Goal: Information Seeking & Learning: Learn about a topic

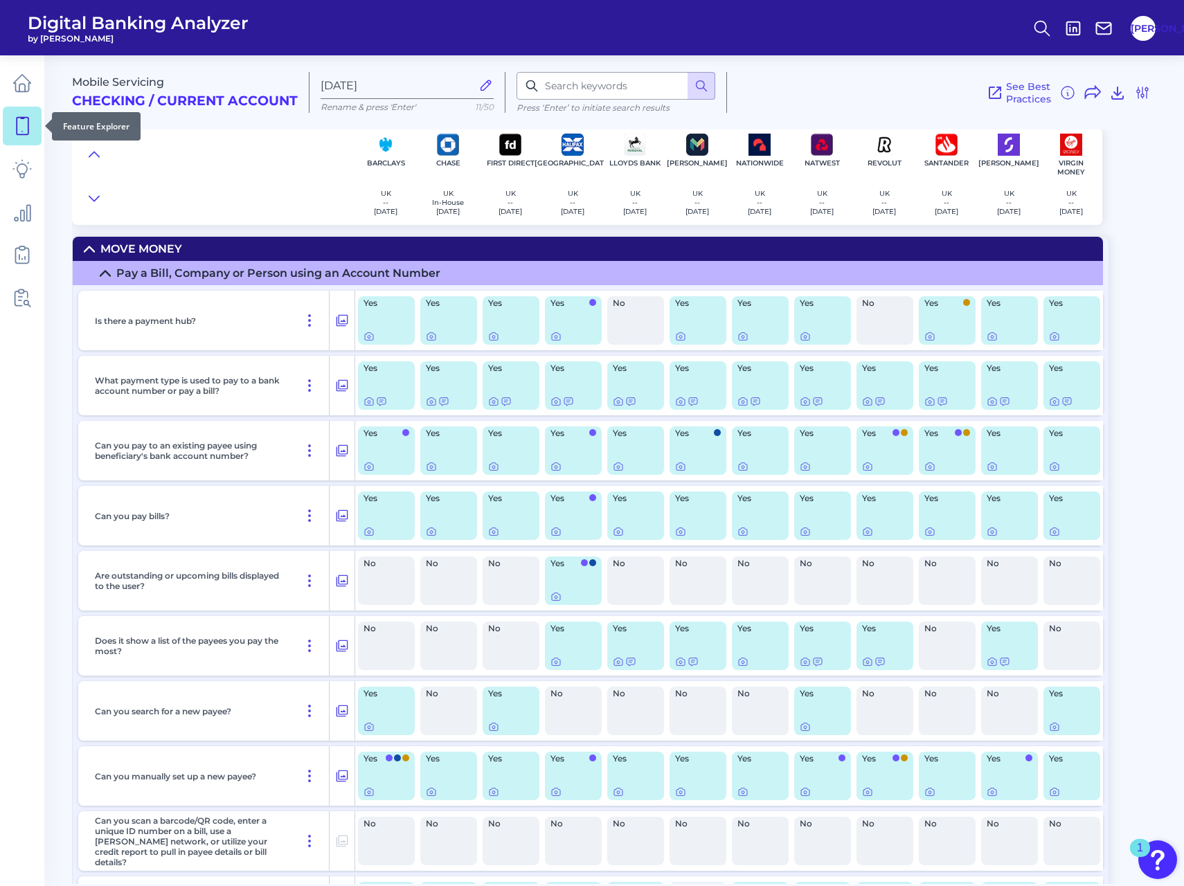
click at [30, 127] on icon at bounding box center [21, 125] width 19 height 19
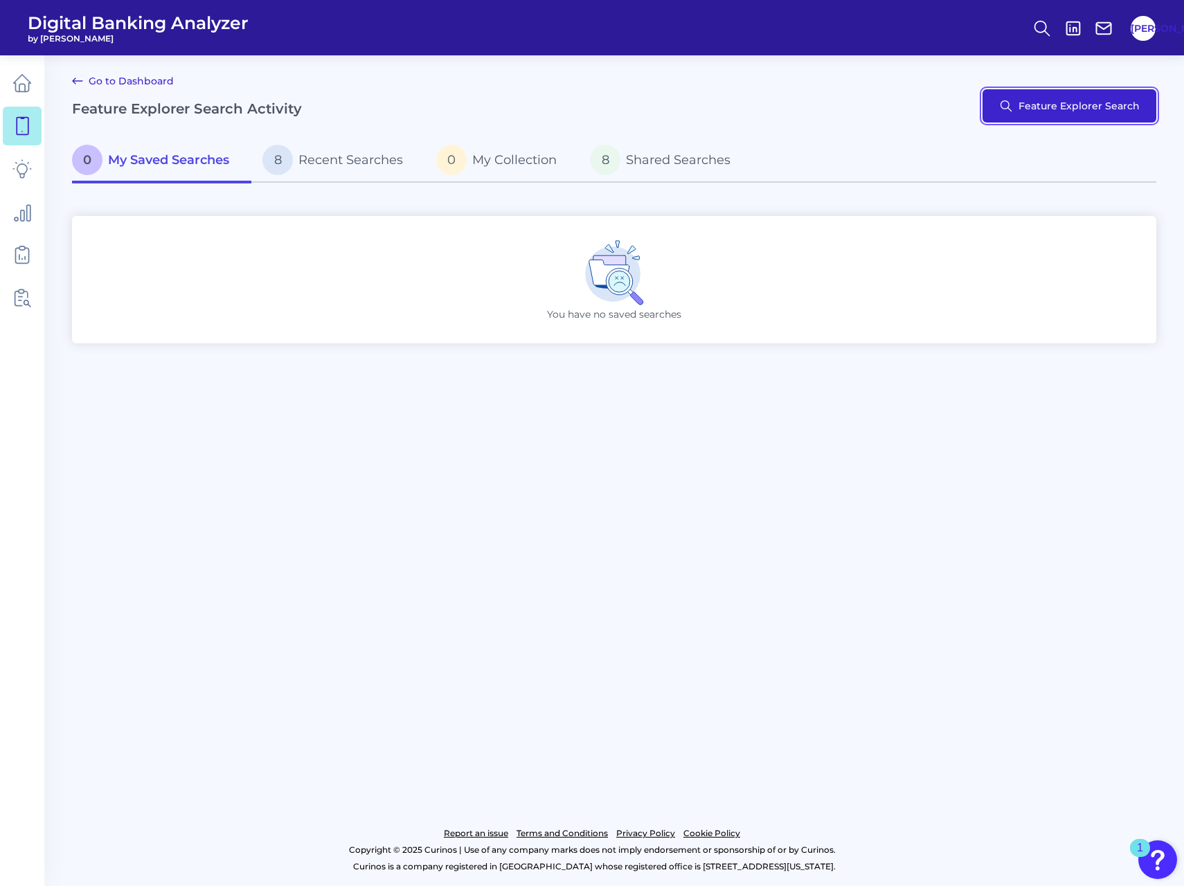
click at [1031, 107] on button "Feature Explorer Search" at bounding box center [1070, 105] width 174 height 33
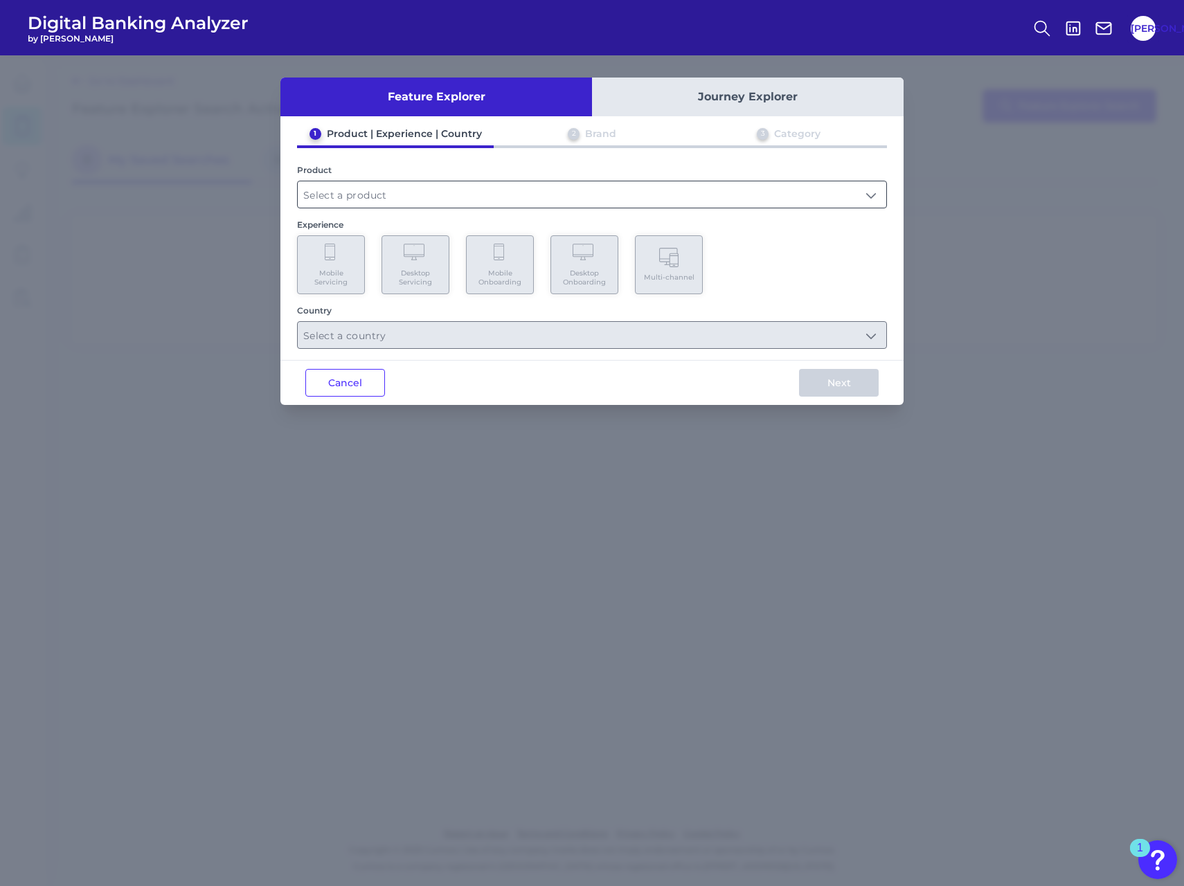
click at [375, 194] on input "text" at bounding box center [592, 194] width 589 height 26
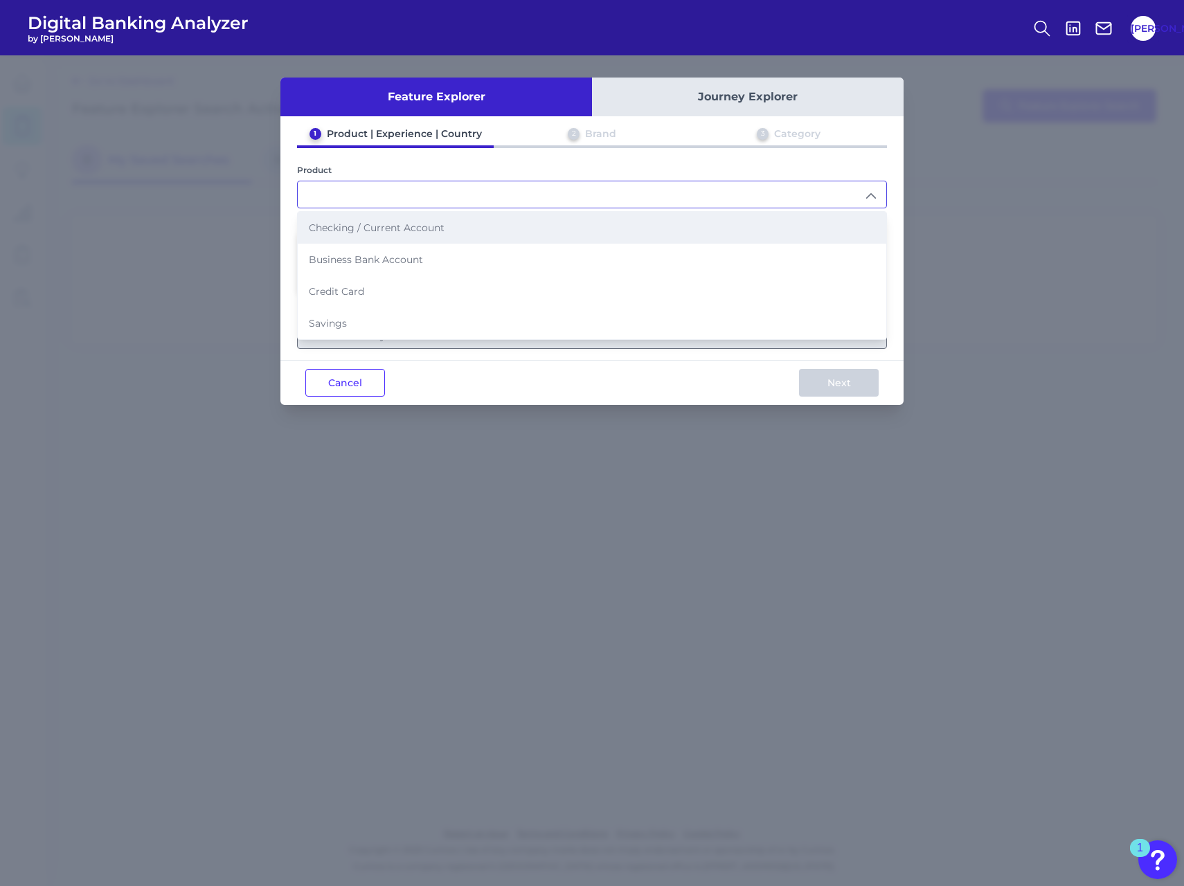
click at [380, 231] on span "Checking / Current Account" at bounding box center [377, 228] width 136 height 12
type input "Checking / Current Account"
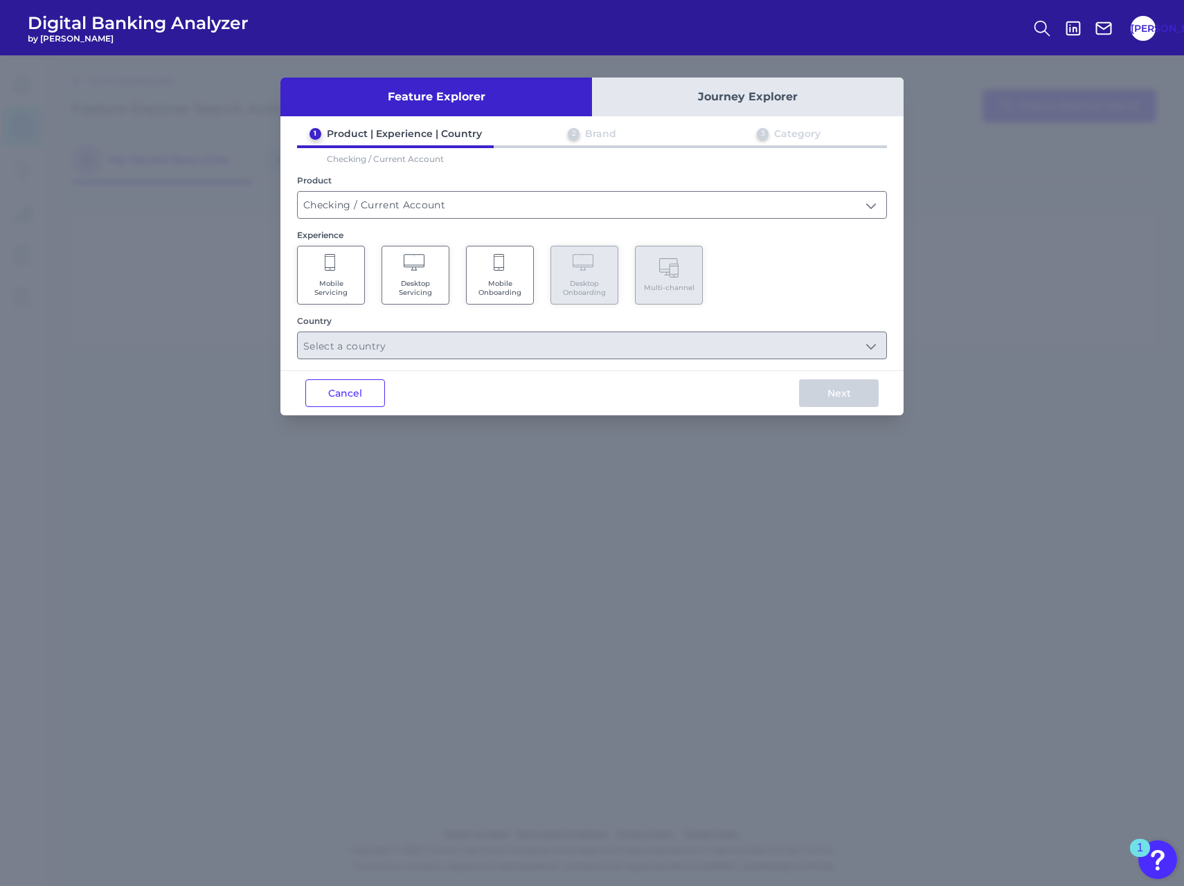
click at [340, 282] on span "Mobile Servicing" at bounding box center [331, 288] width 53 height 18
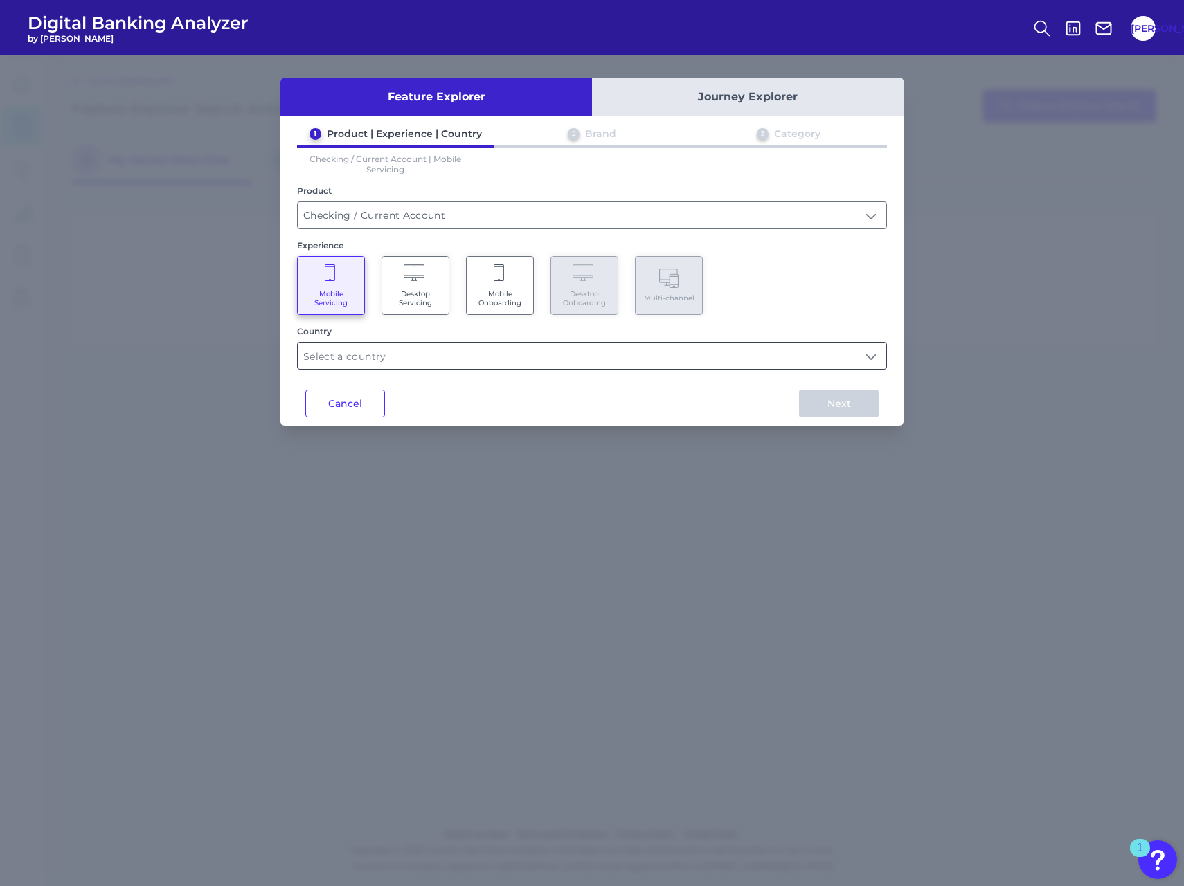
click at [531, 358] on input "text" at bounding box center [592, 356] width 589 height 26
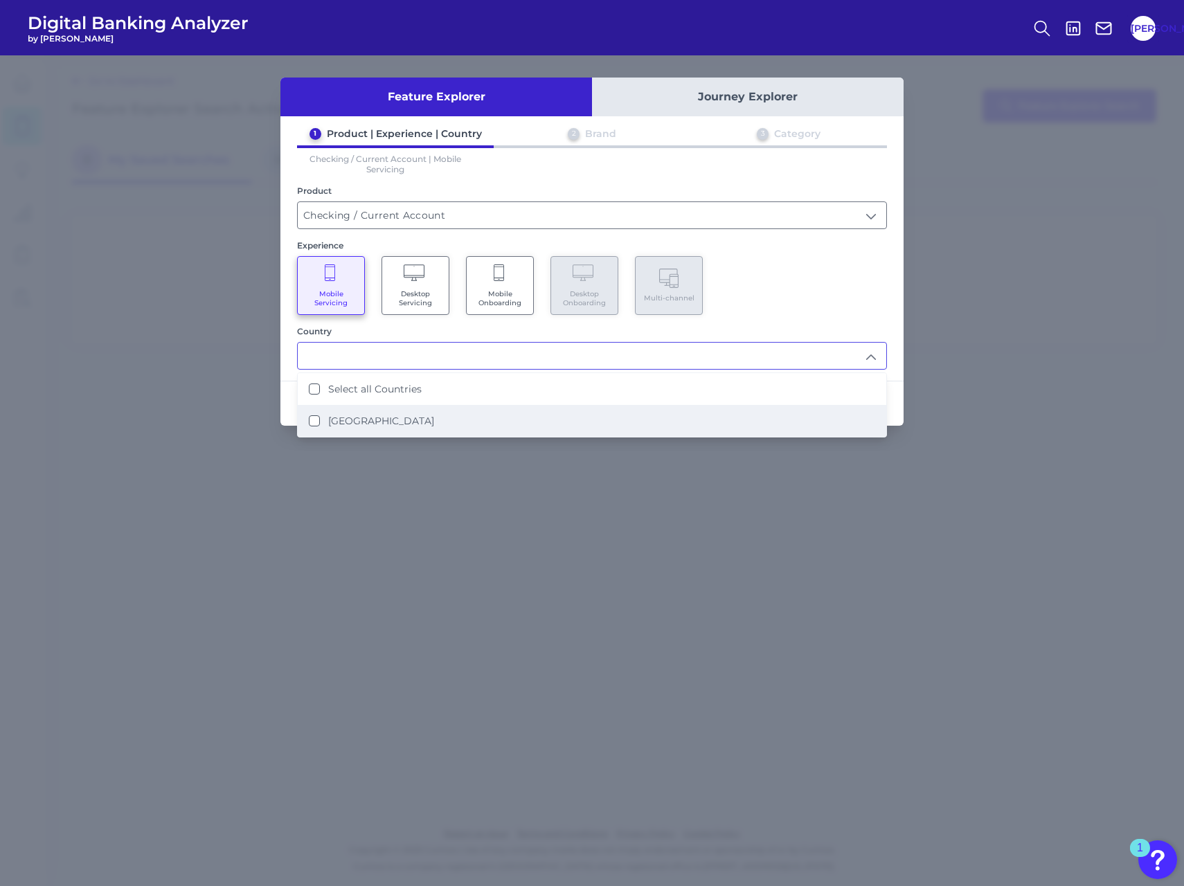
click at [314, 418] on Kingdom "[GEOGRAPHIC_DATA]" at bounding box center [314, 420] width 11 height 11
type input "Select all Countries"
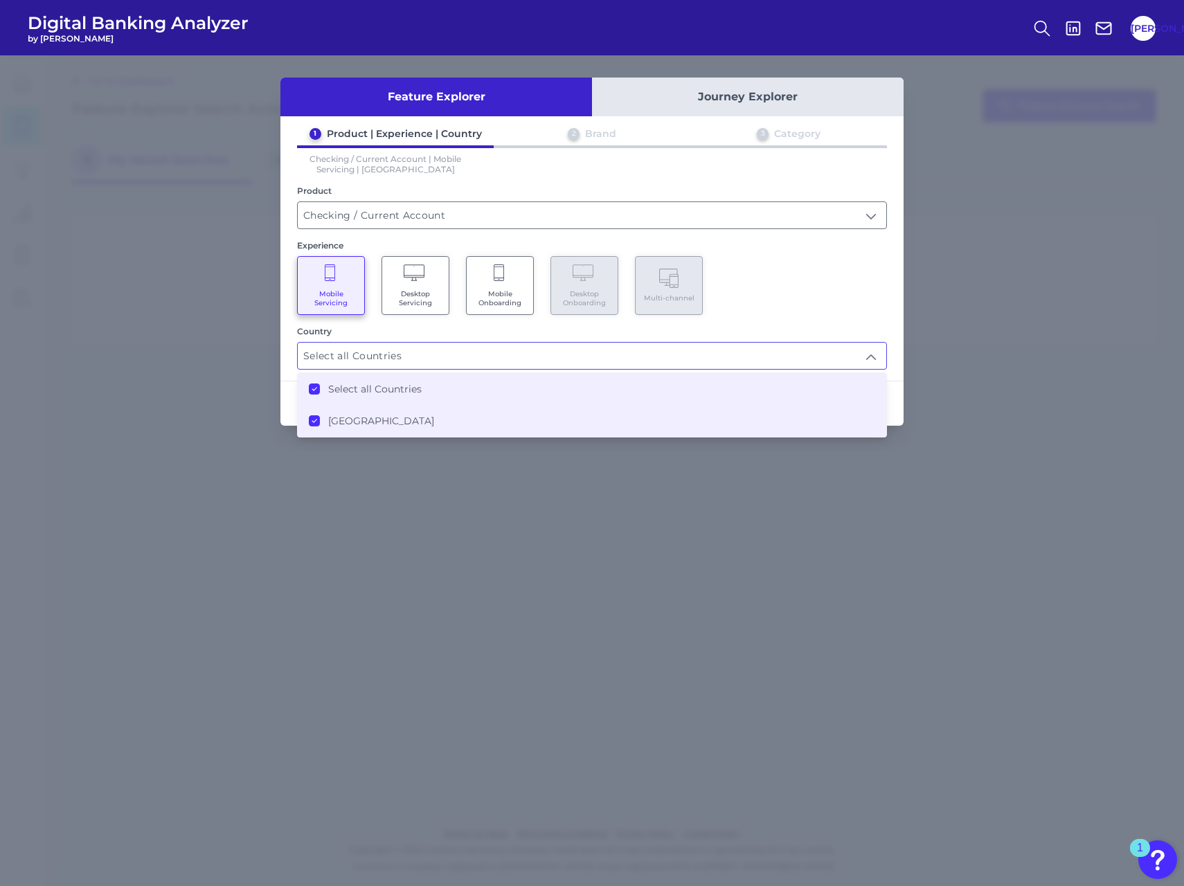
drag, startPoint x: 863, startPoint y: 477, endPoint x: 852, endPoint y: 460, distance: 19.6
click at [862, 477] on div "Feature Explorer Journey Explorer 1 Product | Experience | Country 2 Brand 3 Ca…" at bounding box center [592, 470] width 1184 height 831
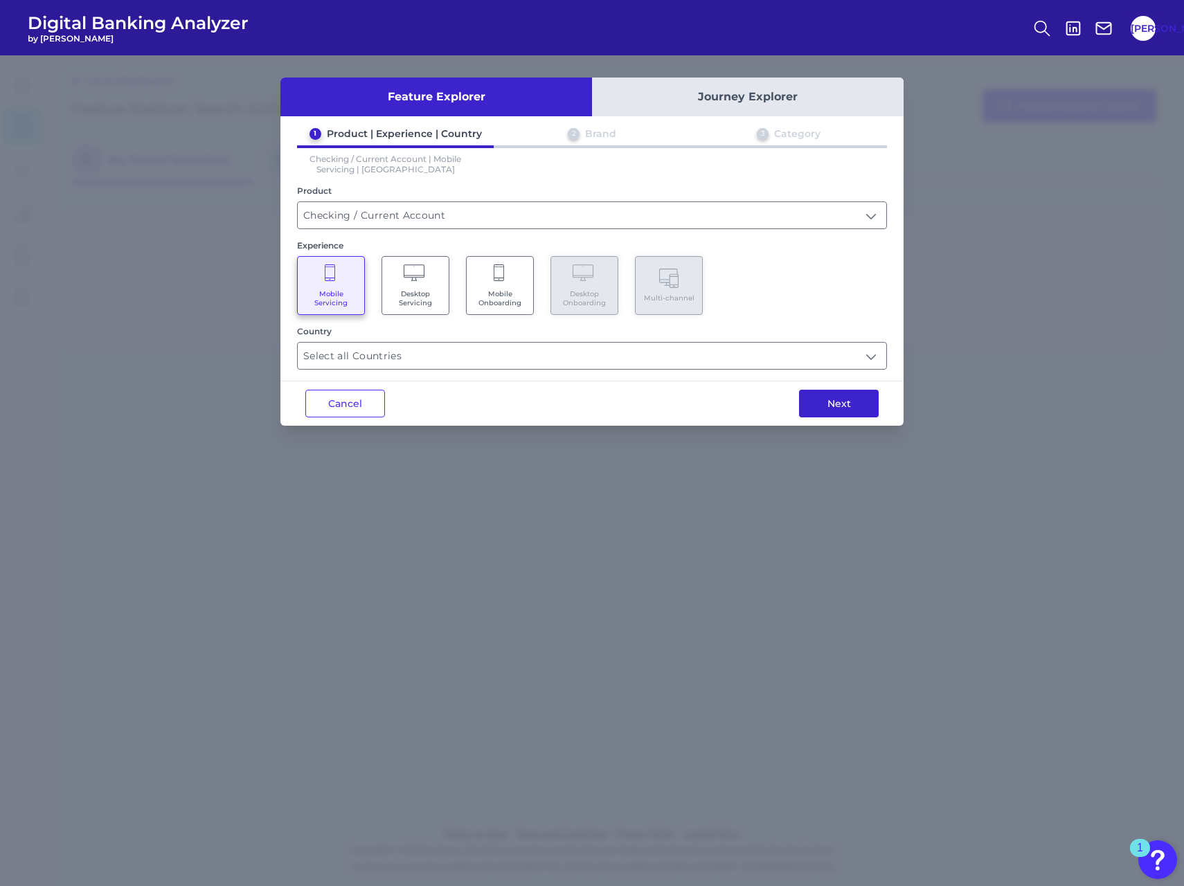
click at [841, 411] on button "Next" at bounding box center [839, 404] width 80 height 28
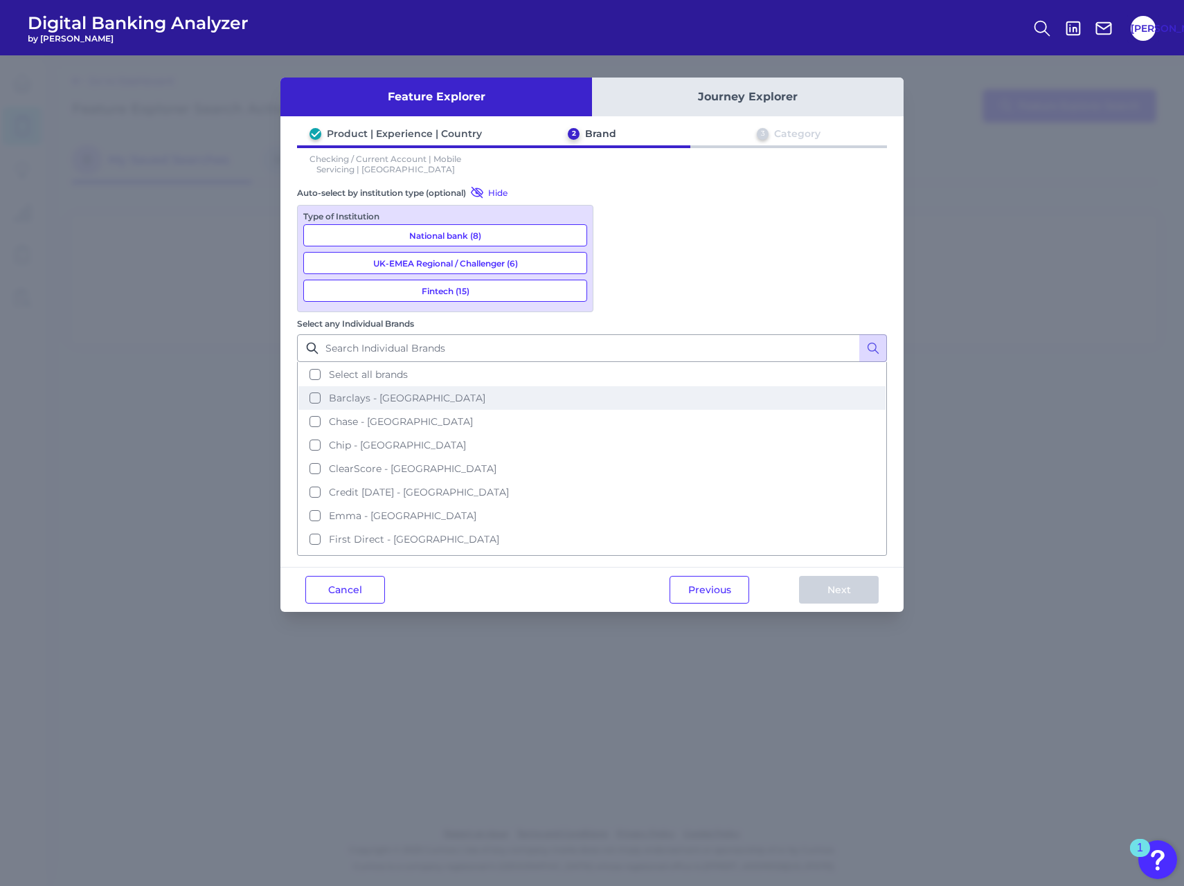
click at [485, 392] on span "Barclays - [GEOGRAPHIC_DATA]" at bounding box center [407, 398] width 156 height 12
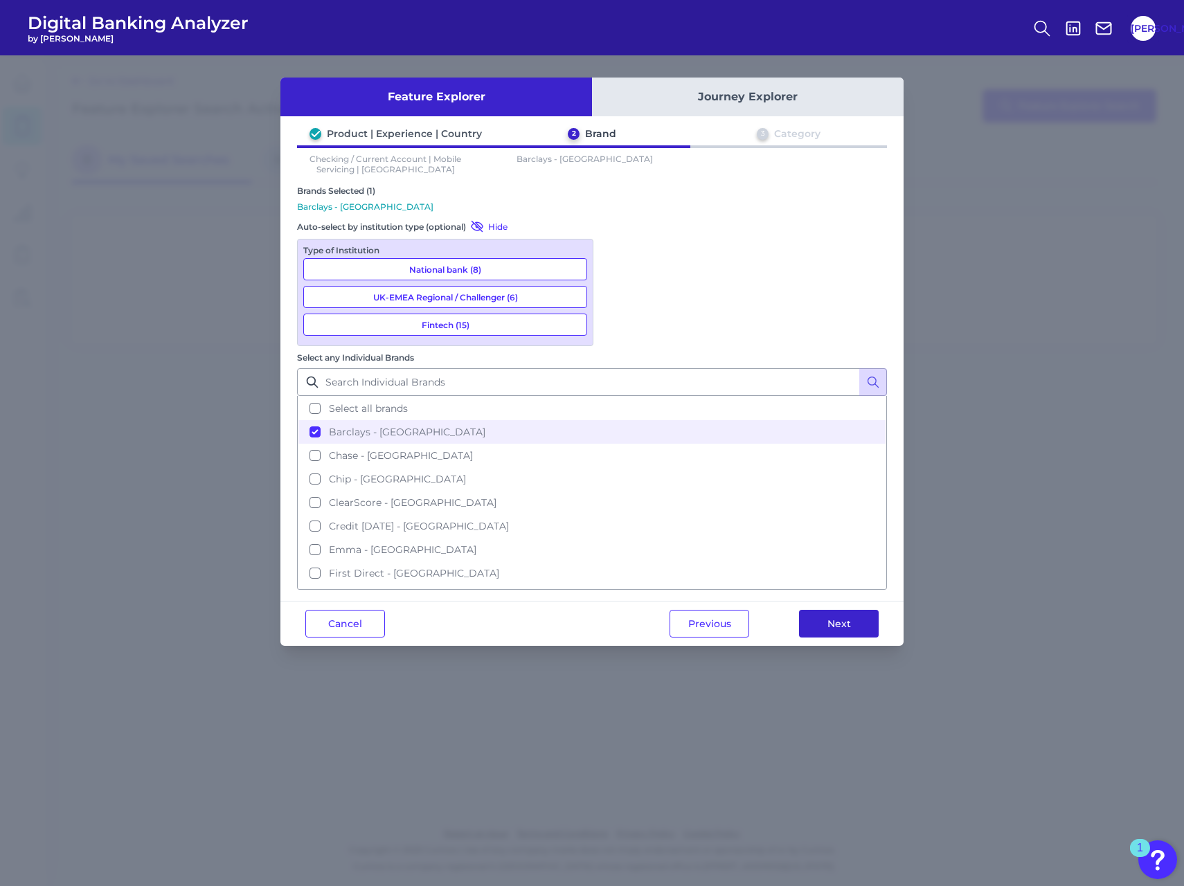
click at [834, 610] on button "Next" at bounding box center [839, 624] width 80 height 28
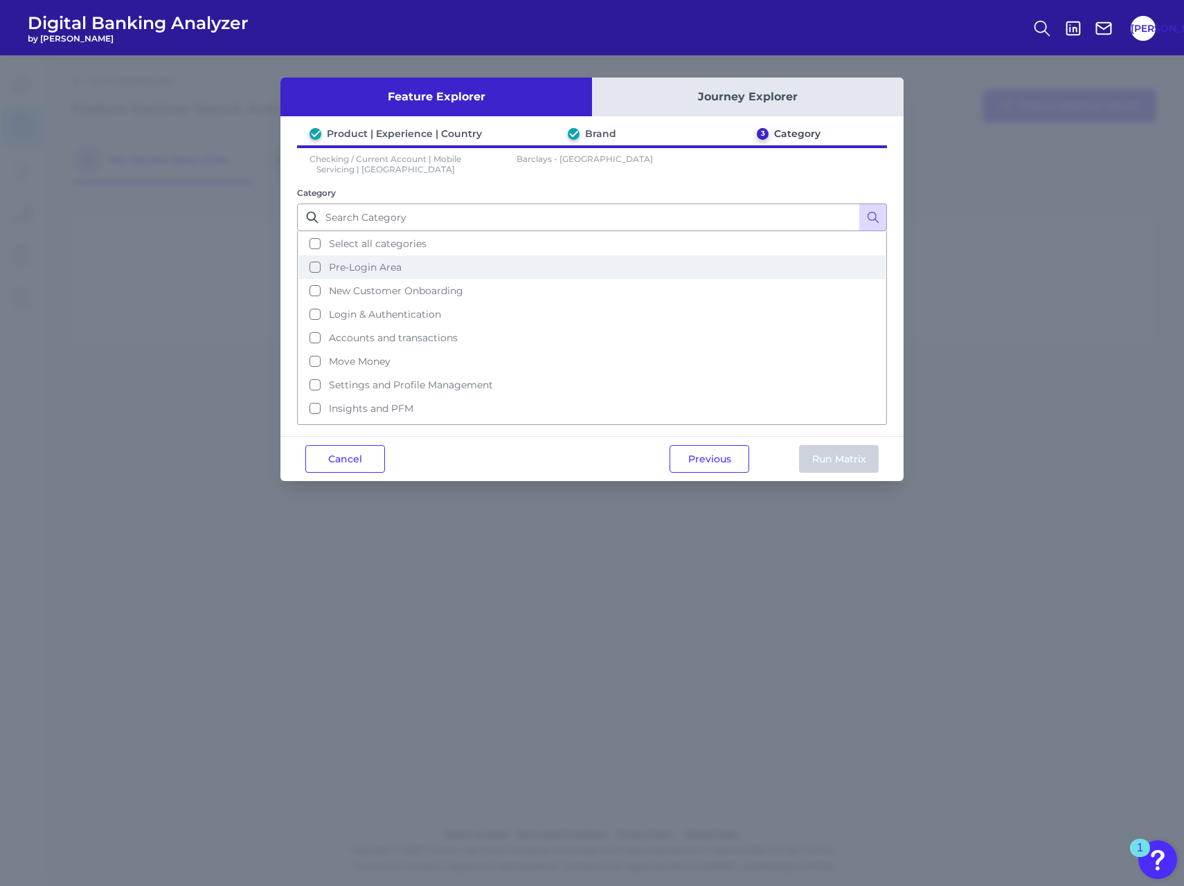
click at [388, 265] on span "Pre-Login Area" at bounding box center [365, 267] width 73 height 12
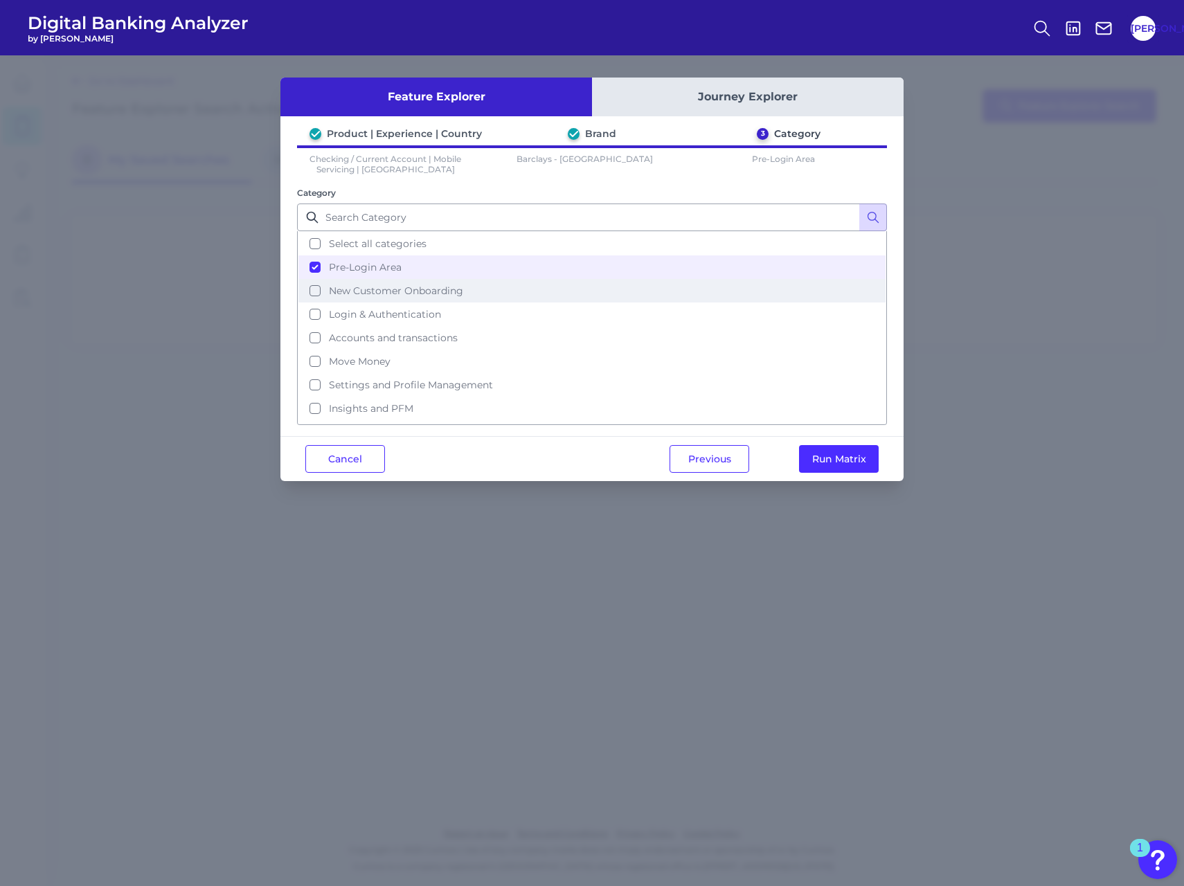
click at [395, 288] on span "New Customer Onboarding" at bounding box center [396, 291] width 134 height 12
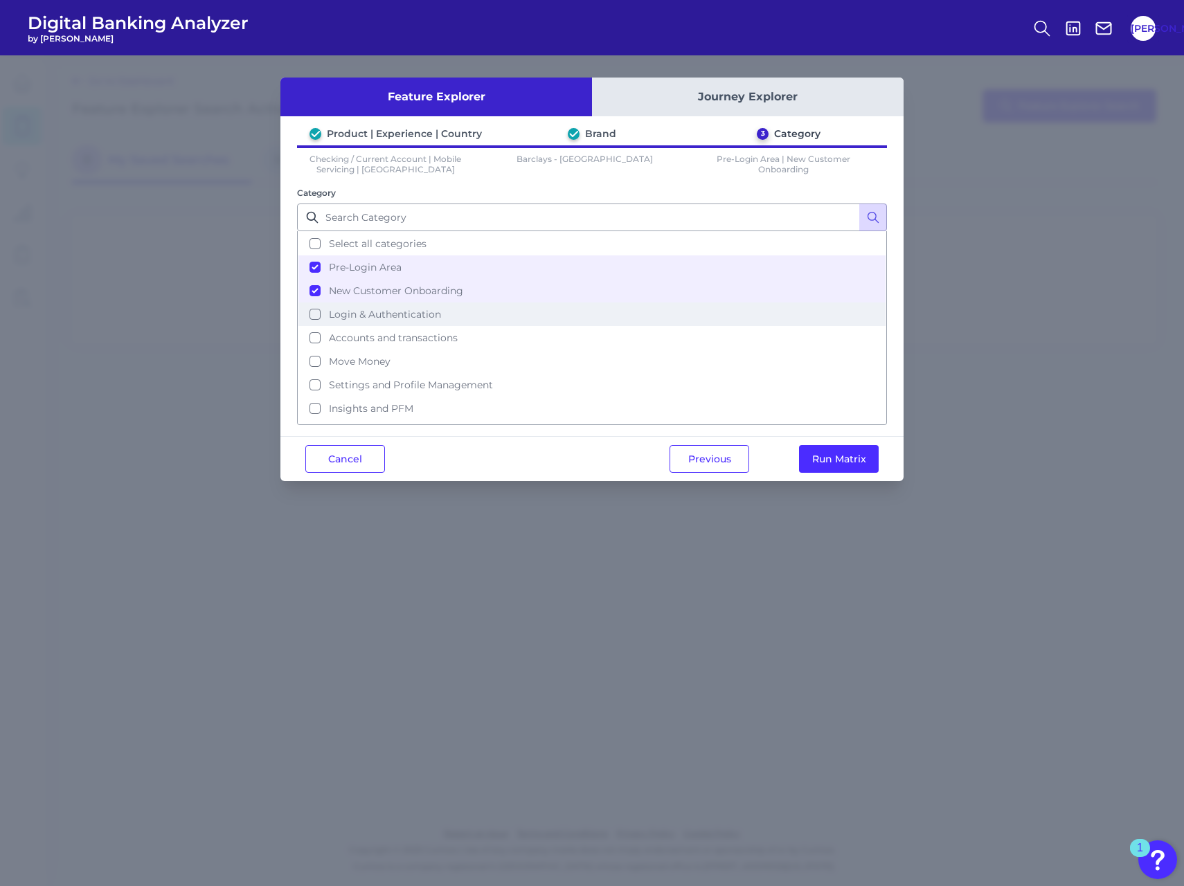
click at [406, 314] on span "Login & Authentication" at bounding box center [385, 314] width 112 height 12
click at [823, 463] on button "Run Matrix" at bounding box center [839, 459] width 80 height 28
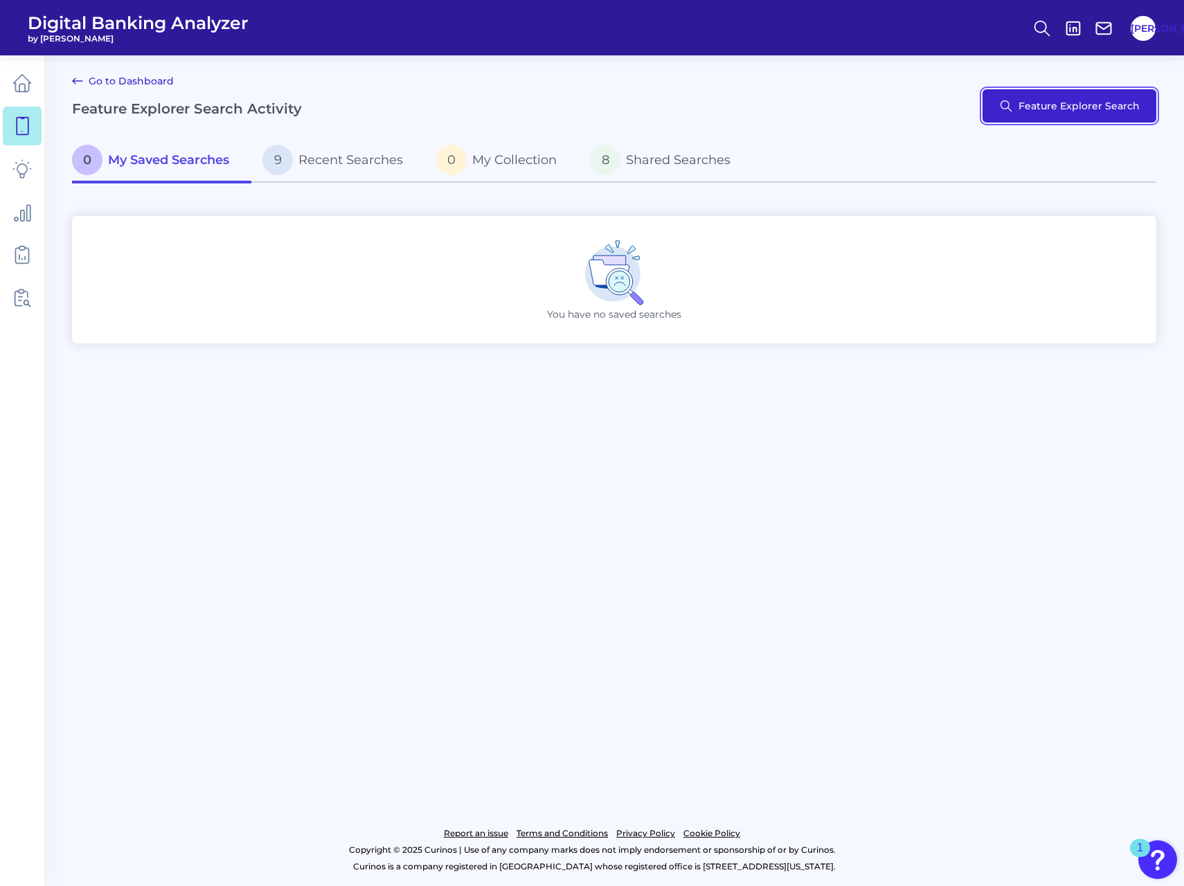
click at [1088, 122] on button "Feature Explorer Search" at bounding box center [1070, 105] width 174 height 33
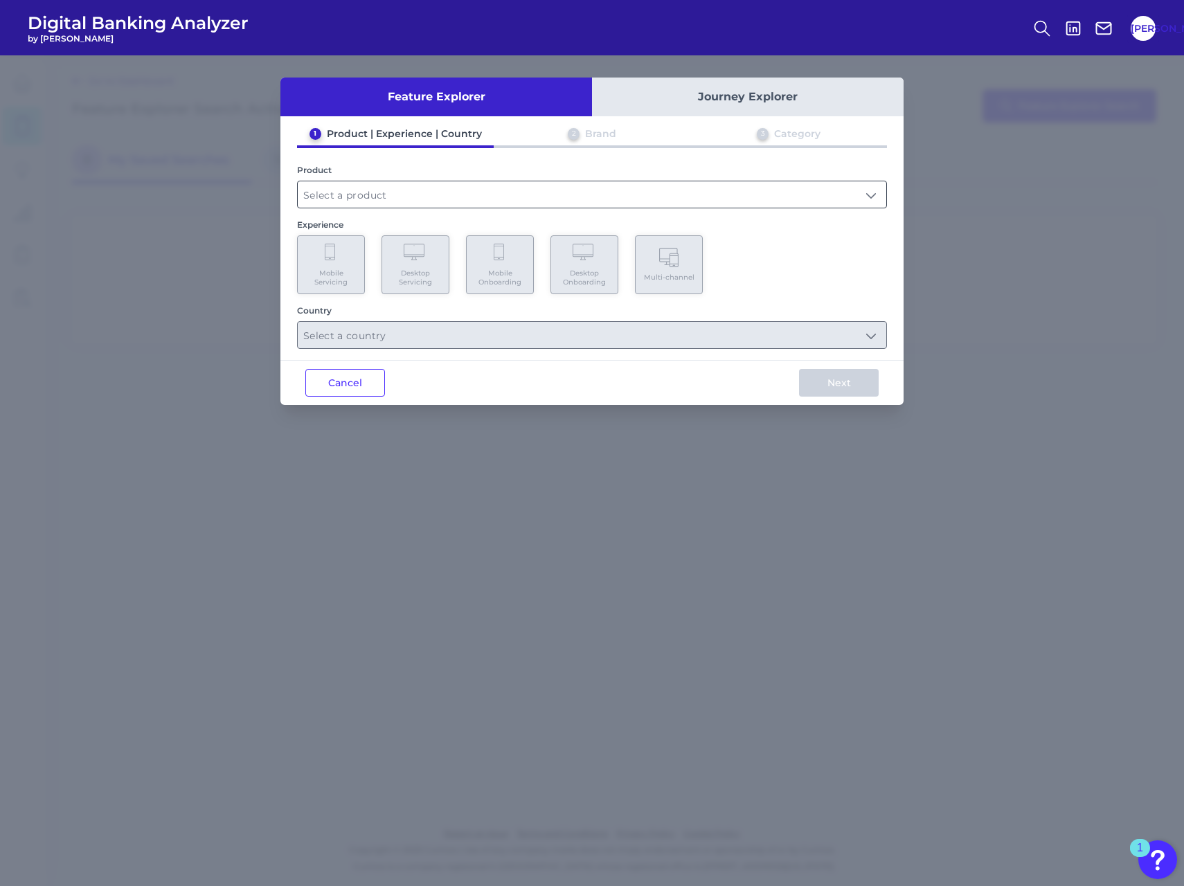
click at [415, 199] on input "text" at bounding box center [592, 194] width 589 height 26
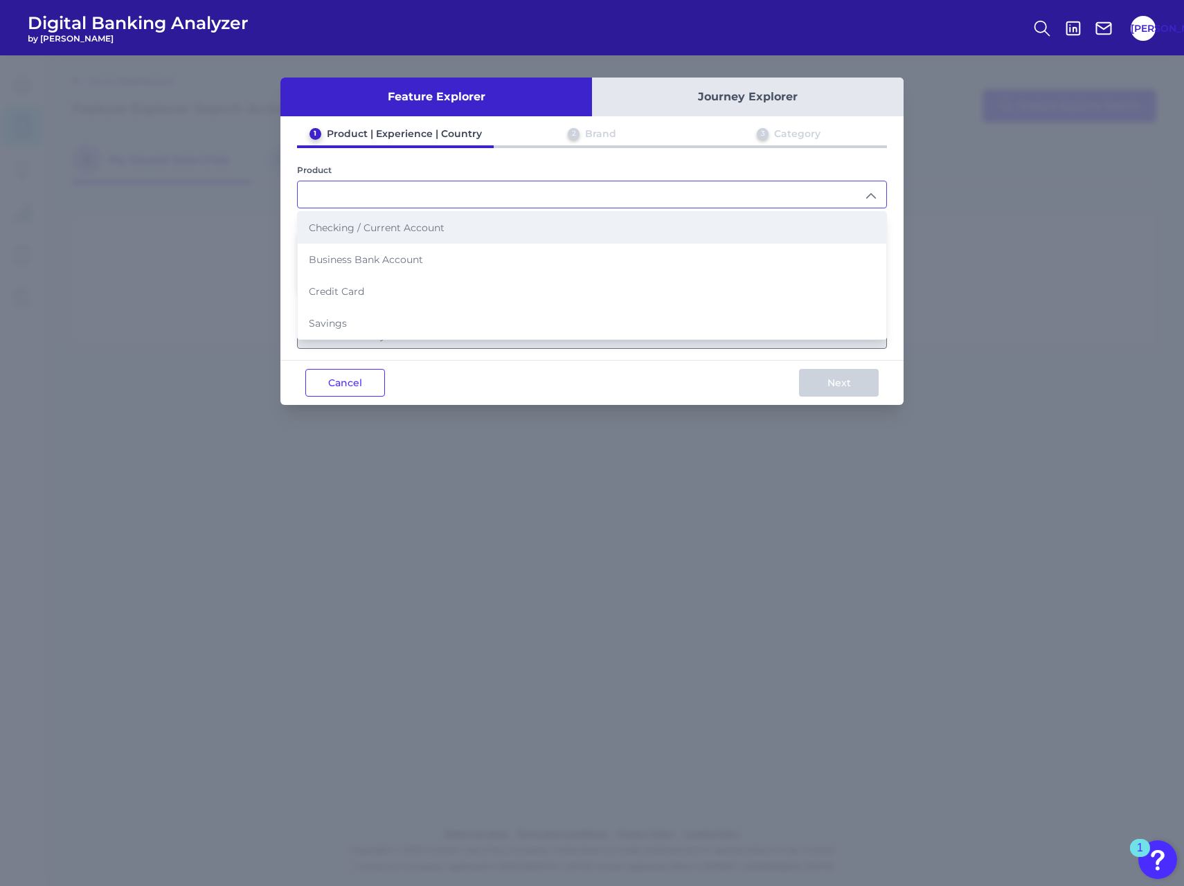
click at [397, 236] on li "Checking / Current Account" at bounding box center [592, 228] width 589 height 32
type input "Checking / Current Account"
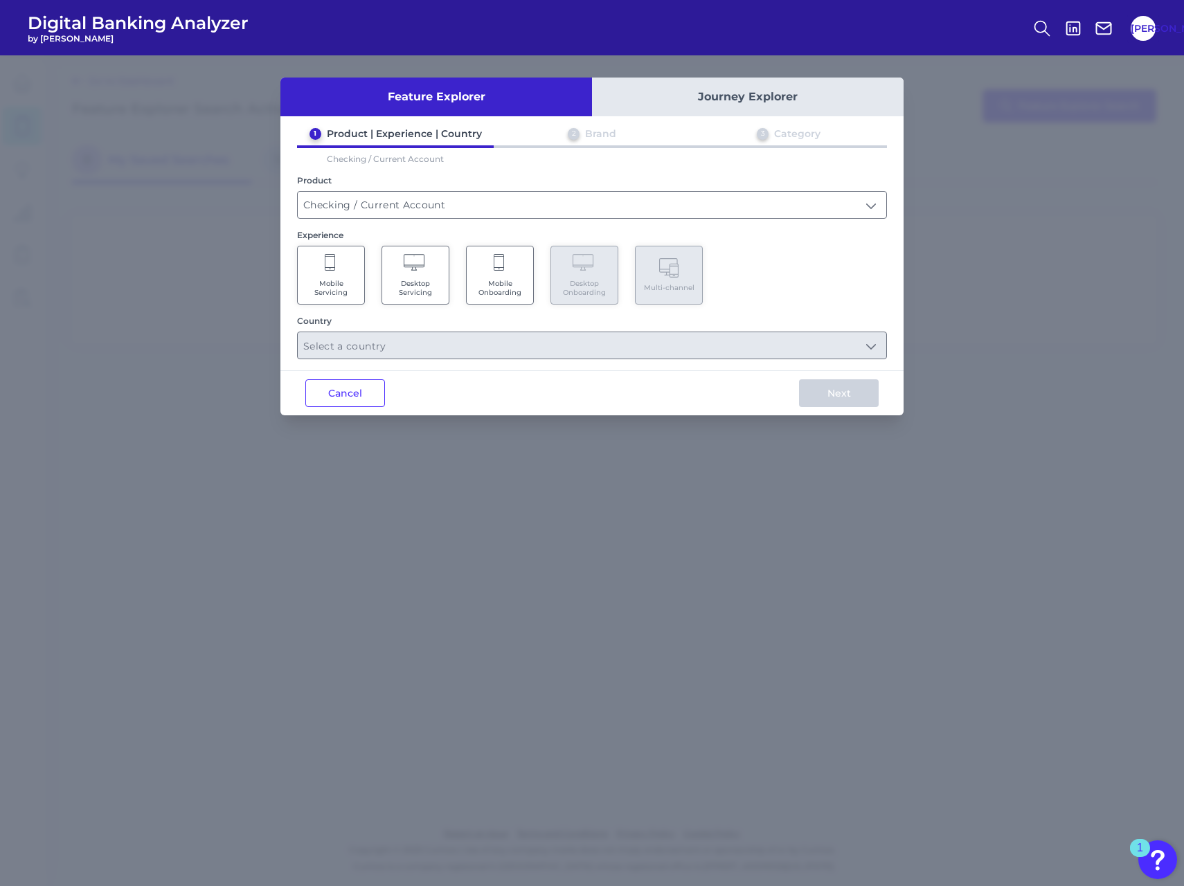
click at [354, 279] on span "Mobile Servicing" at bounding box center [331, 288] width 53 height 18
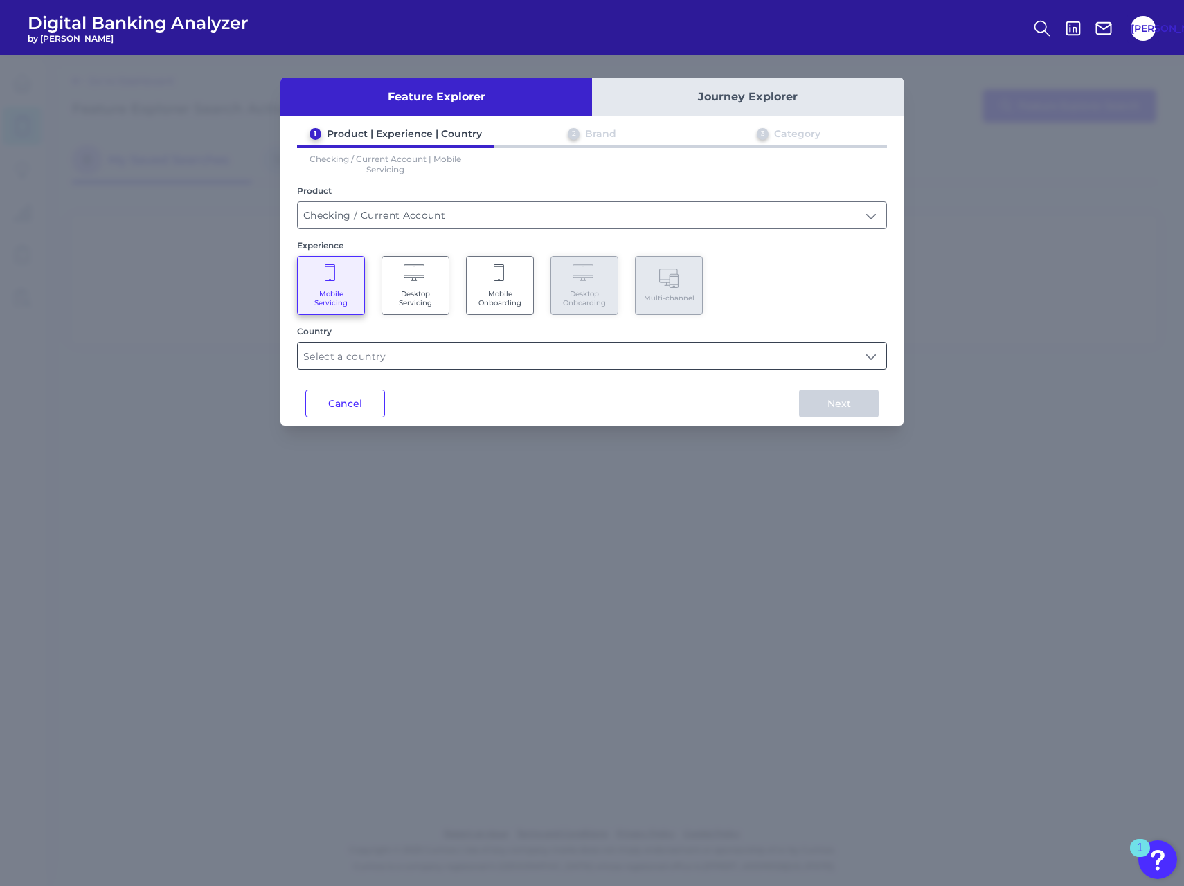
click at [429, 352] on input "text" at bounding box center [592, 356] width 589 height 26
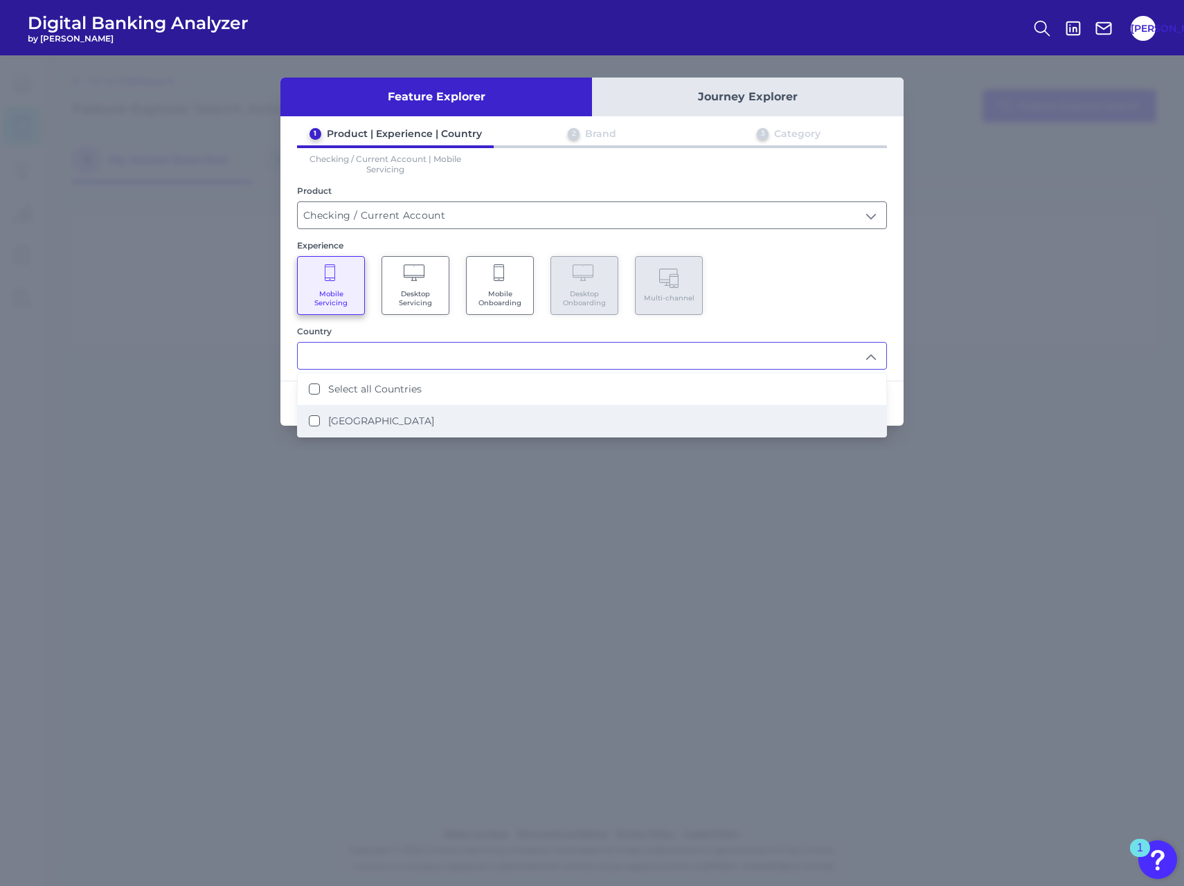
click at [418, 415] on li "[GEOGRAPHIC_DATA]" at bounding box center [592, 421] width 589 height 32
type input "Select all Countries"
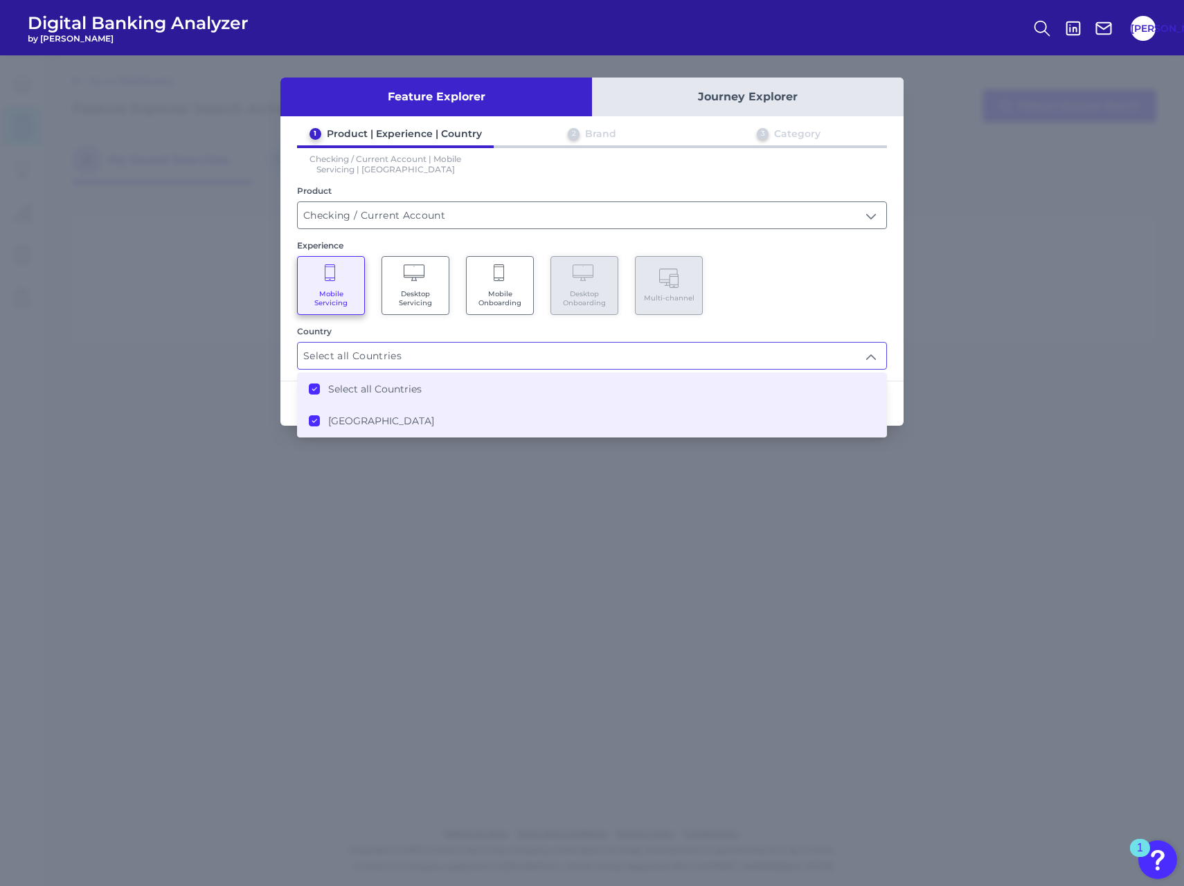
click at [935, 415] on div "Feature Explorer Journey Explorer 1 Product | Experience | Country 2 Brand 3 Ca…" at bounding box center [592, 470] width 1184 height 831
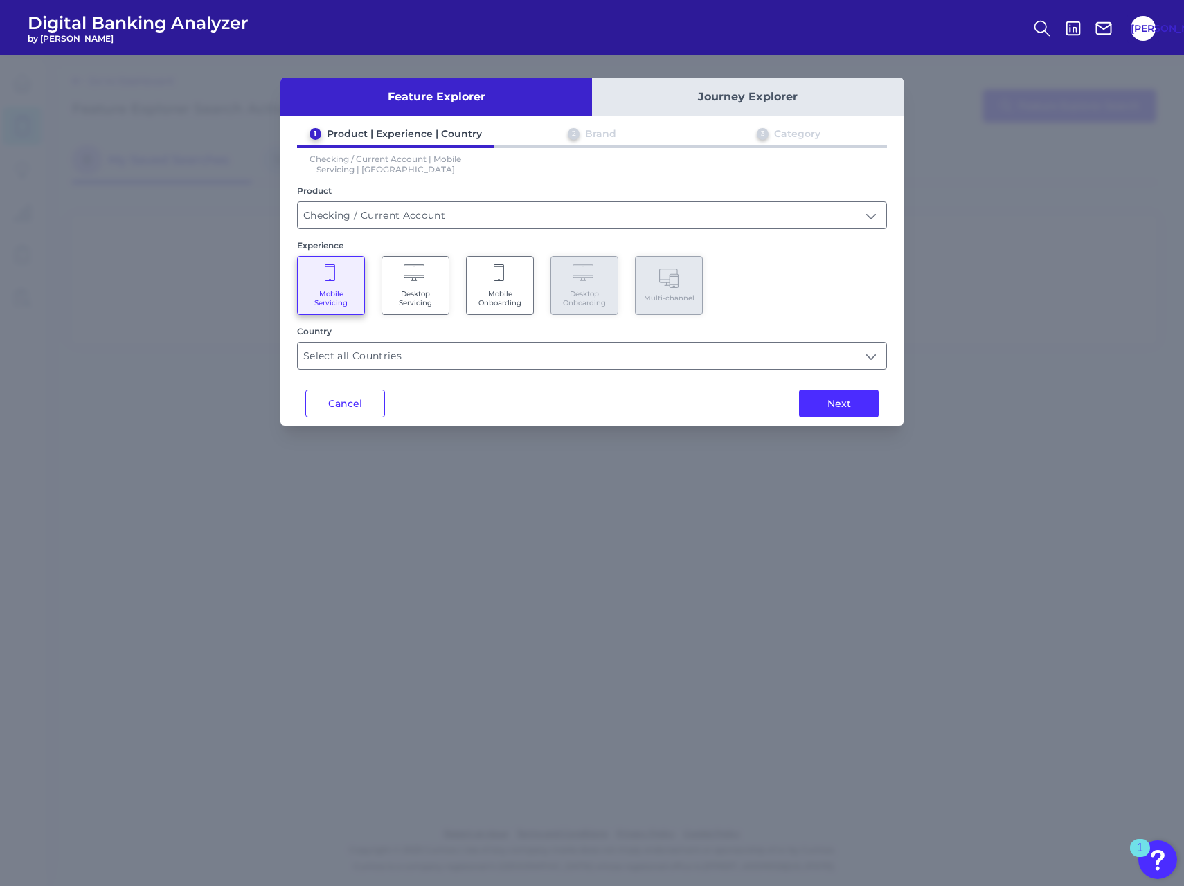
click at [923, 418] on div "Feature Explorer Journey Explorer 1 Product | Experience | Country 2 Brand 3 Ca…" at bounding box center [592, 470] width 1184 height 831
click at [835, 398] on button "Next" at bounding box center [839, 404] width 80 height 28
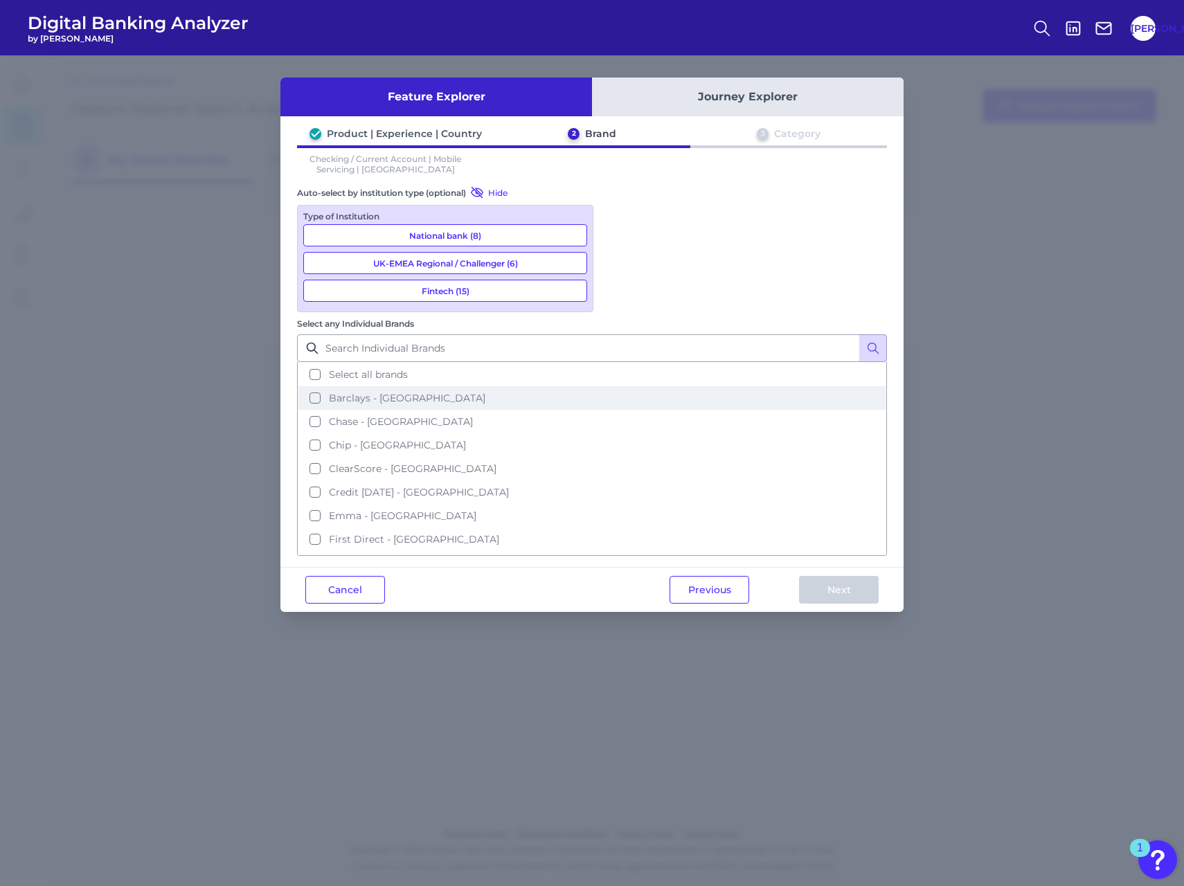
click at [707, 386] on button "Barclays - [GEOGRAPHIC_DATA]" at bounding box center [591, 398] width 587 height 24
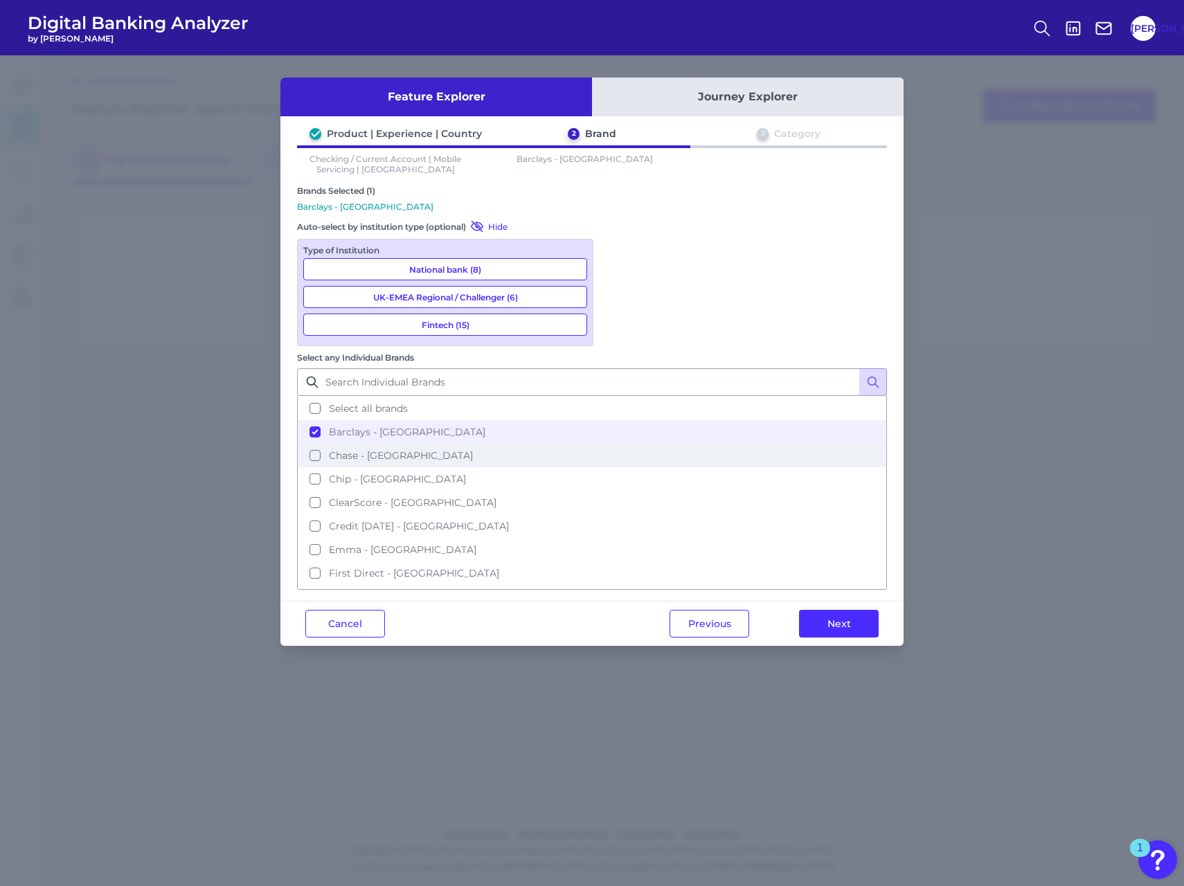
click at [473, 449] on span "Chase - [GEOGRAPHIC_DATA]" at bounding box center [401, 455] width 144 height 12
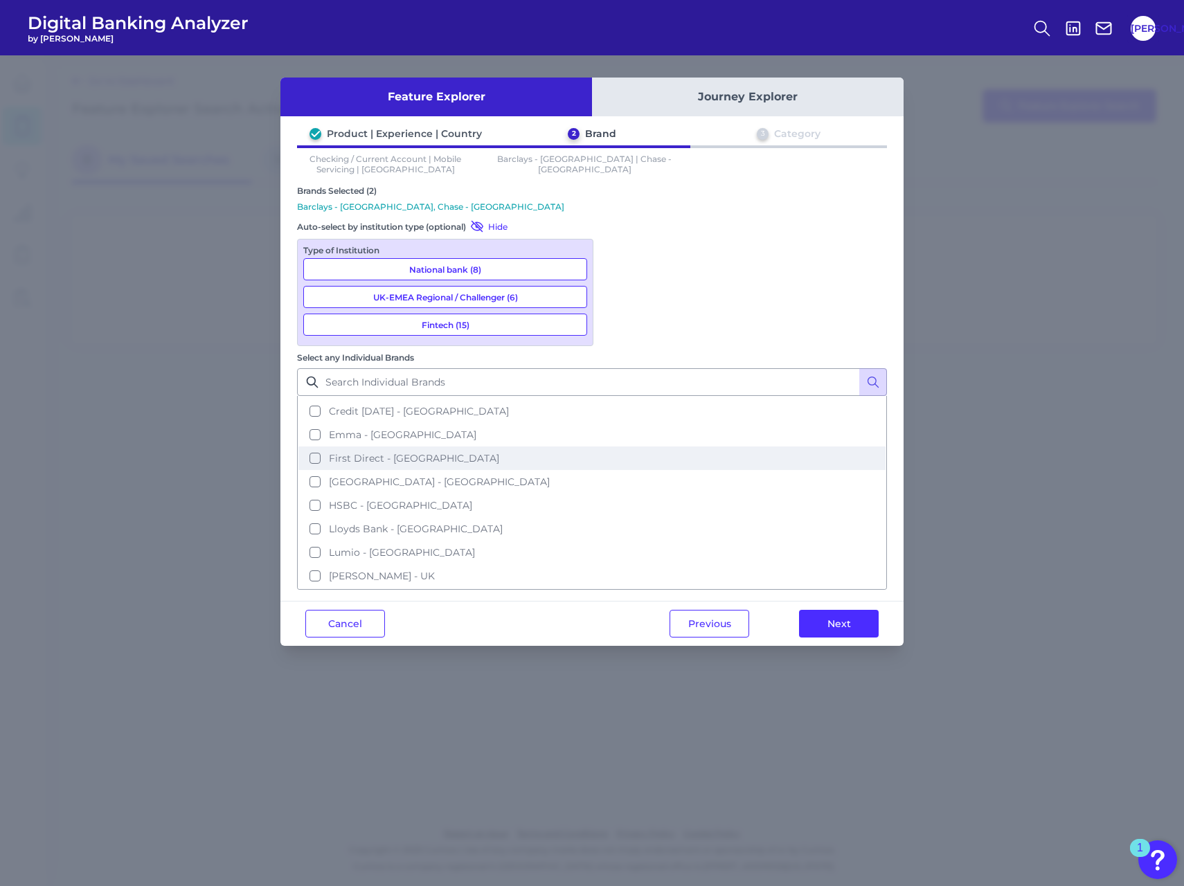
scroll to position [138, 0]
click at [550, 452] on span "[GEOGRAPHIC_DATA] - [GEOGRAPHIC_DATA]" at bounding box center [439, 458] width 221 height 12
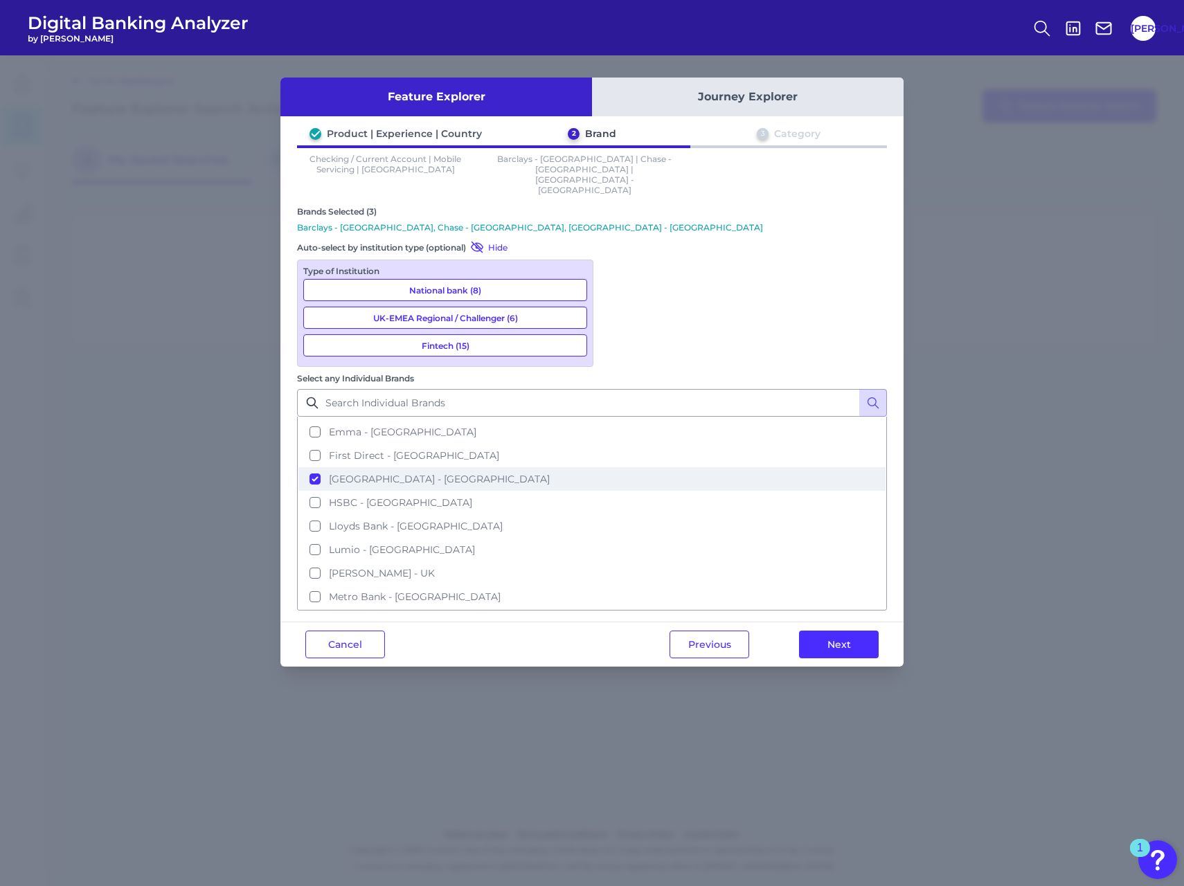
click at [550, 473] on span "[GEOGRAPHIC_DATA] - [GEOGRAPHIC_DATA]" at bounding box center [439, 479] width 221 height 12
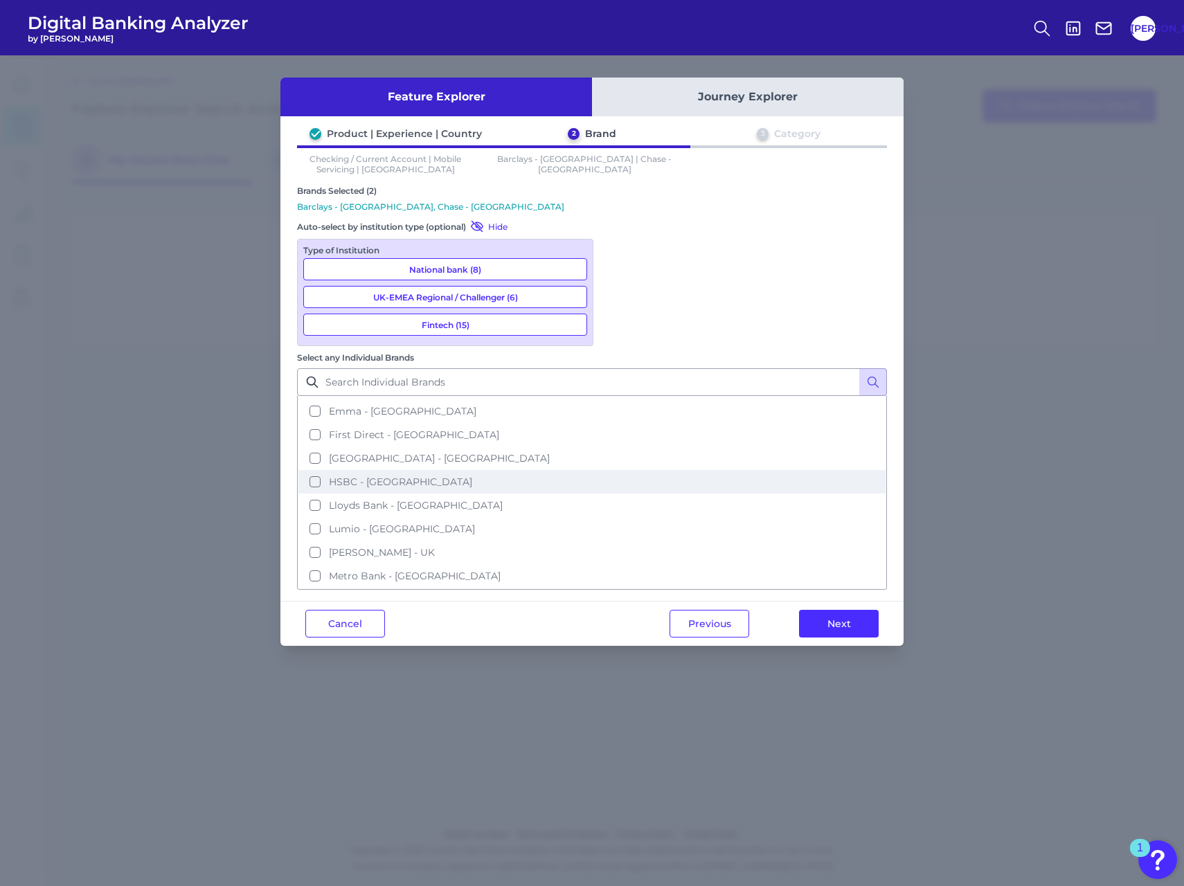
click at [472, 476] on span "HSBC - [GEOGRAPHIC_DATA]" at bounding box center [400, 482] width 143 height 12
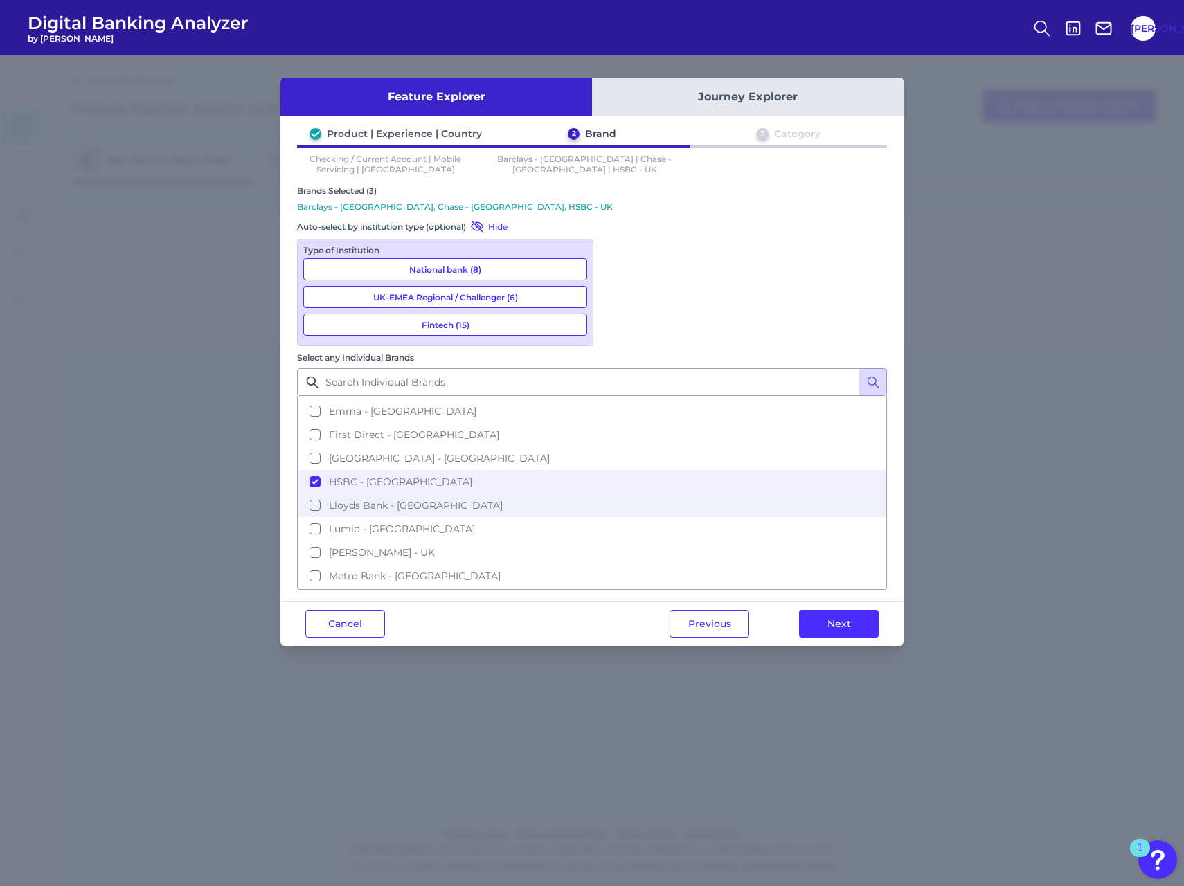
click at [503, 499] on span "Lloyds Bank - [GEOGRAPHIC_DATA]" at bounding box center [416, 505] width 174 height 12
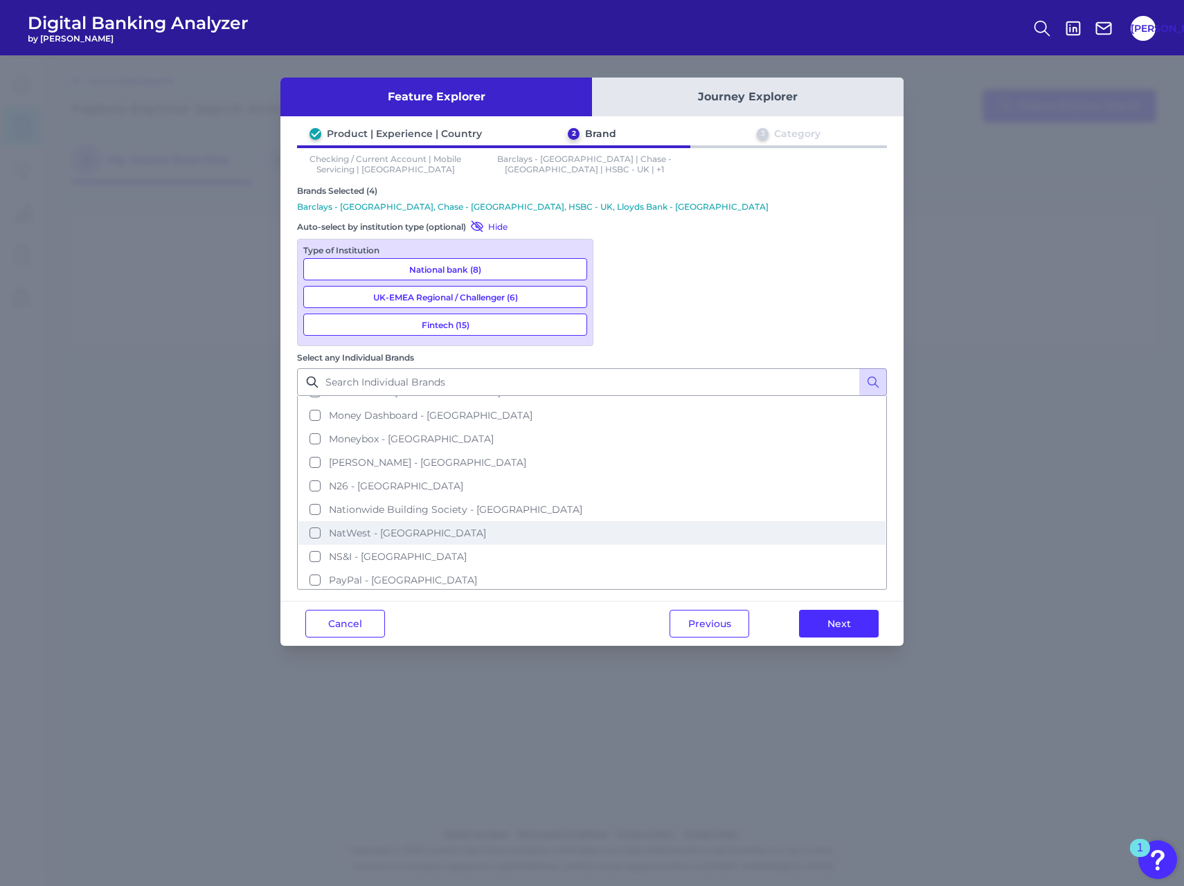
scroll to position [346, 0]
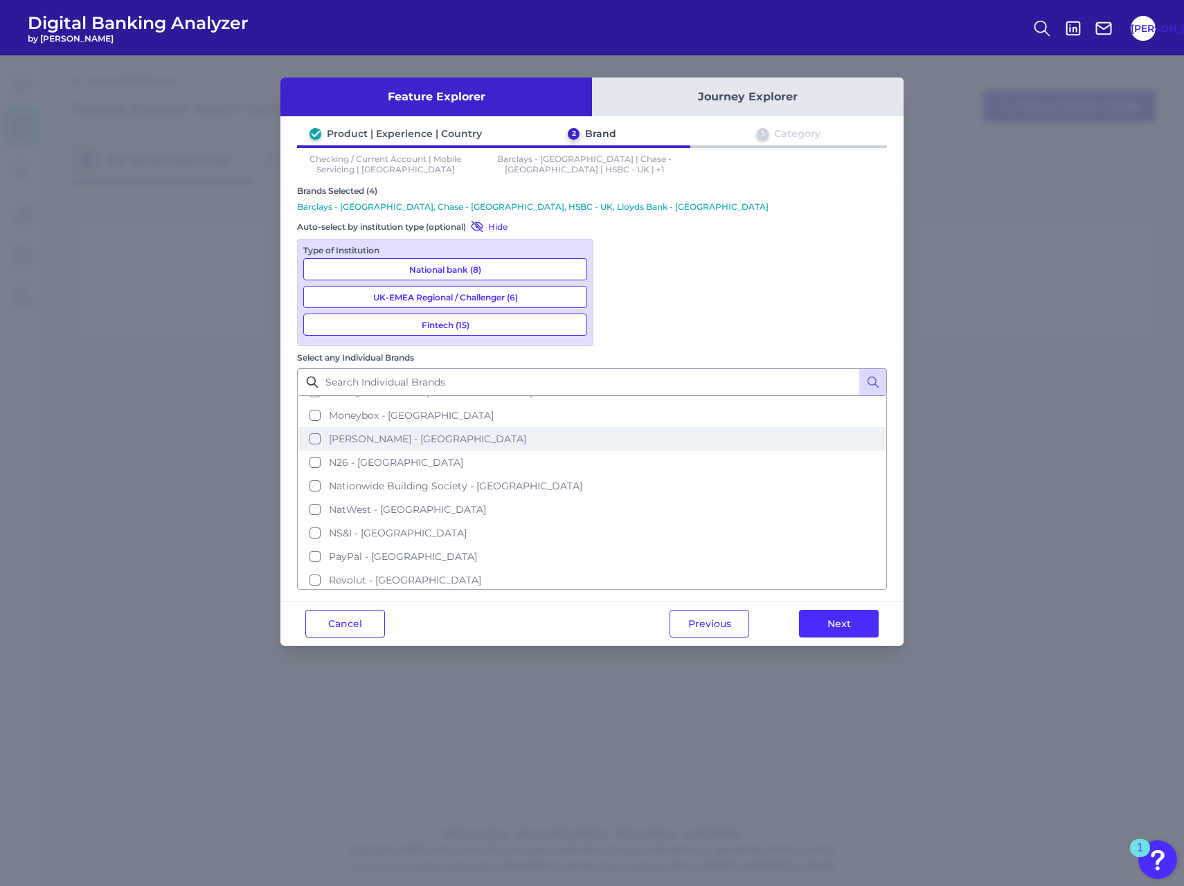
click at [526, 433] on span "[PERSON_NAME] - [GEOGRAPHIC_DATA]" at bounding box center [427, 439] width 197 height 12
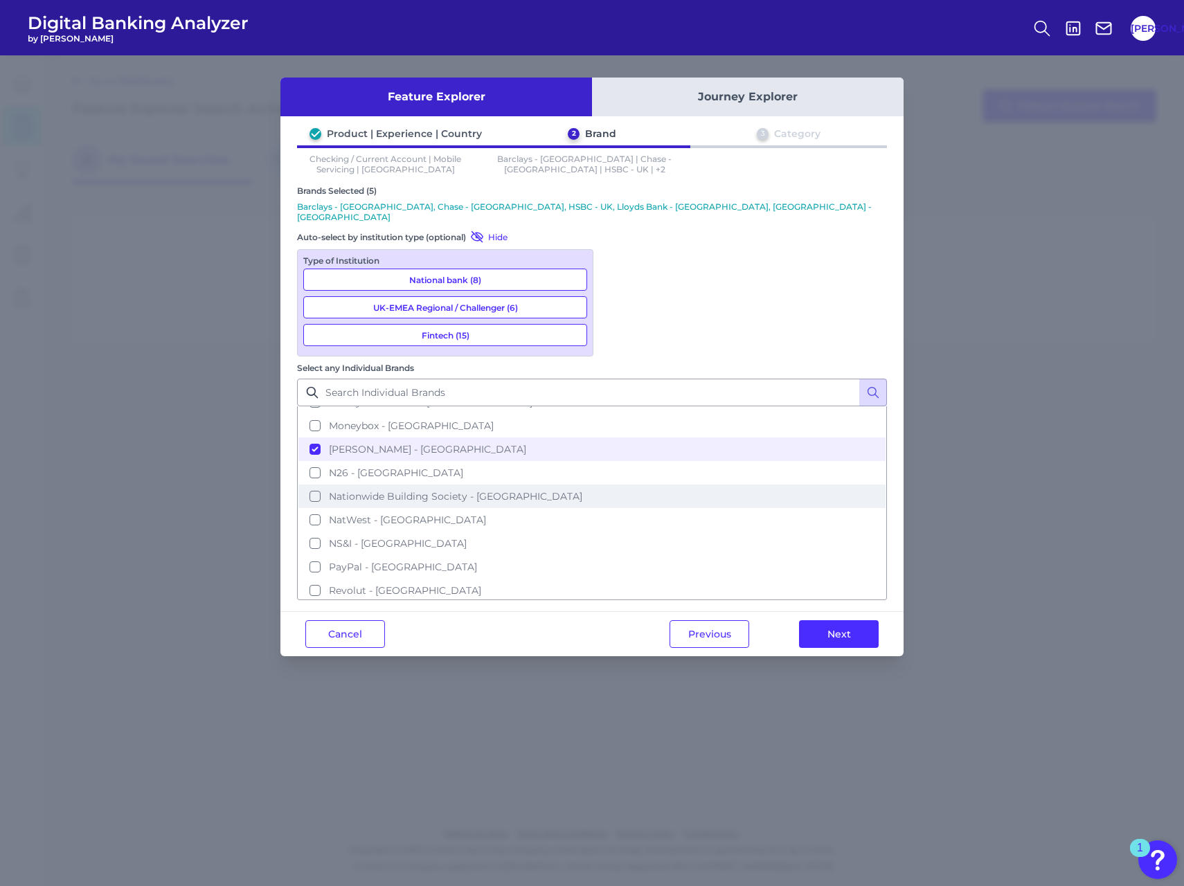
click at [582, 490] on span "Nationwide Building Society - [GEOGRAPHIC_DATA]" at bounding box center [455, 496] width 253 height 12
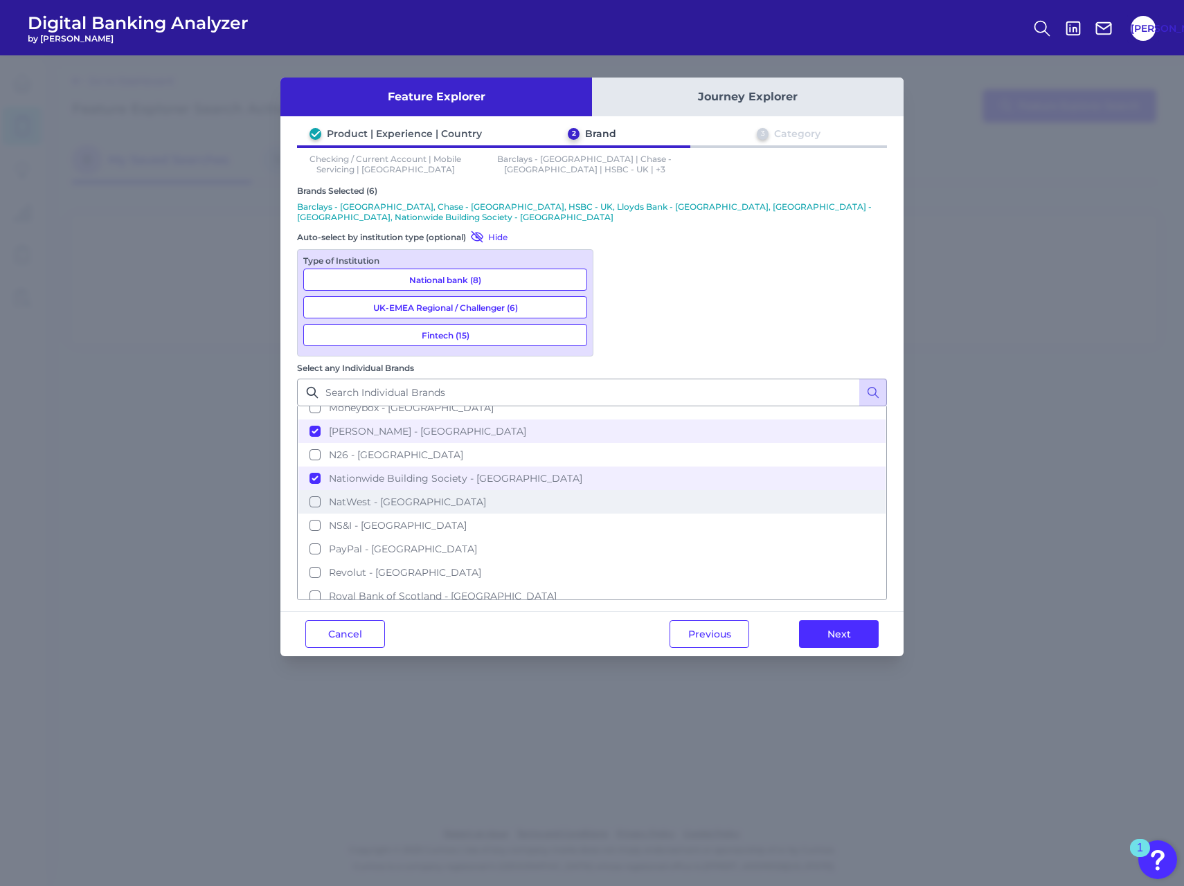
scroll to position [415, 0]
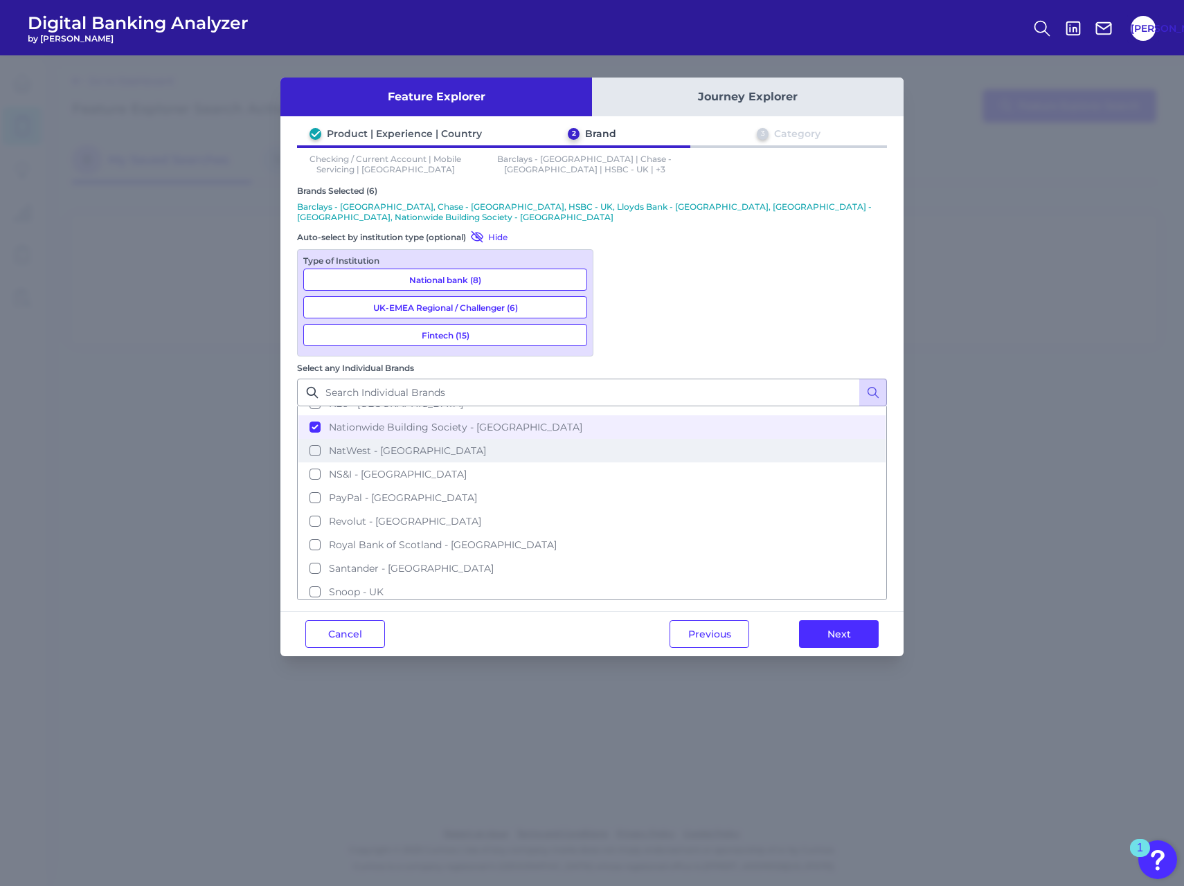
click at [486, 445] on span "NatWest - [GEOGRAPHIC_DATA]" at bounding box center [407, 451] width 157 height 12
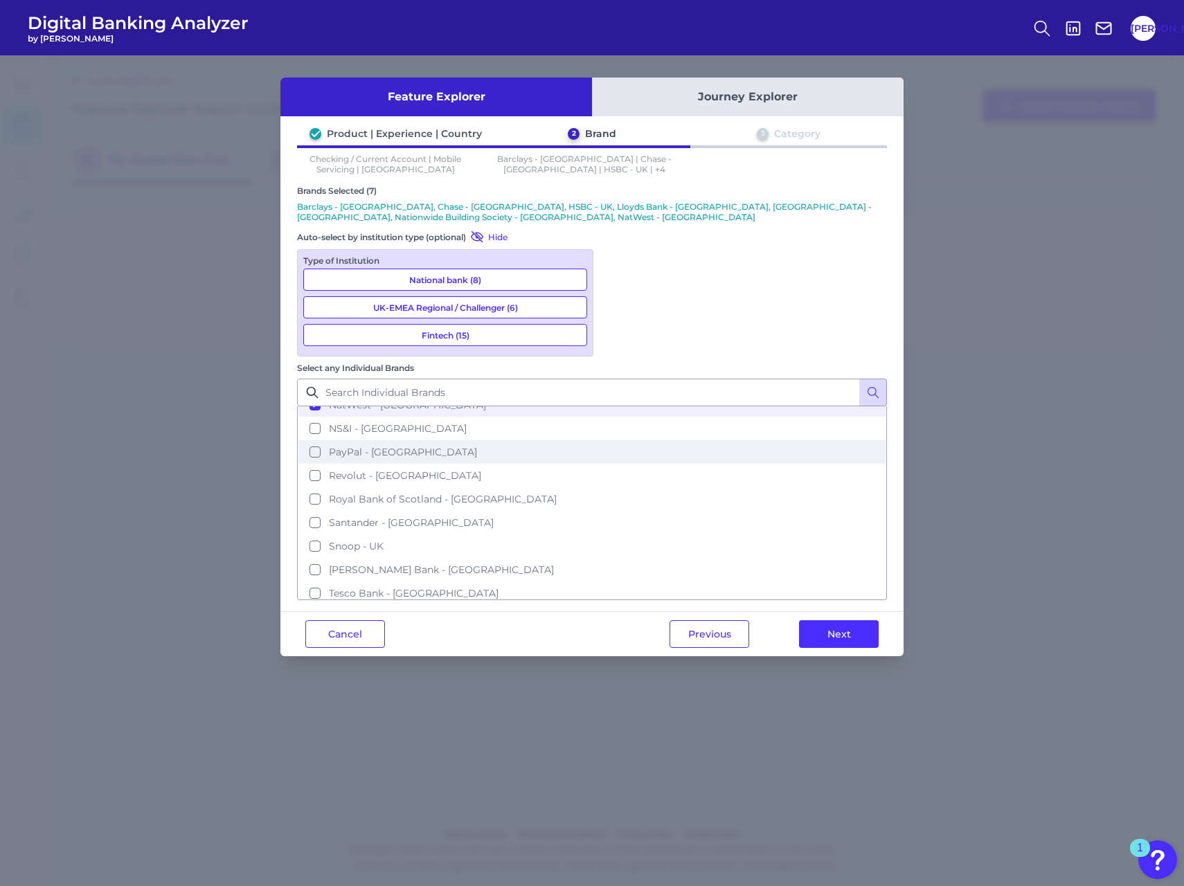
scroll to position [485, 0]
click at [481, 446] on span "Revolut - [GEOGRAPHIC_DATA]" at bounding box center [405, 452] width 152 height 12
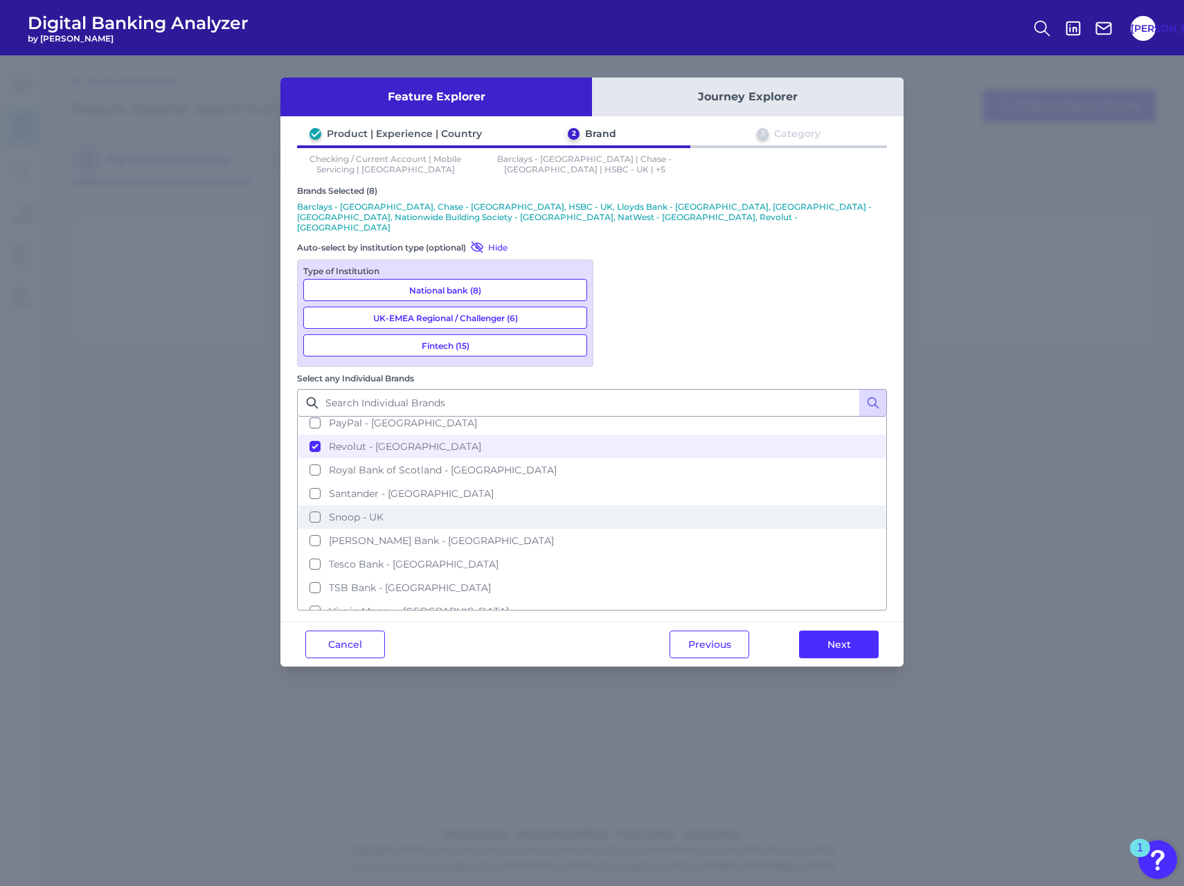
scroll to position [514, 0]
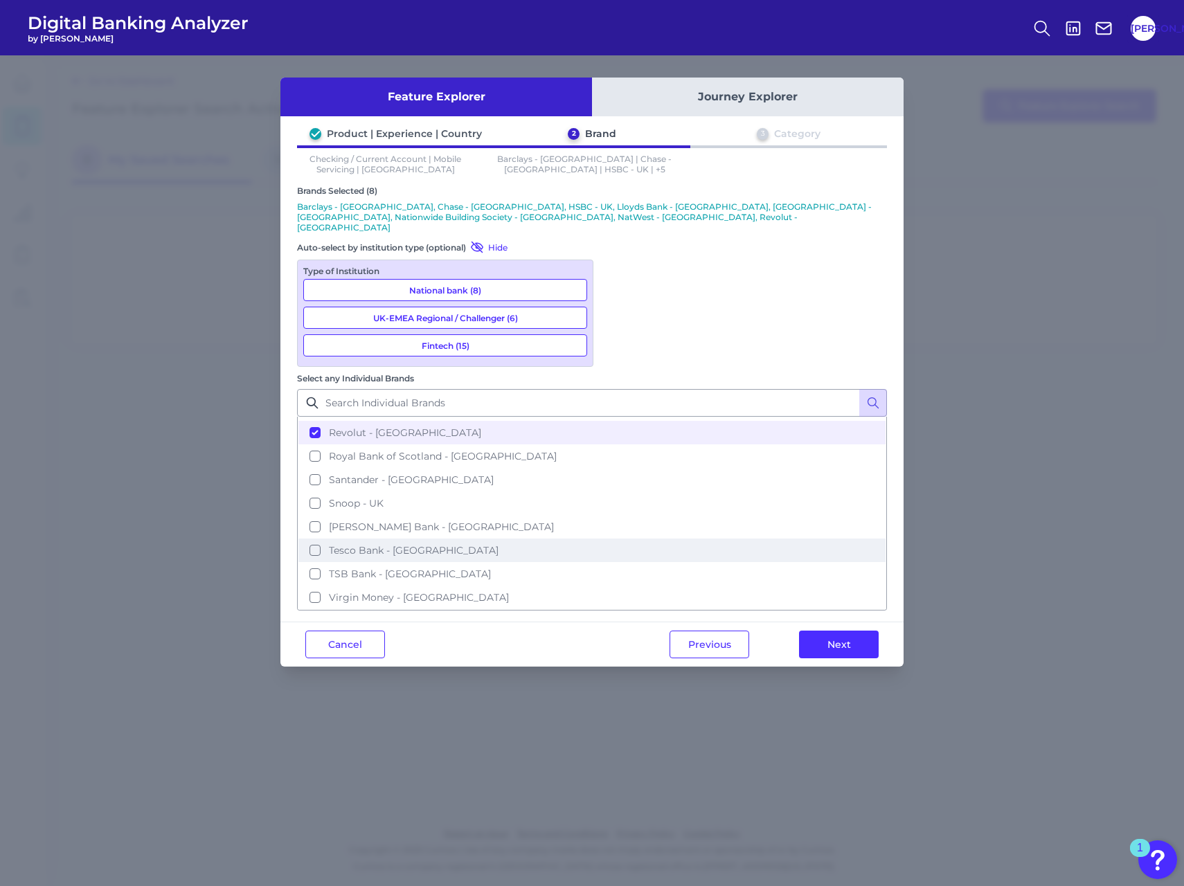
click at [499, 544] on span "Tesco Bank - [GEOGRAPHIC_DATA]" at bounding box center [414, 550] width 170 height 12
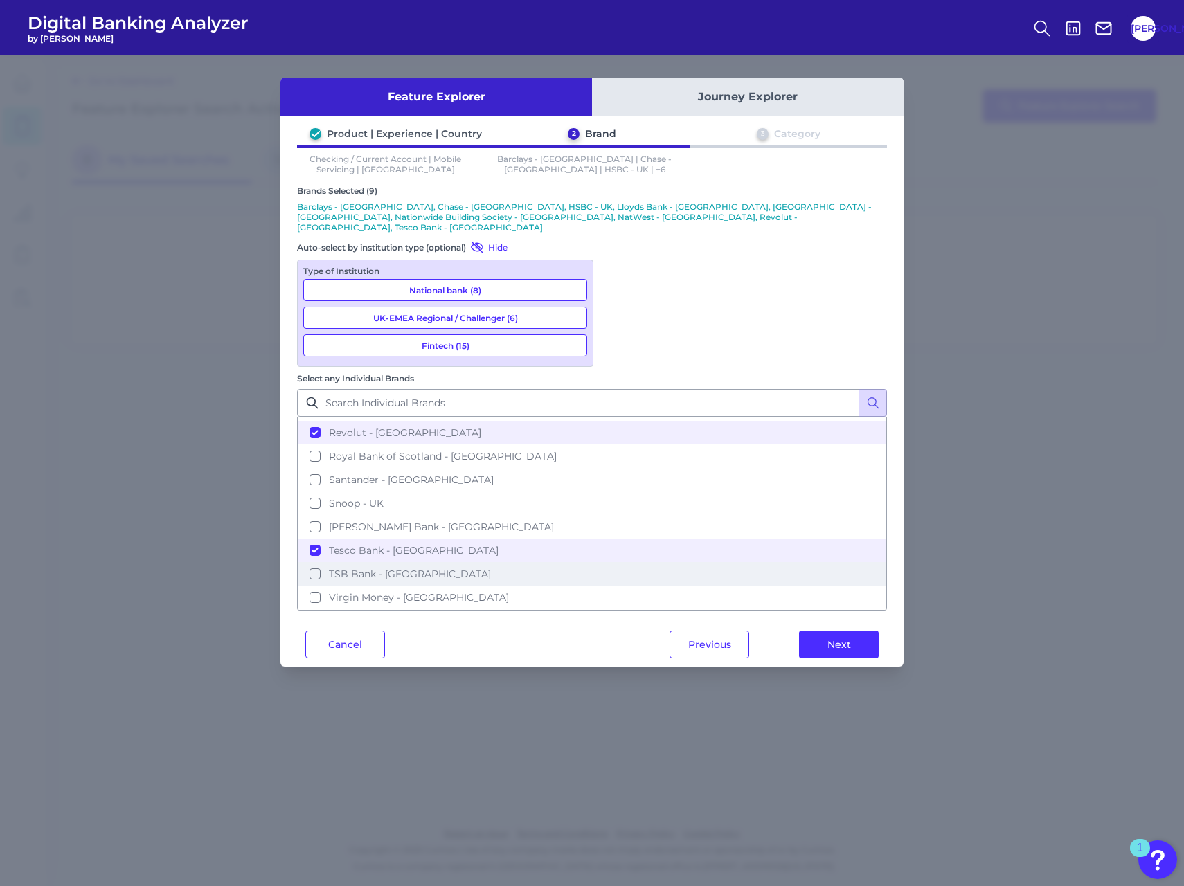
click at [491, 568] on span "TSB Bank - [GEOGRAPHIC_DATA]" at bounding box center [410, 574] width 162 height 12
click at [821, 631] on button "Next" at bounding box center [839, 645] width 80 height 28
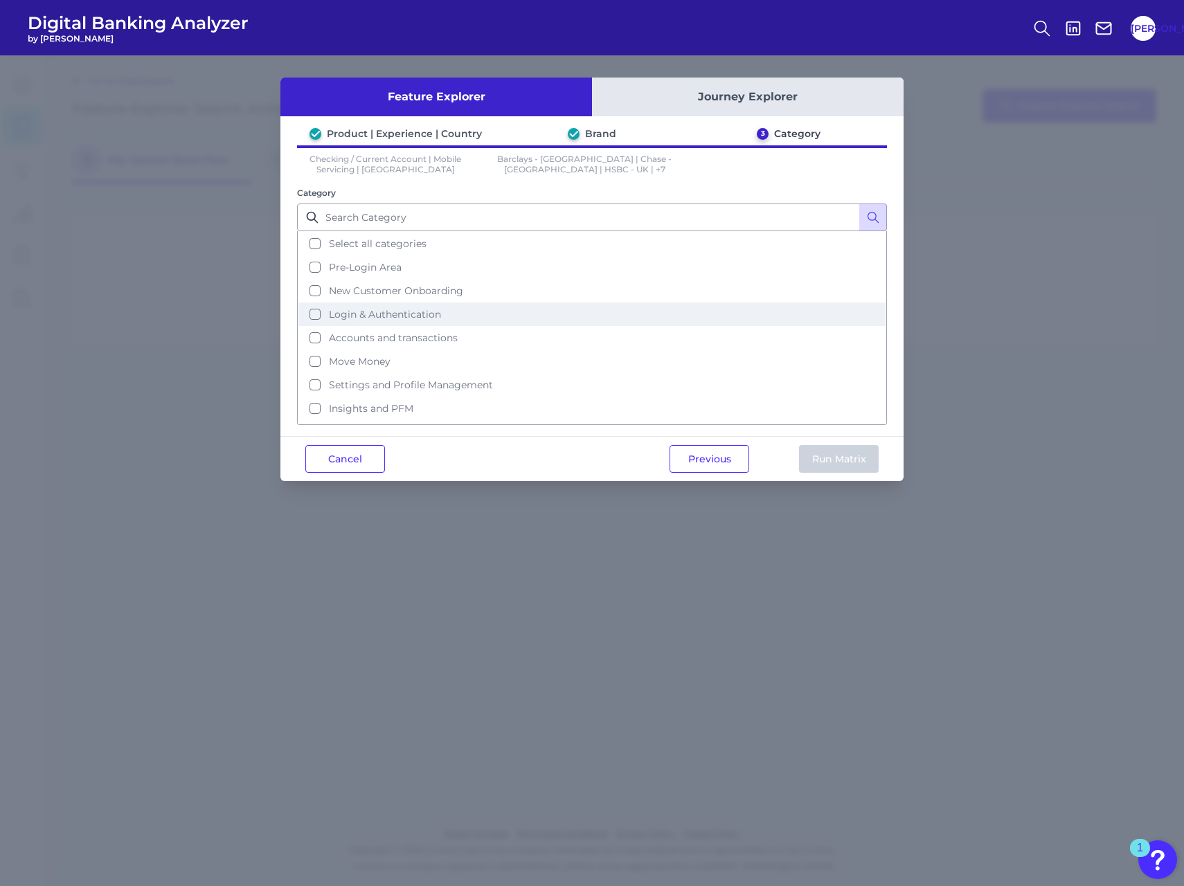
click at [394, 314] on span "Login & Authentication" at bounding box center [385, 314] width 112 height 12
click at [819, 460] on button "Run Matrix" at bounding box center [839, 459] width 80 height 28
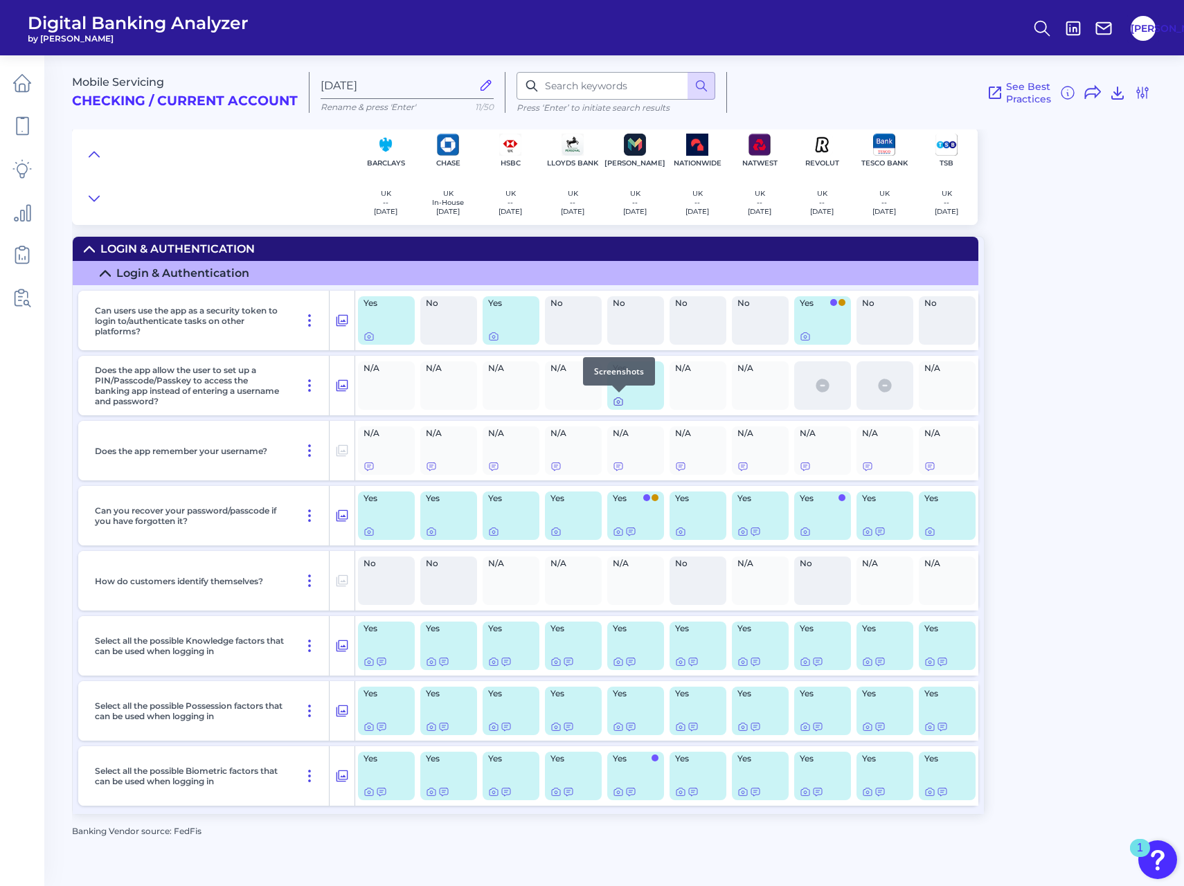
click at [618, 404] on icon at bounding box center [618, 401] width 11 height 11
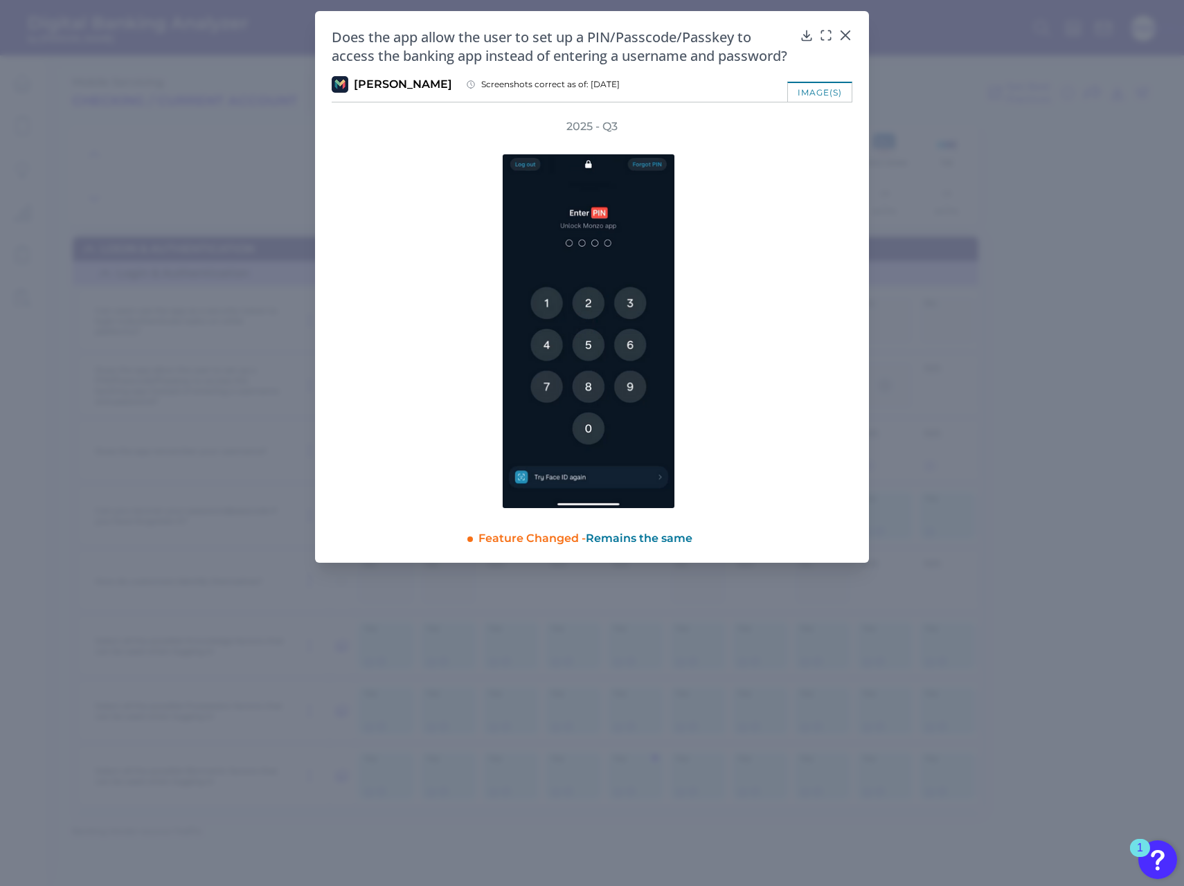
click at [705, 189] on div at bounding box center [591, 321] width 227 height 375
click at [709, 267] on div "2025 - Q3" at bounding box center [592, 314] width 260 height 390
click at [715, 289] on div "2025 - Q3" at bounding box center [592, 314] width 260 height 390
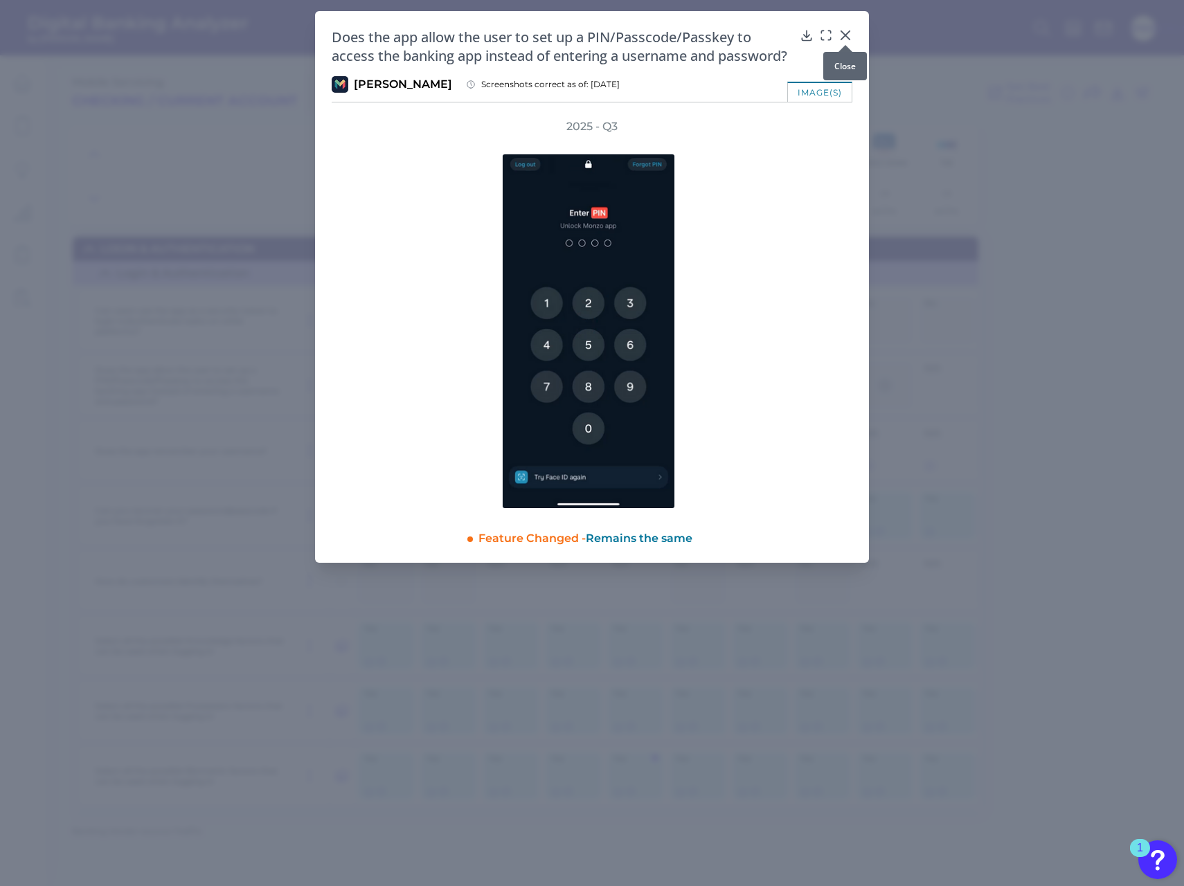
click at [847, 39] on body "Digital Banking Analyzer by Curinos JO Mobile Servicing Checking / Current Acco…" at bounding box center [592, 443] width 1184 height 886
click at [843, 34] on icon at bounding box center [846, 35] width 14 height 14
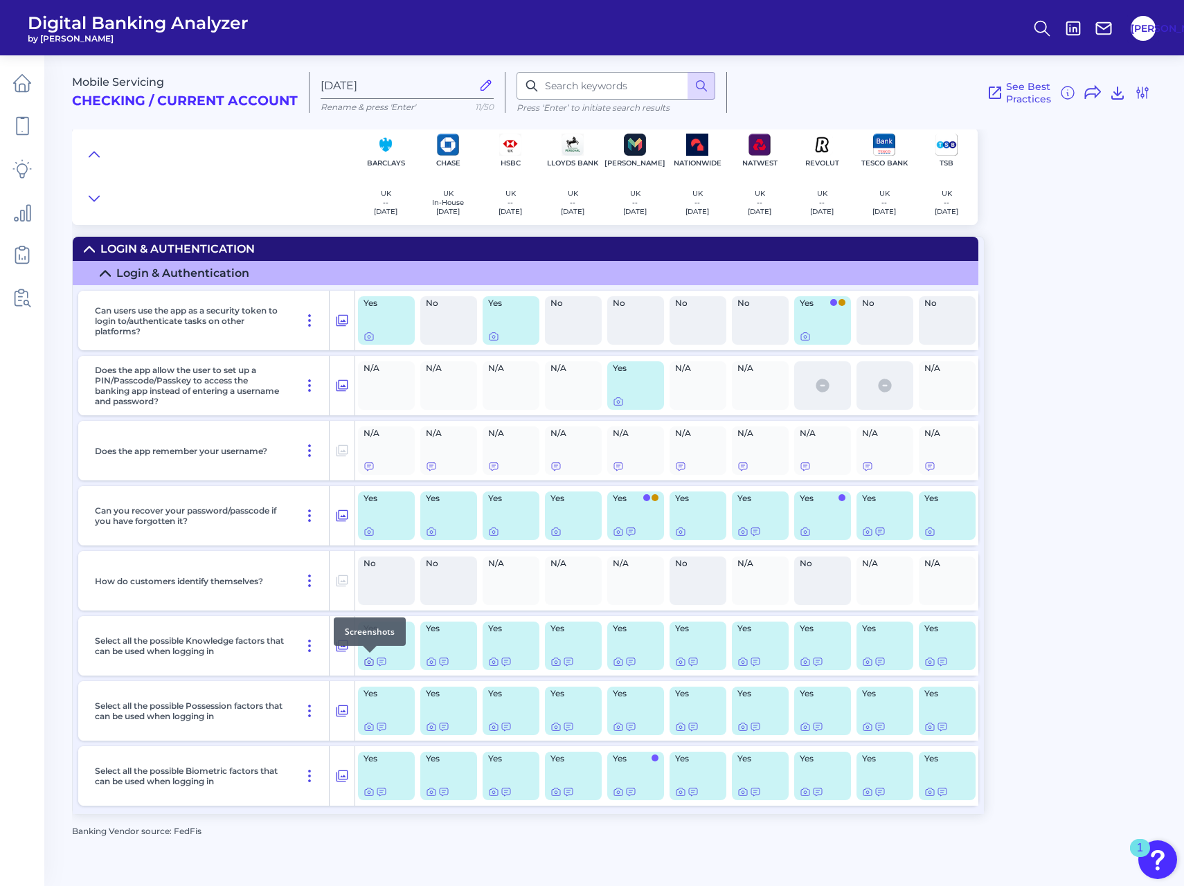
click at [364, 663] on icon at bounding box center [369, 661] width 11 height 11
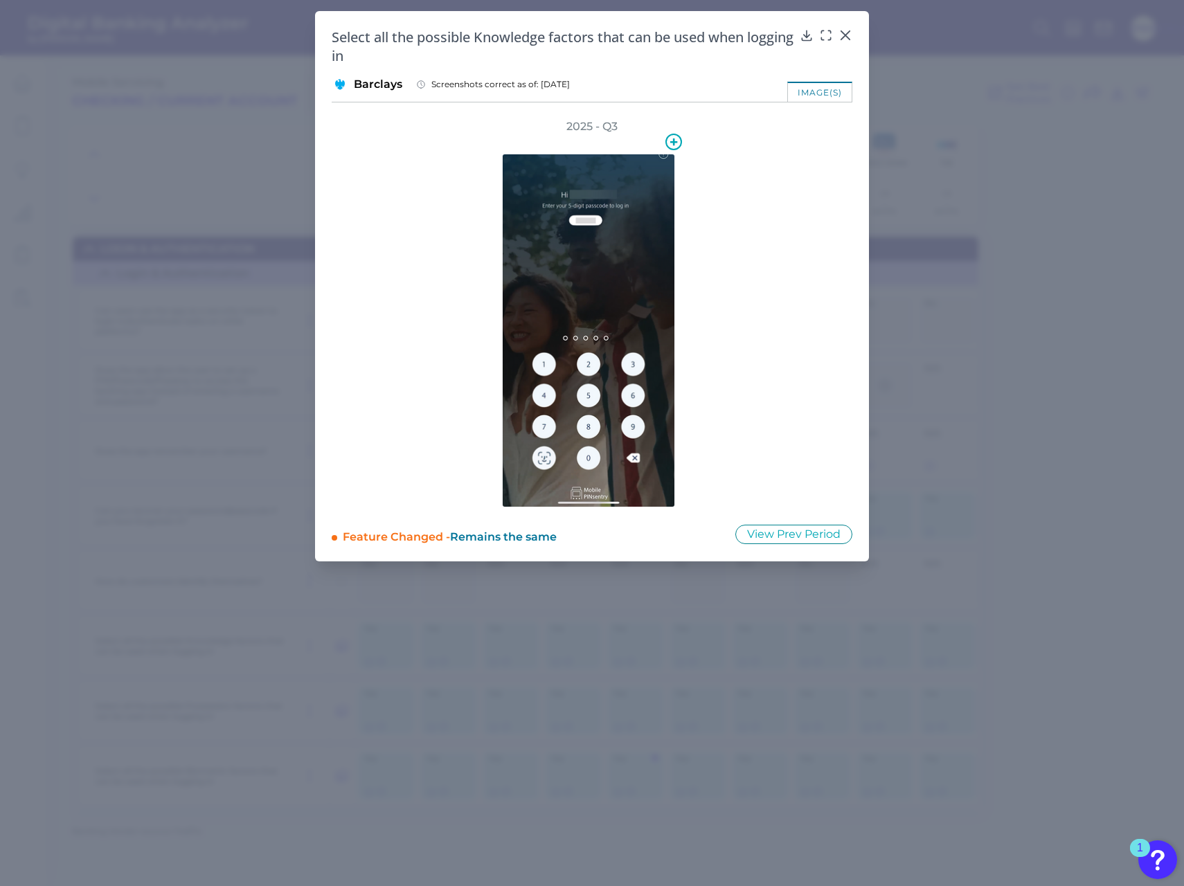
click at [728, 375] on div "2025 - Q3" at bounding box center [592, 313] width 521 height 388
click at [735, 393] on div "2025 - Q3" at bounding box center [592, 313] width 521 height 388
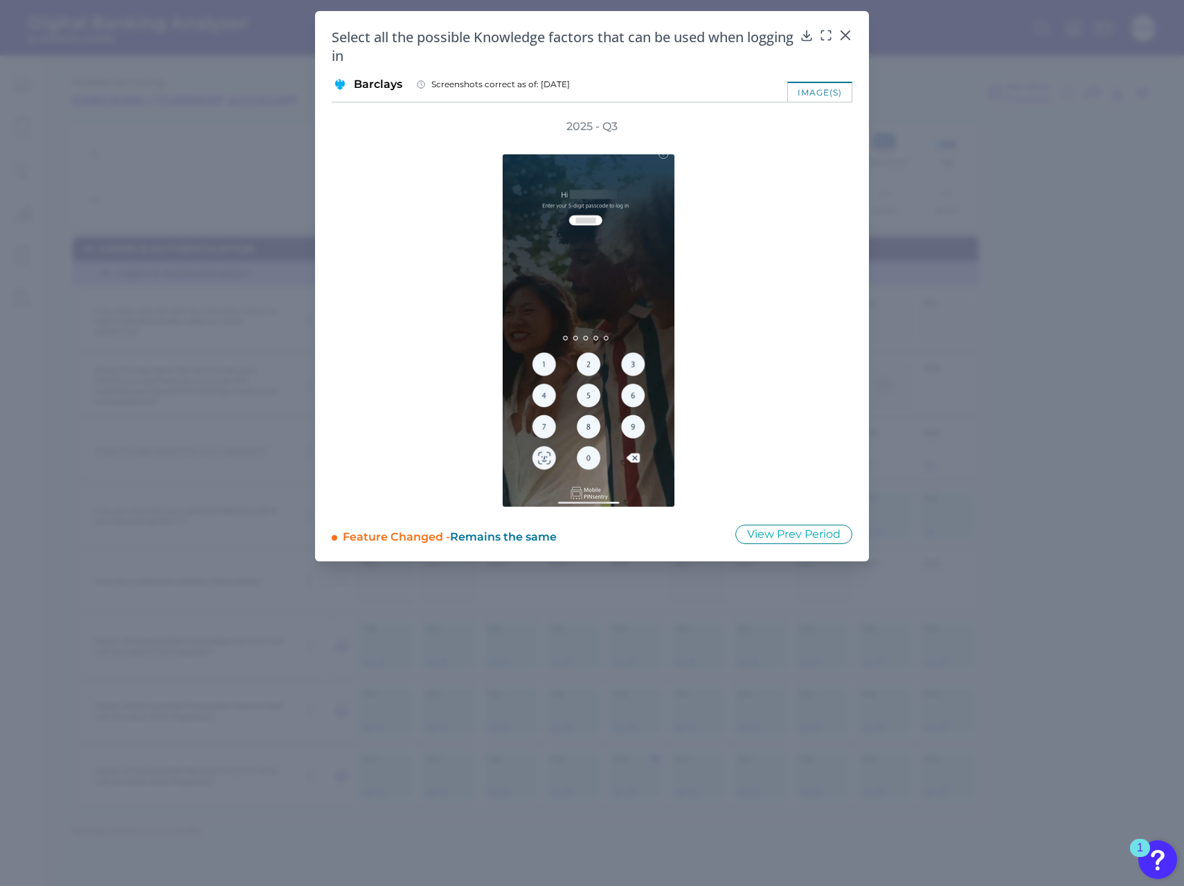
drag, startPoint x: 735, startPoint y: 393, endPoint x: 744, endPoint y: 328, distance: 65.7
click at [744, 328] on div "2025 - Q3" at bounding box center [592, 313] width 521 height 388
click at [720, 175] on div "2025 - Q3" at bounding box center [592, 313] width 260 height 388
click at [468, 261] on div "2025 - Q3" at bounding box center [592, 313] width 260 height 388
click at [594, 242] on img at bounding box center [588, 331] width 173 height 354
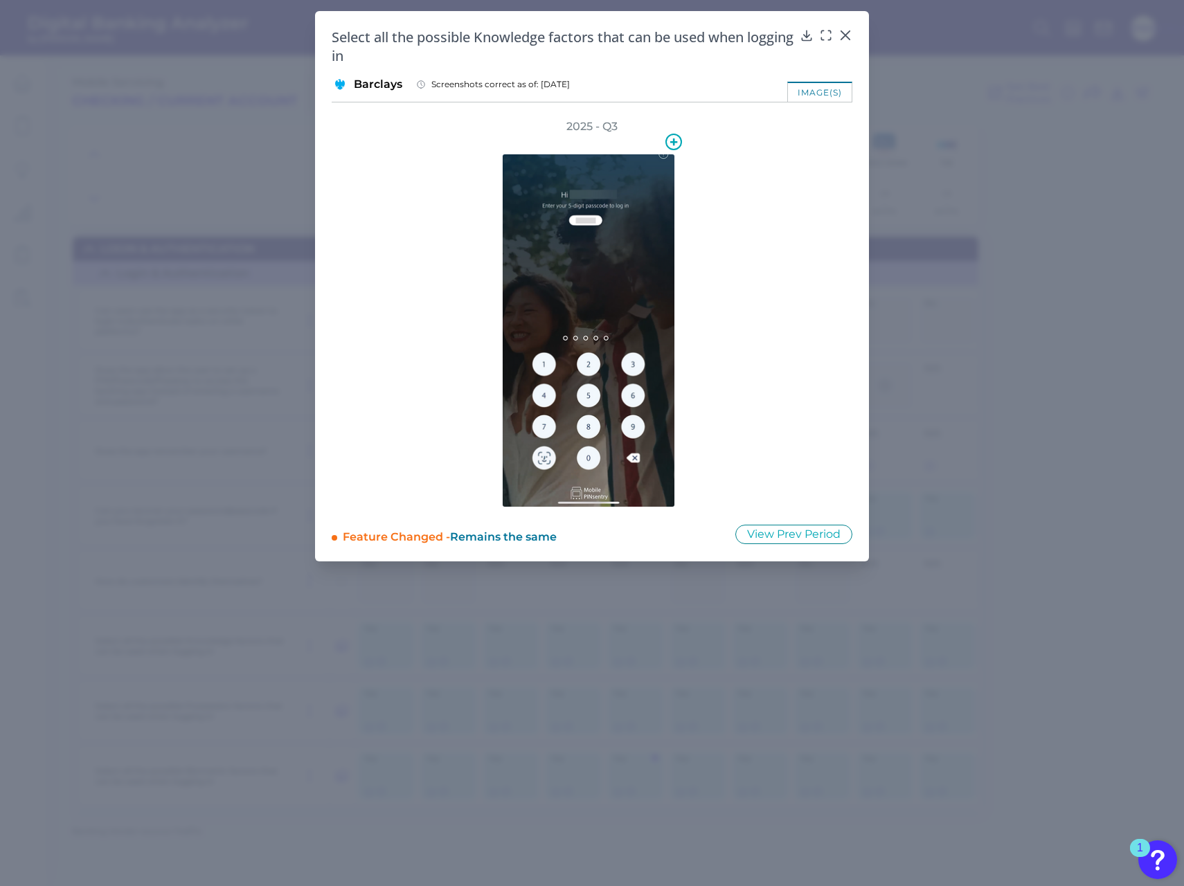
click at [769, 335] on div "2025 - Q3" at bounding box center [592, 313] width 521 height 388
click at [849, 35] on icon at bounding box center [846, 35] width 14 height 14
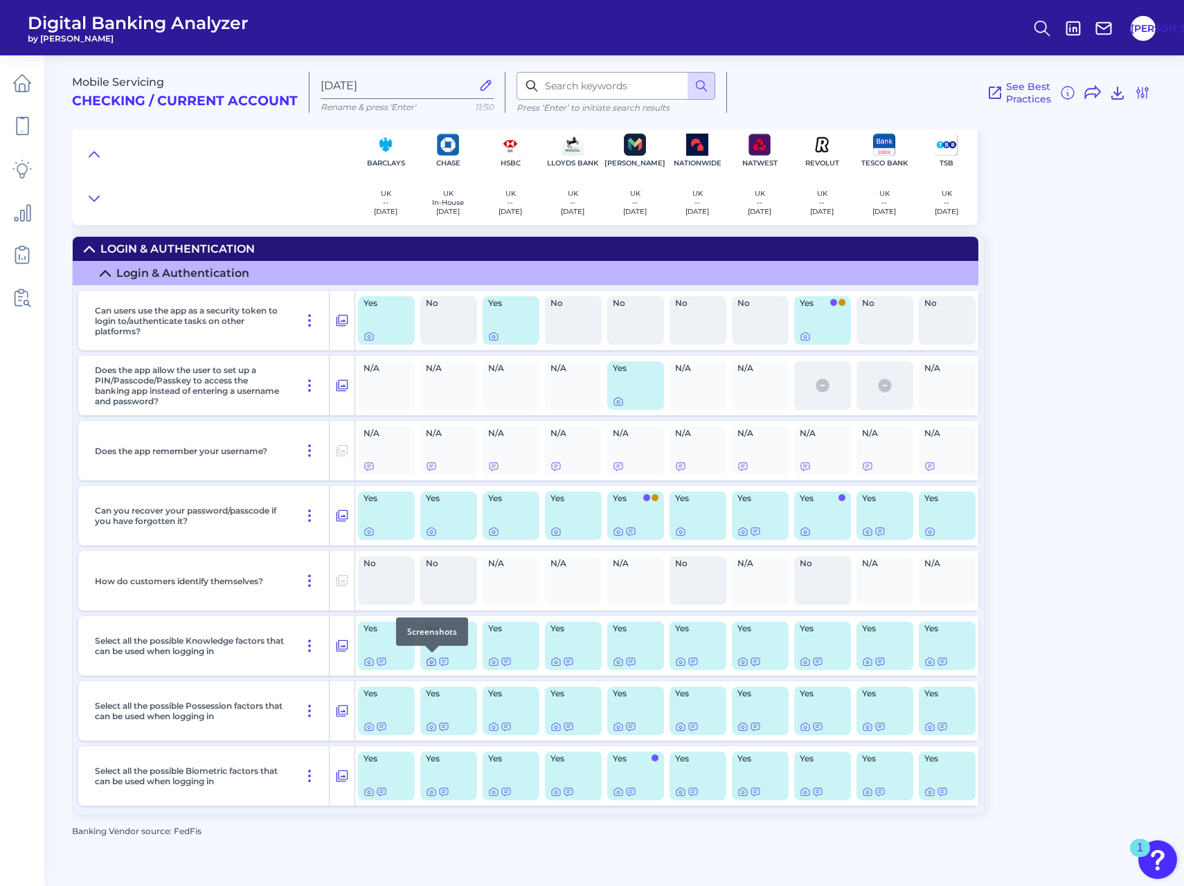
click at [426, 662] on icon at bounding box center [431, 661] width 11 height 11
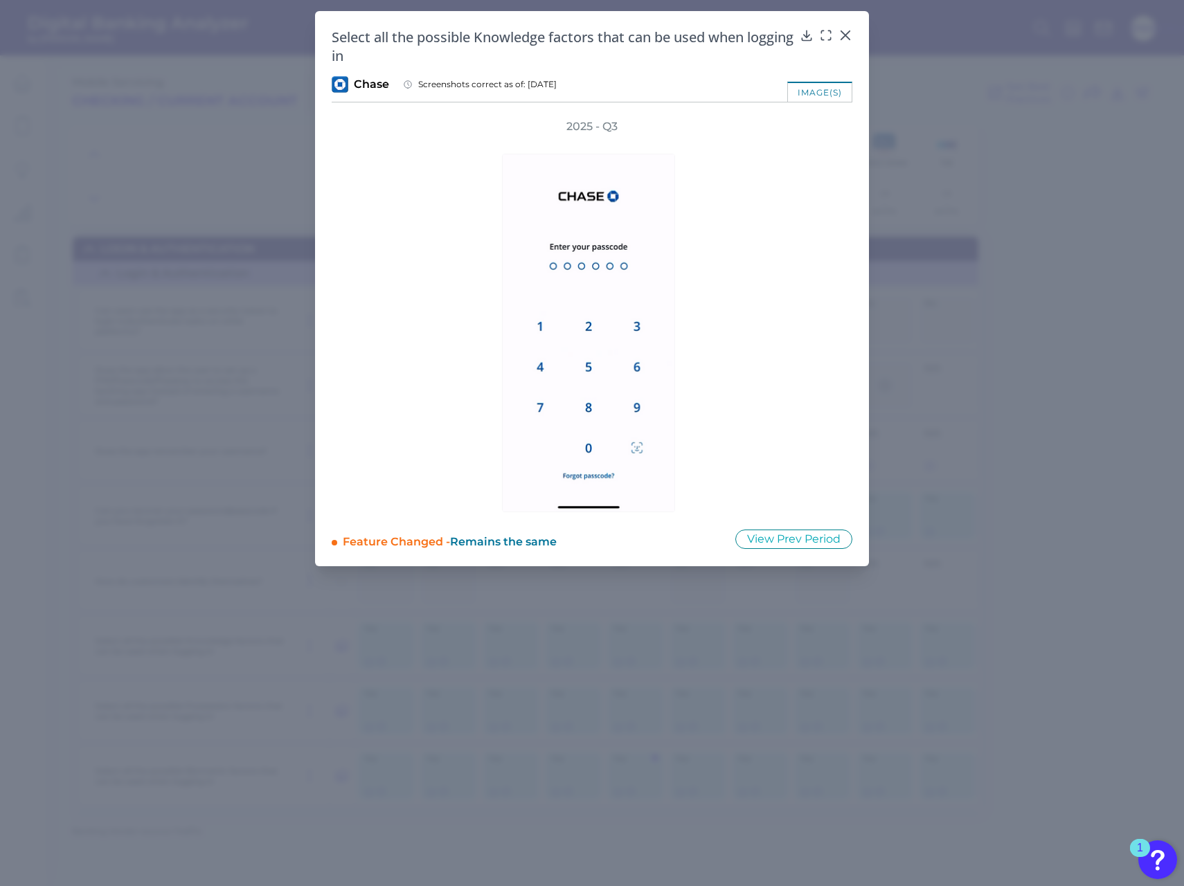
click at [715, 241] on div "2025 - Q3" at bounding box center [592, 315] width 260 height 393
click at [550, 334] on img at bounding box center [588, 333] width 173 height 359
click at [606, 294] on img at bounding box center [588, 333] width 173 height 359
click at [526, 247] on img at bounding box center [588, 333] width 173 height 359
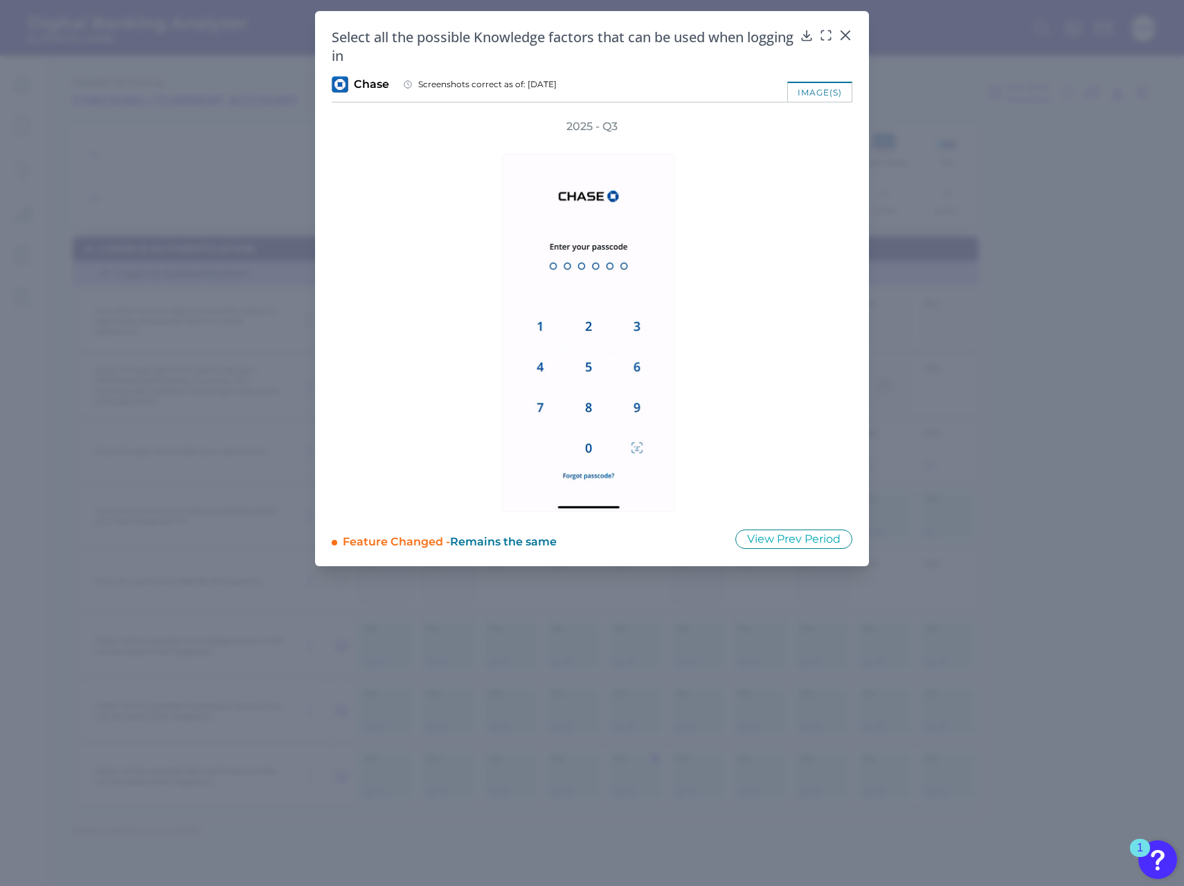
drag, startPoint x: 397, startPoint y: 389, endPoint x: 727, endPoint y: 425, distance: 332.2
click at [407, 394] on div "2025 - Q3" at bounding box center [592, 315] width 521 height 393
click at [728, 425] on div "2025 - Q3" at bounding box center [592, 315] width 521 height 393
drag, startPoint x: 731, startPoint y: 424, endPoint x: 742, endPoint y: 398, distance: 27.9
click at [737, 409] on div "2025 - Q3" at bounding box center [592, 315] width 521 height 393
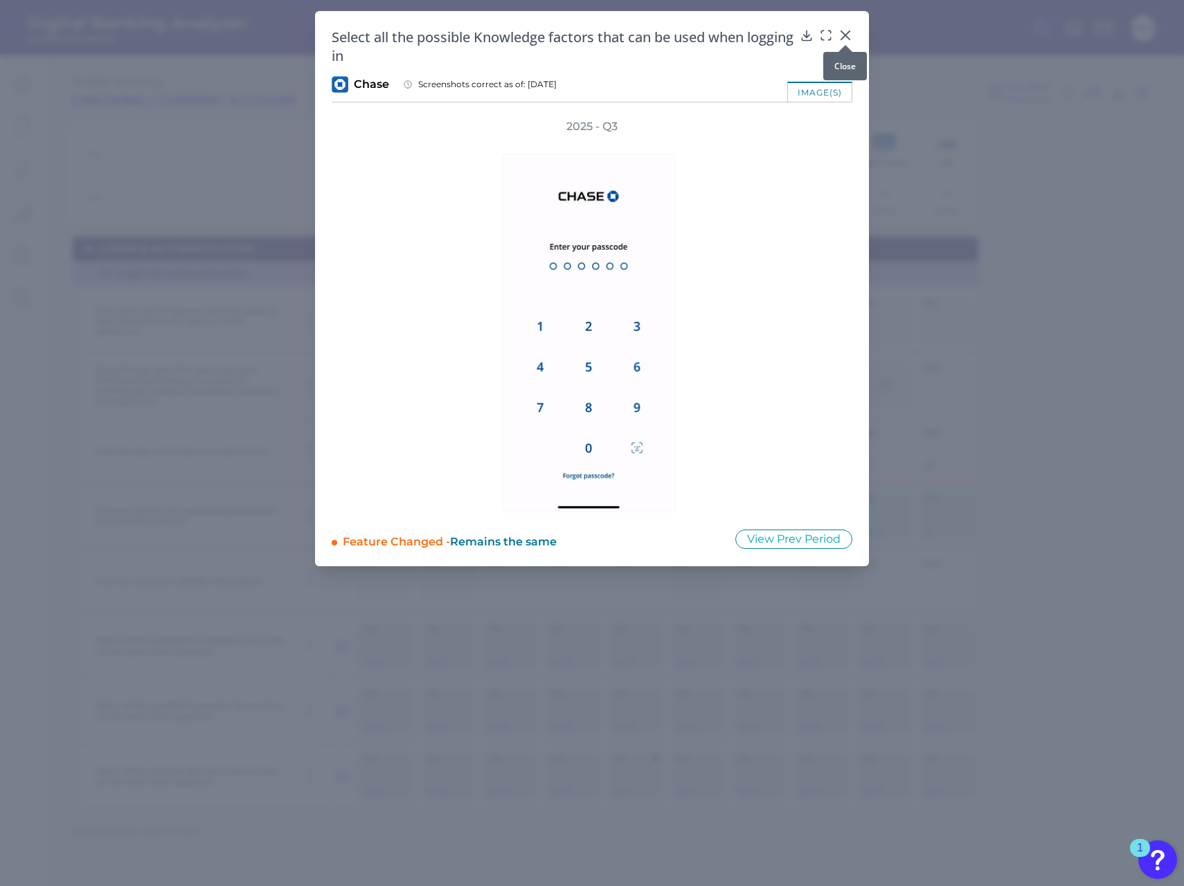
click at [847, 36] on icon at bounding box center [845, 35] width 8 height 8
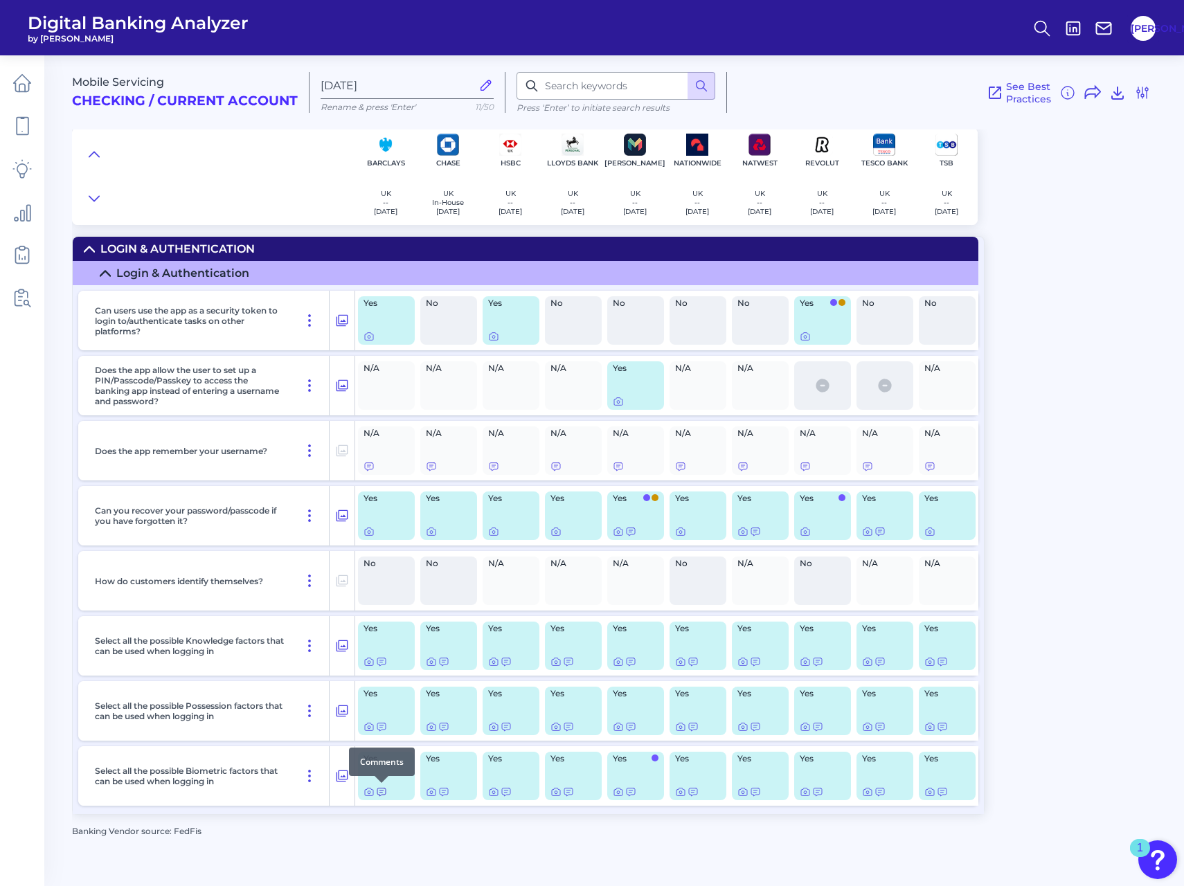
click at [382, 791] on icon at bounding box center [381, 793] width 8 height 8
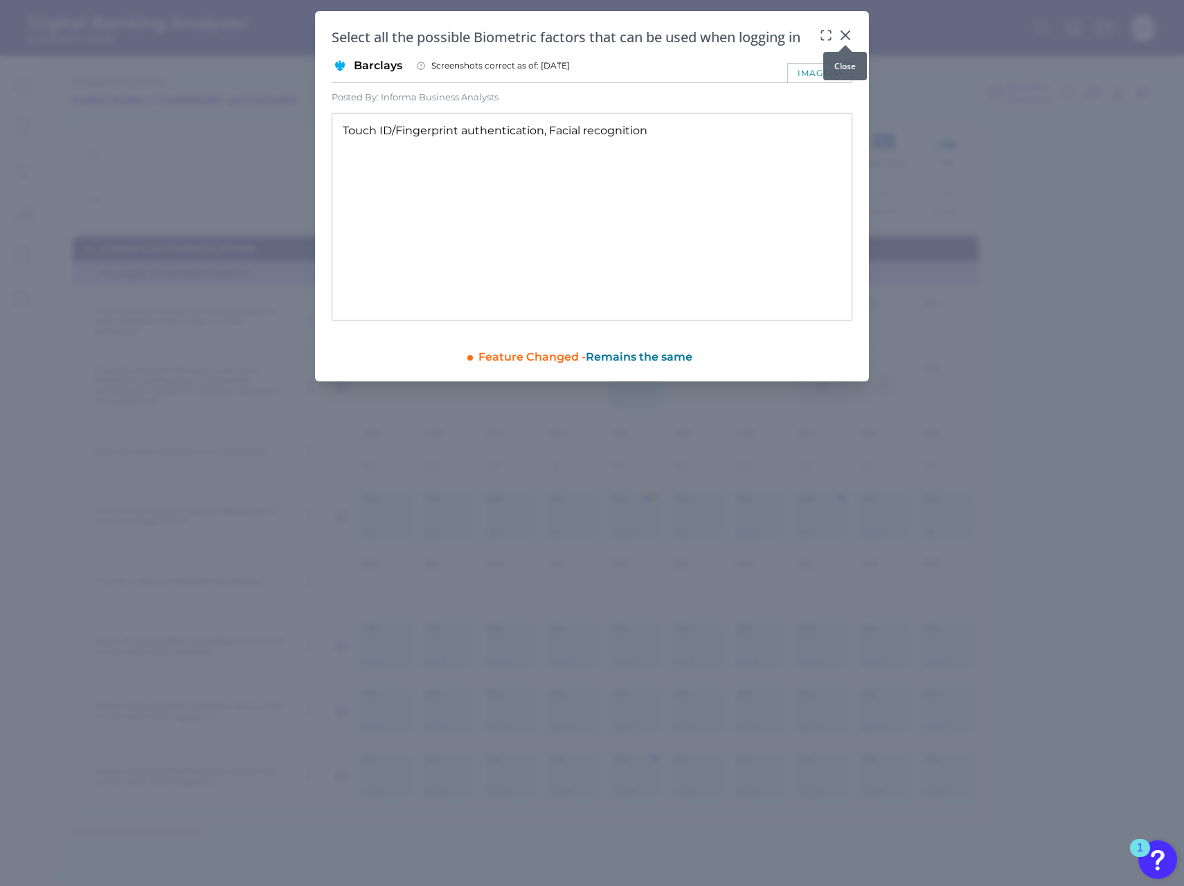
click at [849, 38] on div at bounding box center [846, 45] width 14 height 14
click at [846, 34] on icon at bounding box center [845, 35] width 8 height 8
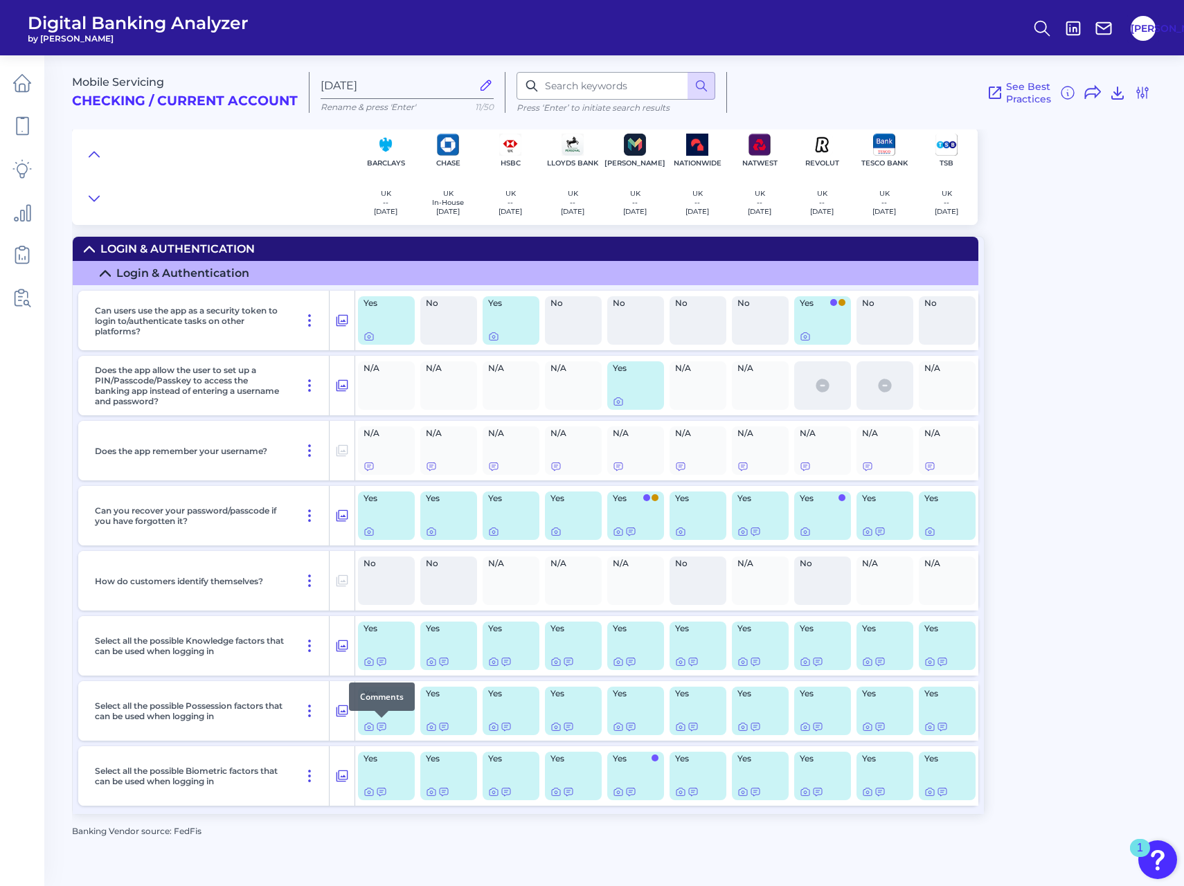
click at [386, 723] on div at bounding box center [382, 718] width 14 height 14
click at [384, 729] on icon at bounding box center [381, 726] width 11 height 11
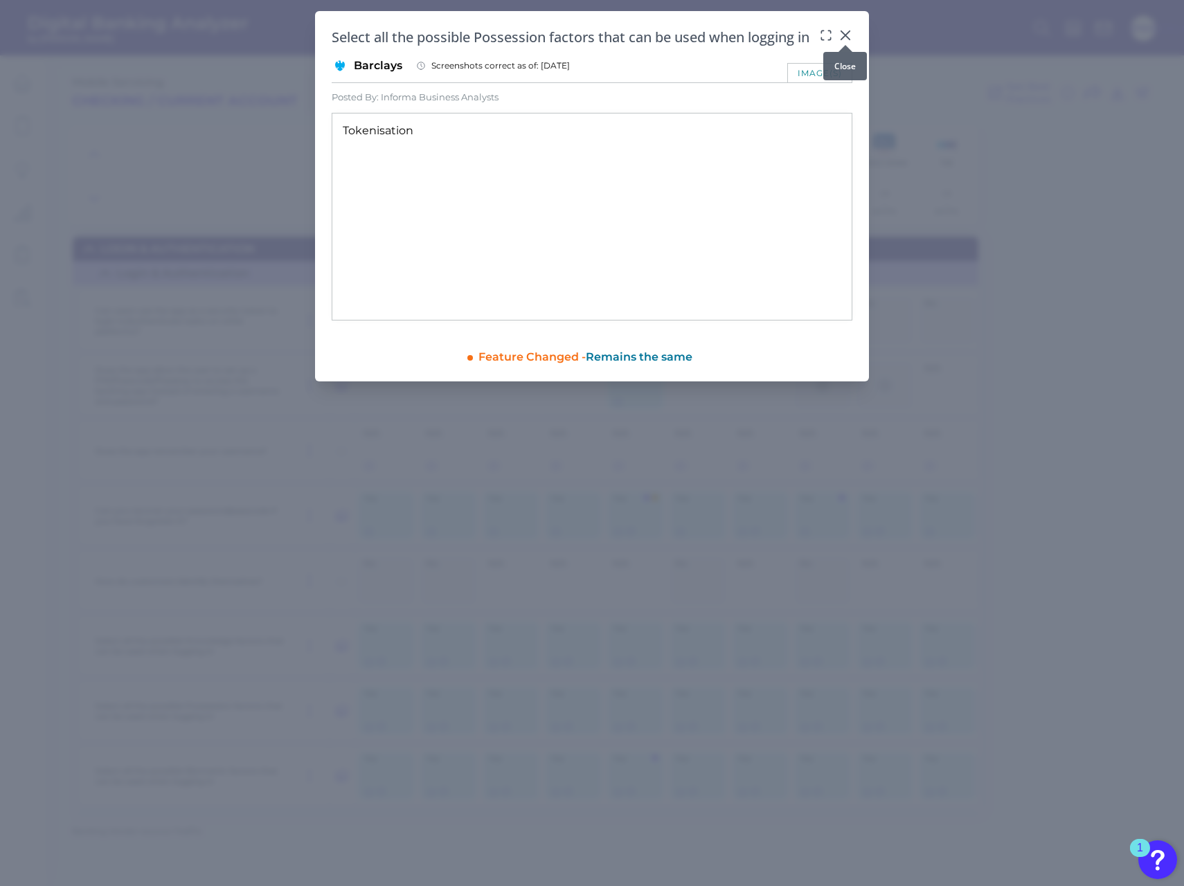
click at [847, 37] on icon at bounding box center [845, 35] width 8 height 8
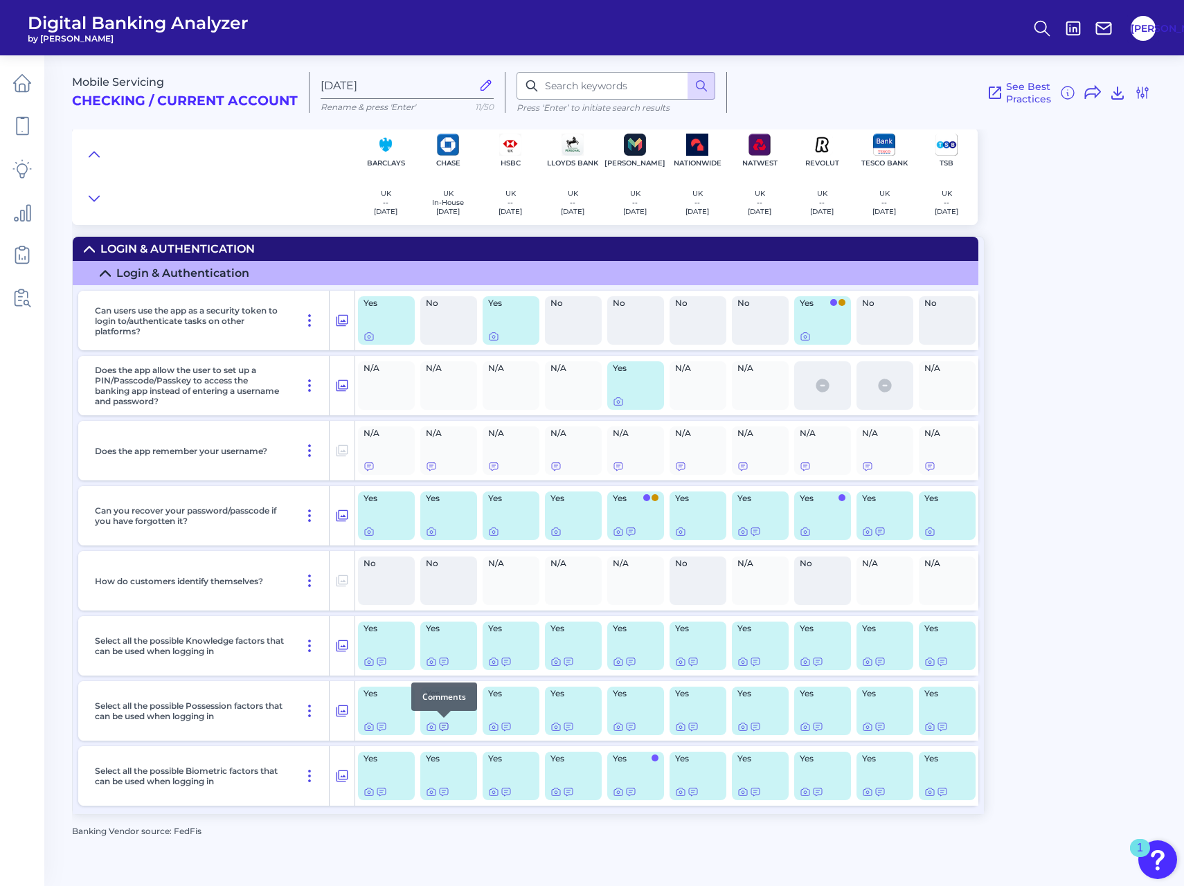
click at [443, 728] on icon at bounding box center [443, 726] width 11 height 11
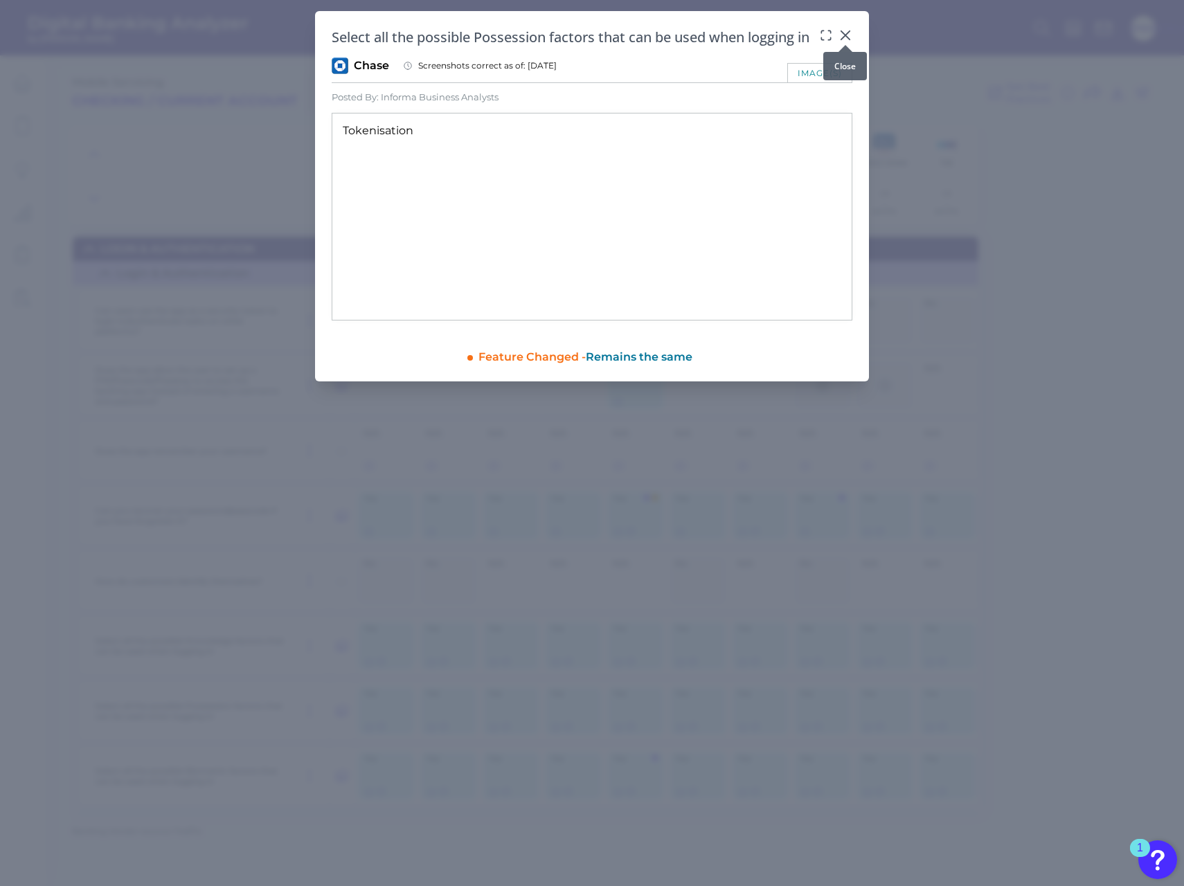
click at [850, 37] on icon at bounding box center [846, 35] width 14 height 14
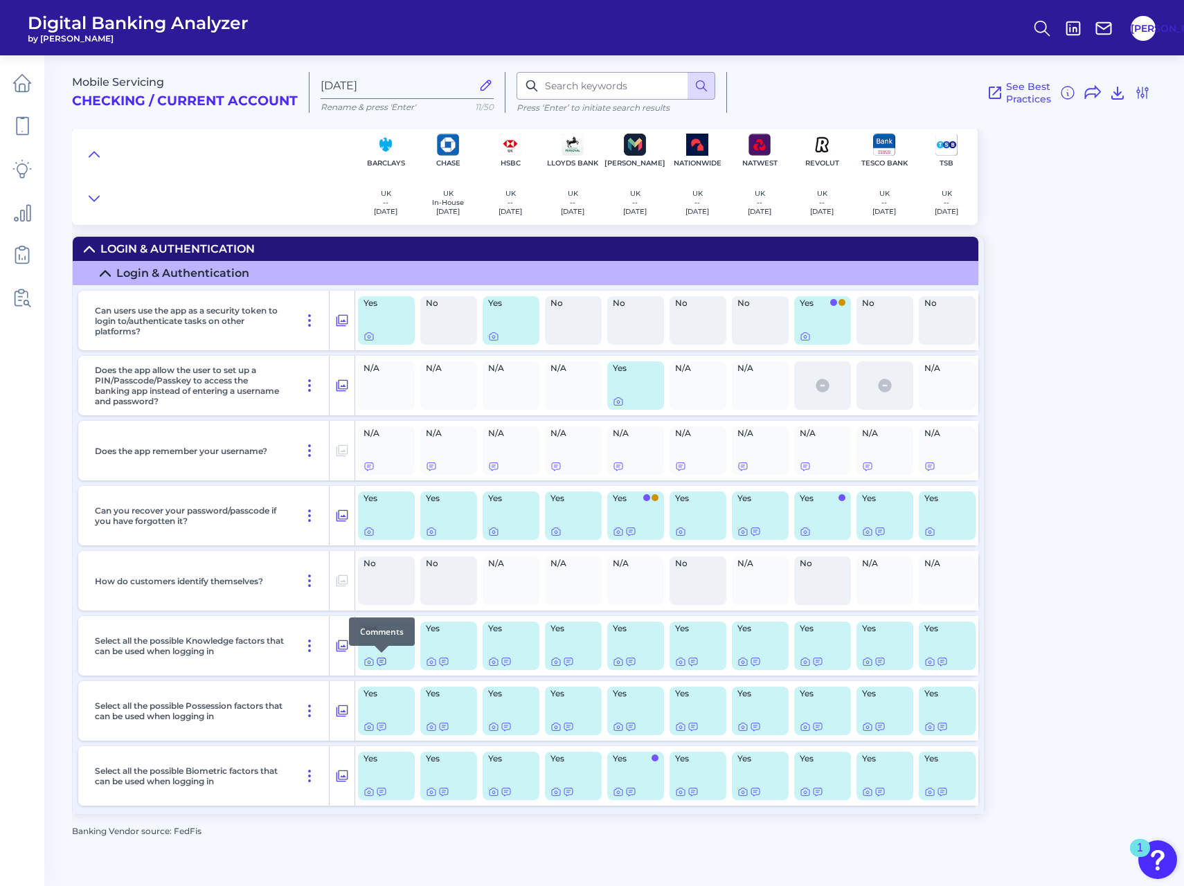
click at [377, 660] on icon at bounding box center [381, 661] width 11 height 11
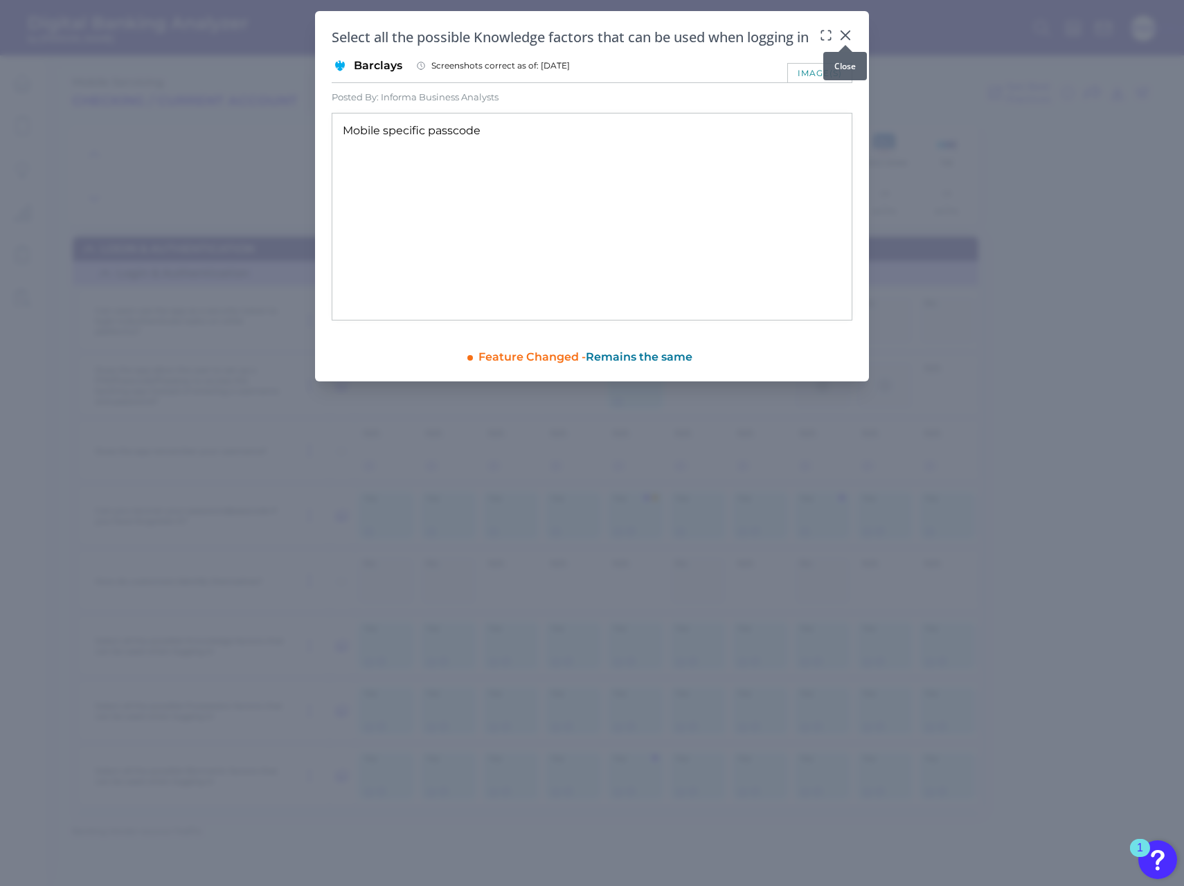
click at [851, 36] on icon at bounding box center [846, 35] width 14 height 14
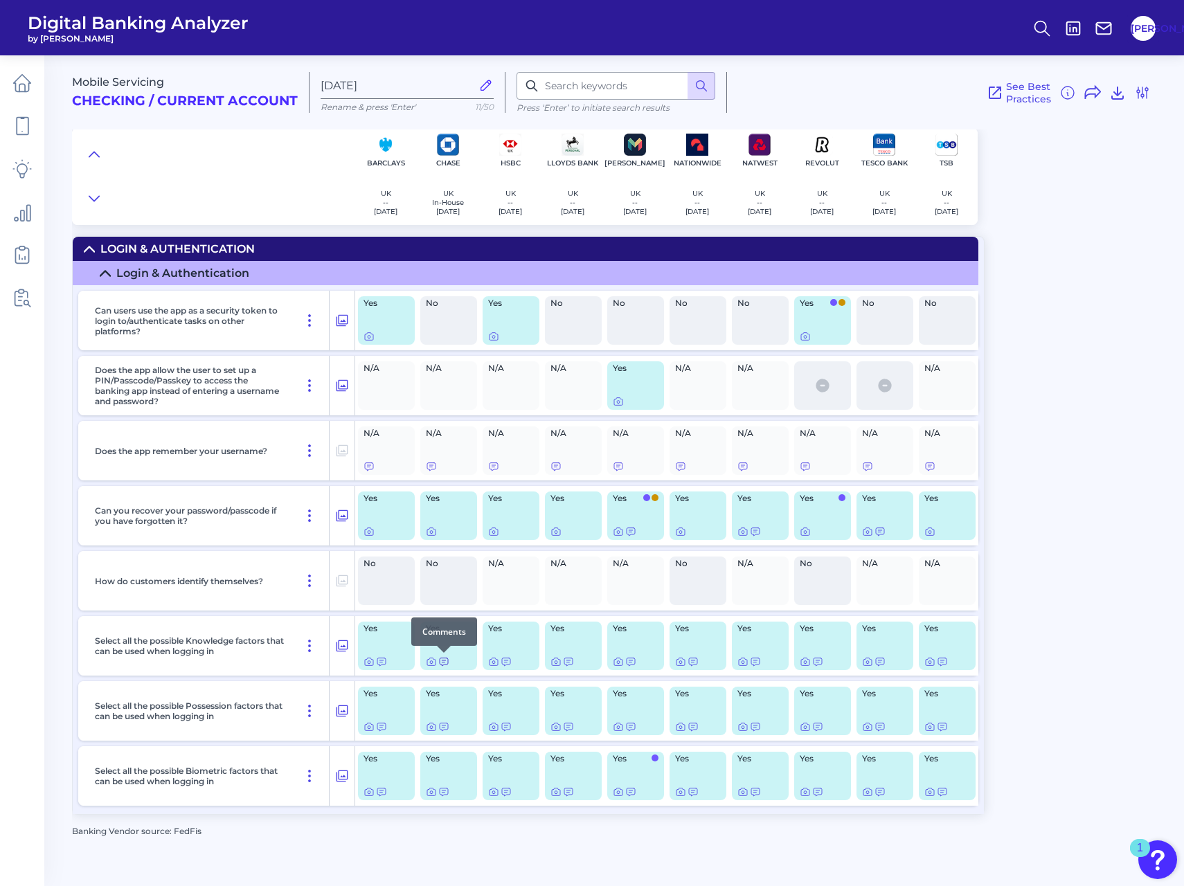
click at [445, 662] on icon at bounding box center [443, 661] width 11 height 11
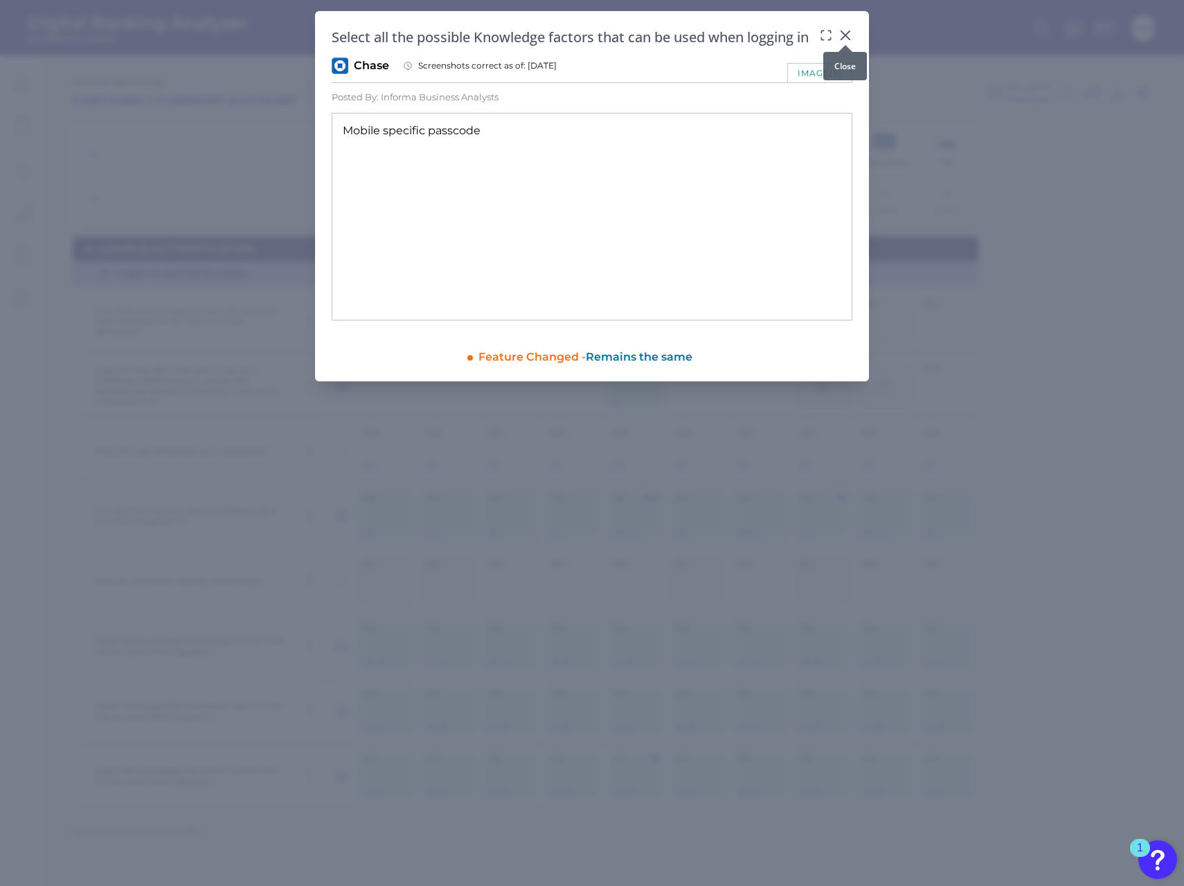
click at [844, 31] on icon at bounding box center [846, 35] width 14 height 14
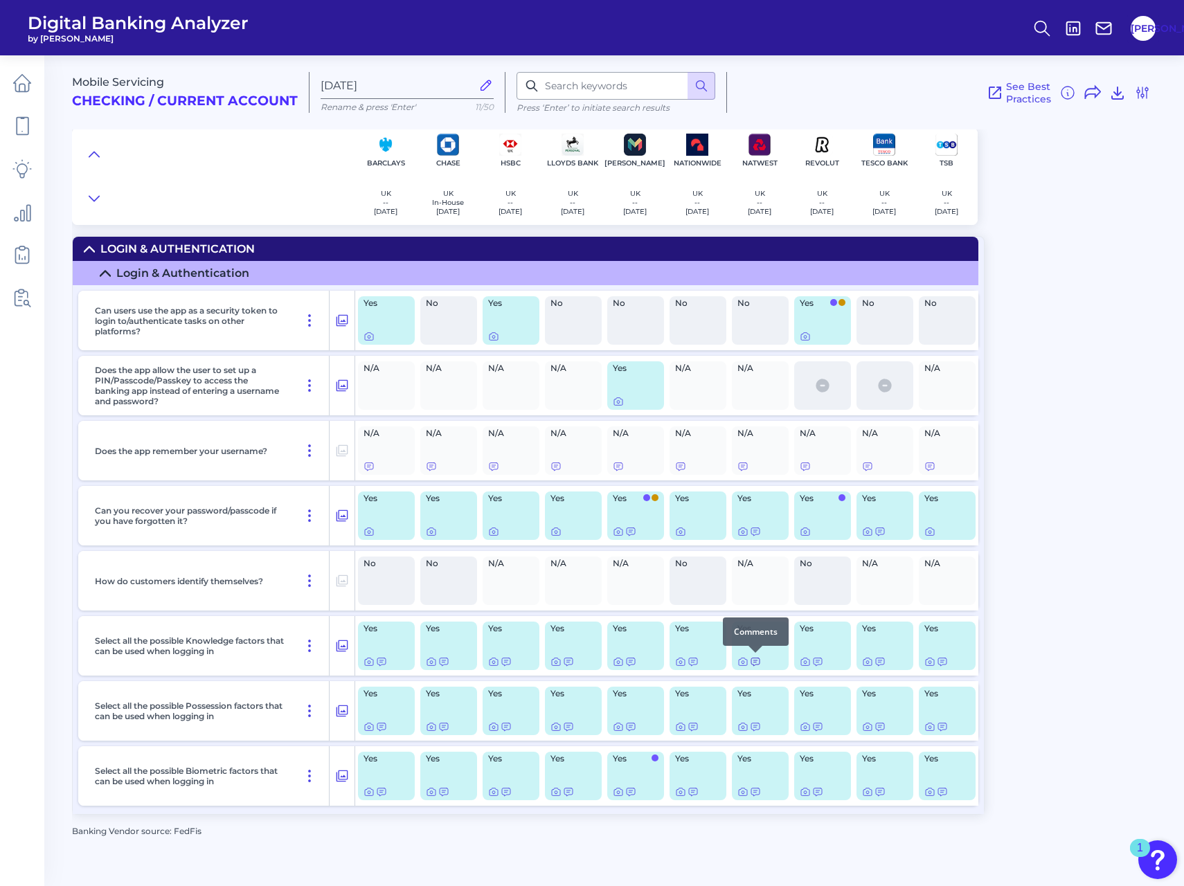
click at [755, 661] on icon at bounding box center [755, 662] width 8 height 8
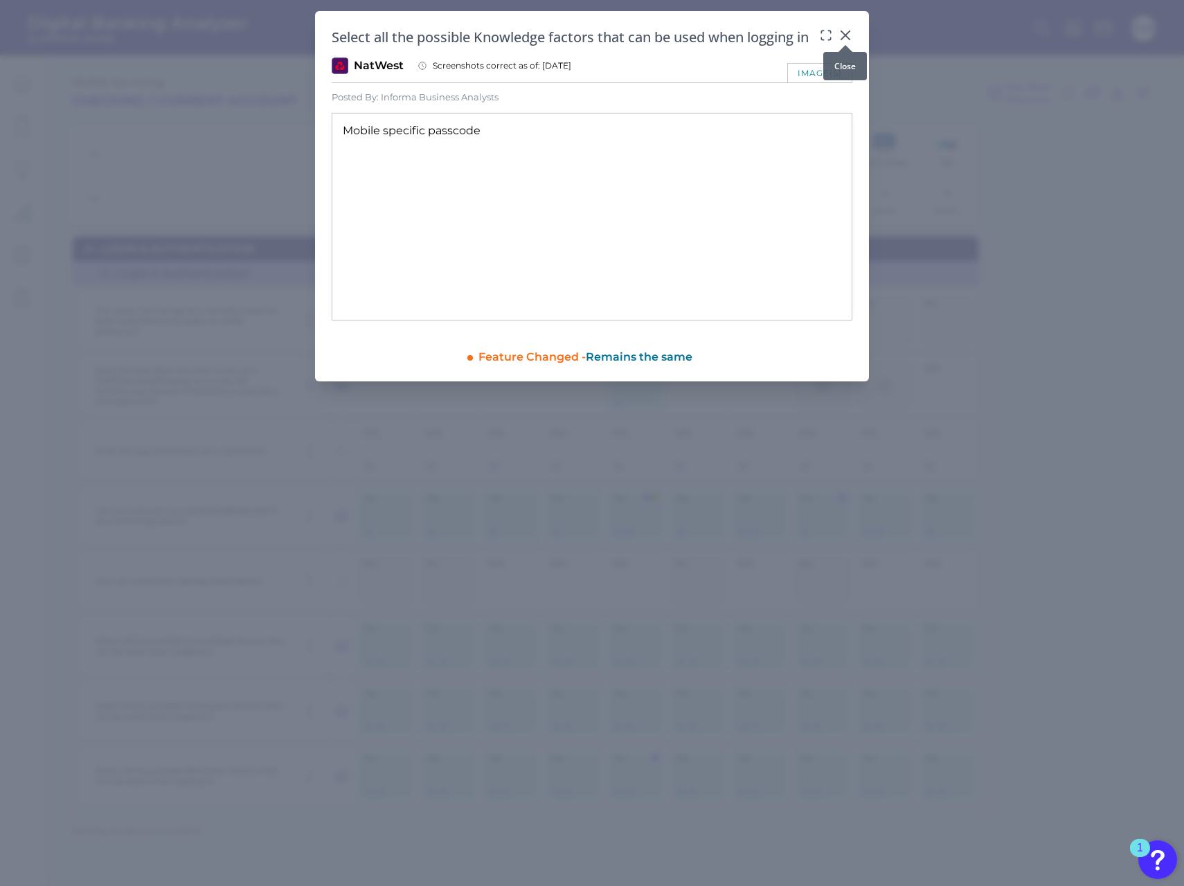
click at [848, 41] on div at bounding box center [846, 45] width 14 height 14
click at [846, 35] on icon at bounding box center [845, 35] width 8 height 8
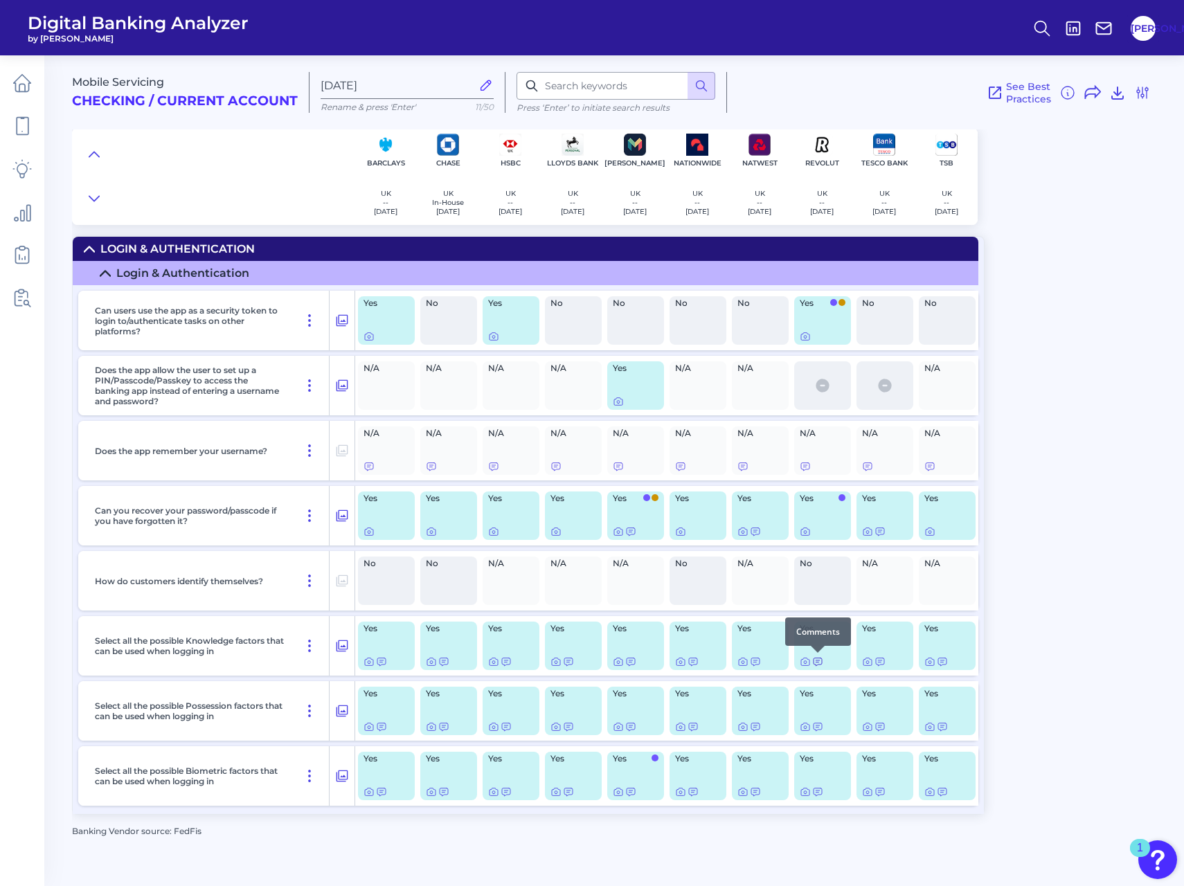
click at [814, 658] on div at bounding box center [818, 653] width 14 height 14
click at [816, 661] on icon at bounding box center [817, 661] width 11 height 11
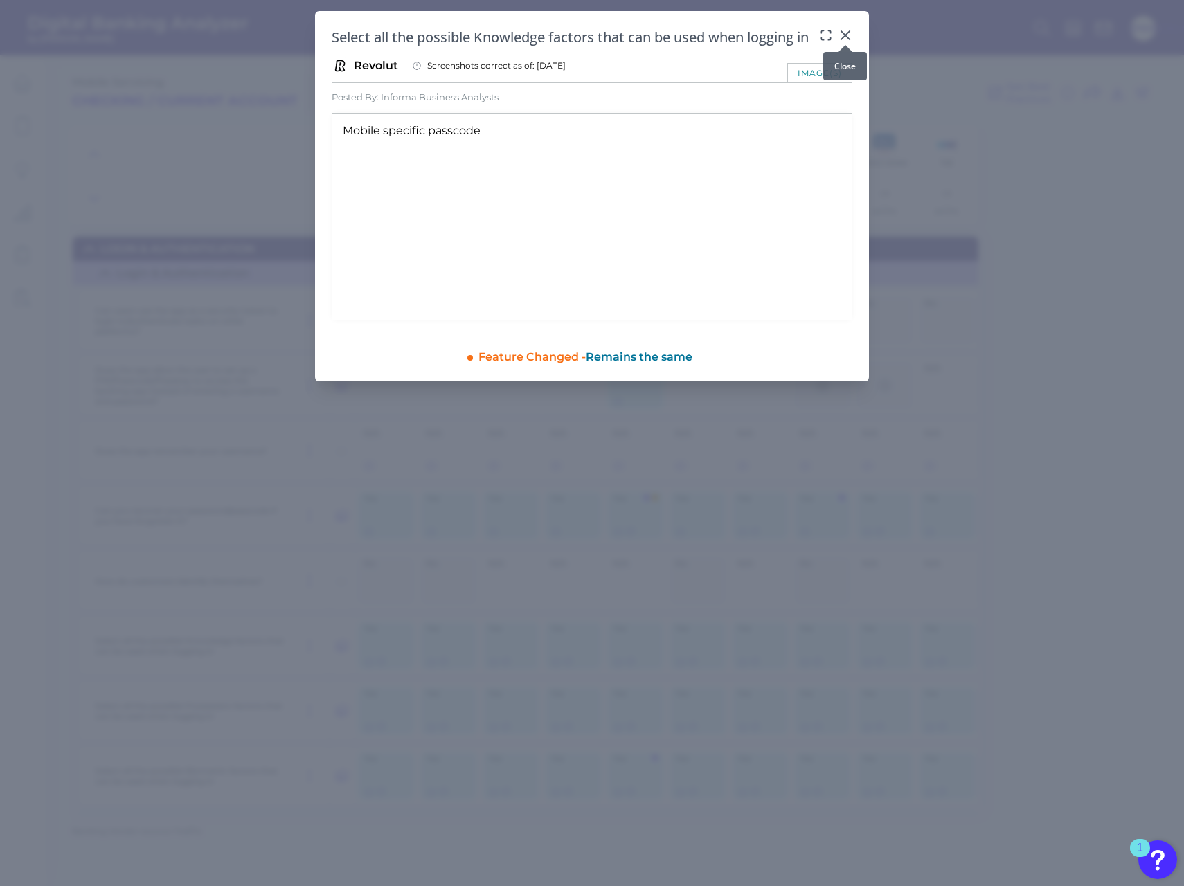
click at [848, 35] on icon at bounding box center [846, 35] width 14 height 14
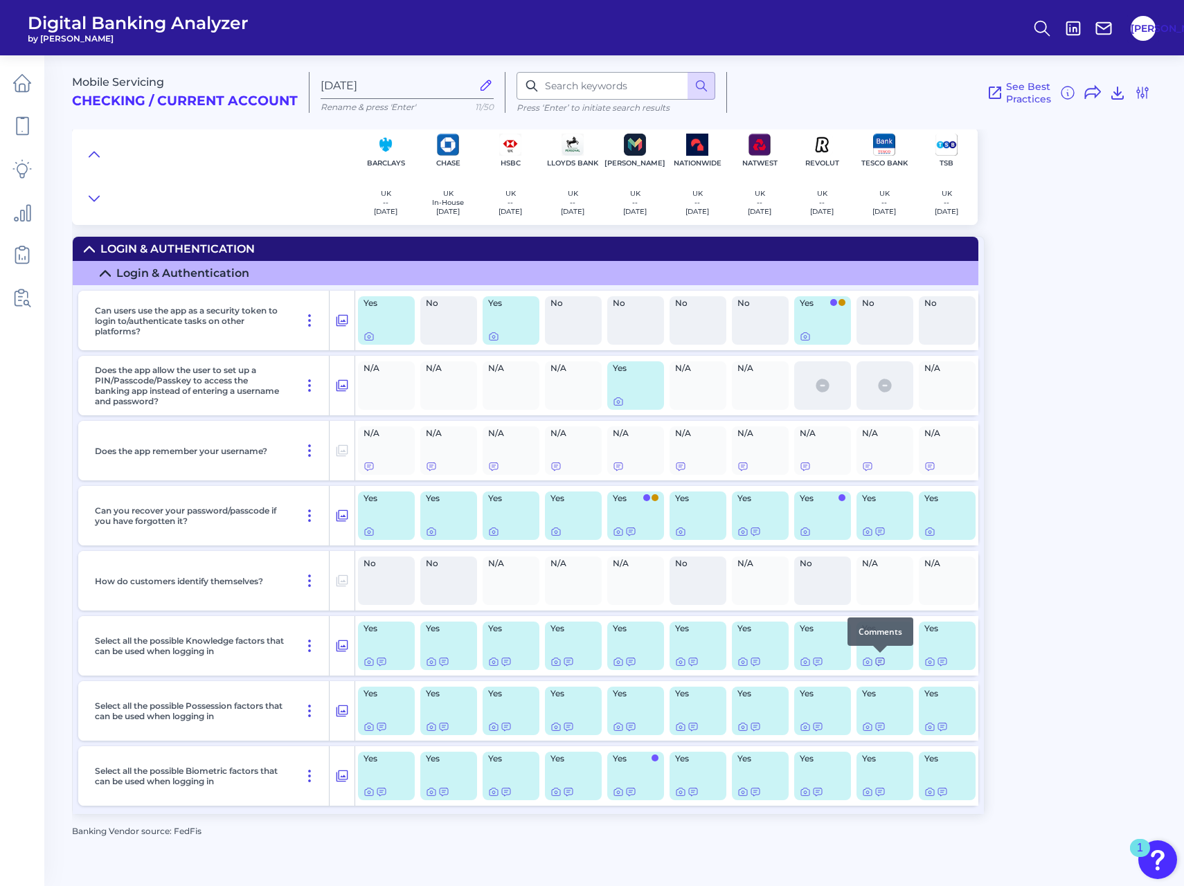
click at [882, 660] on icon at bounding box center [880, 661] width 11 height 11
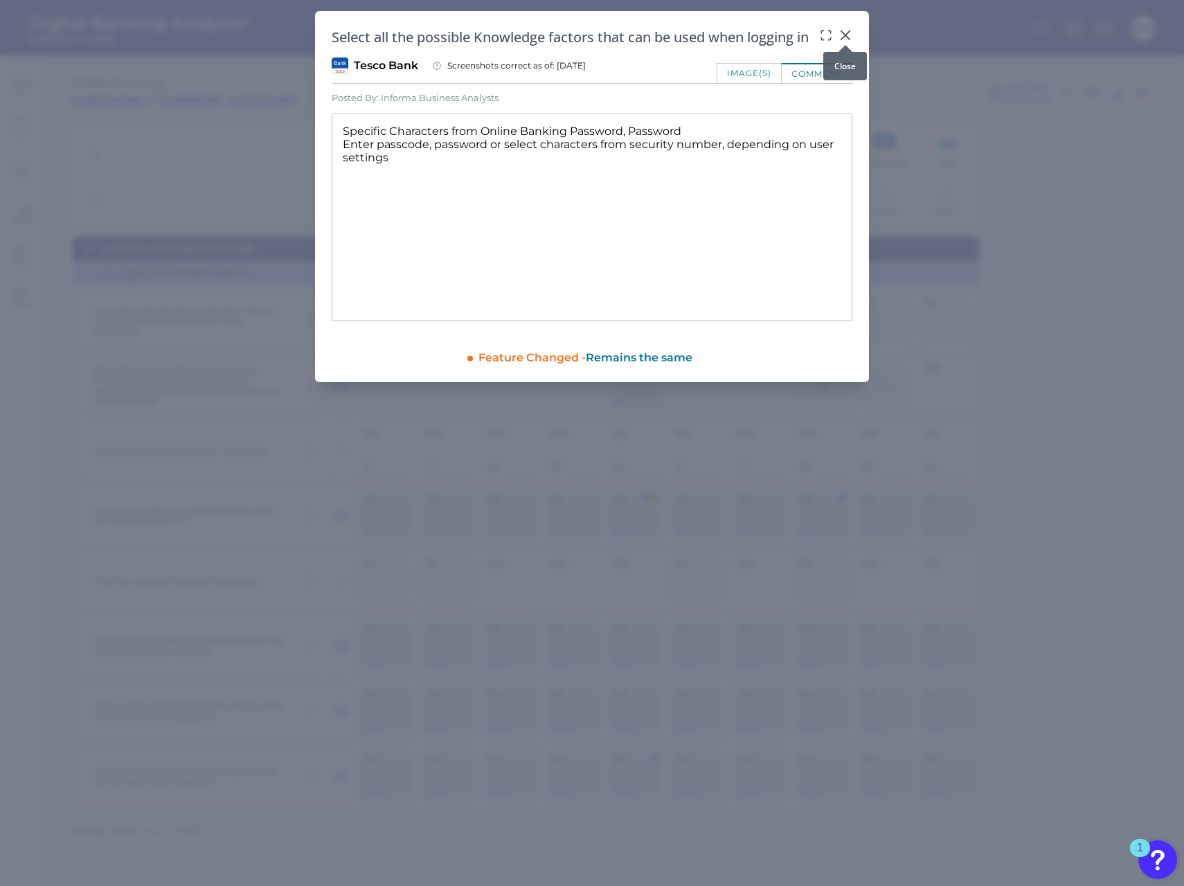
click at [850, 37] on icon at bounding box center [846, 35] width 14 height 14
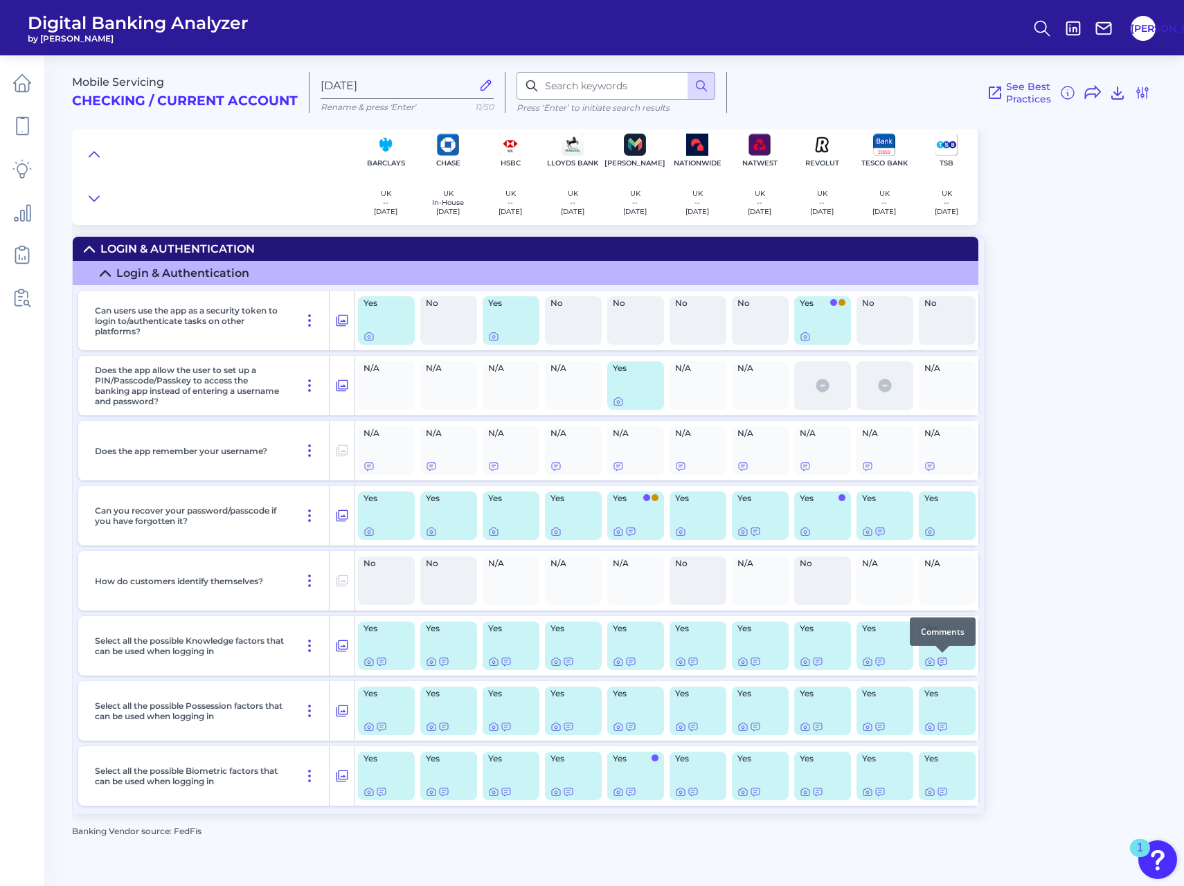
click at [940, 665] on icon at bounding box center [942, 662] width 8 height 8
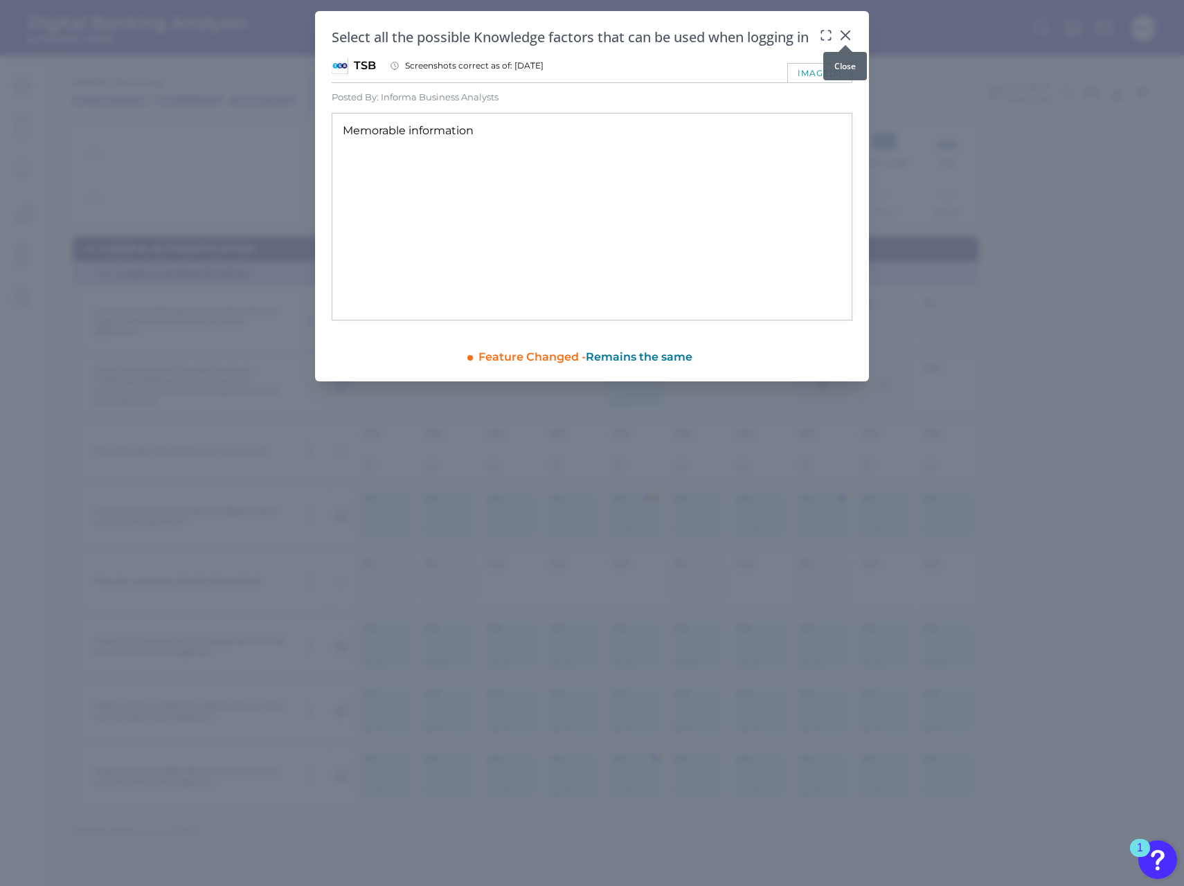
click at [845, 35] on icon at bounding box center [845, 35] width 8 height 8
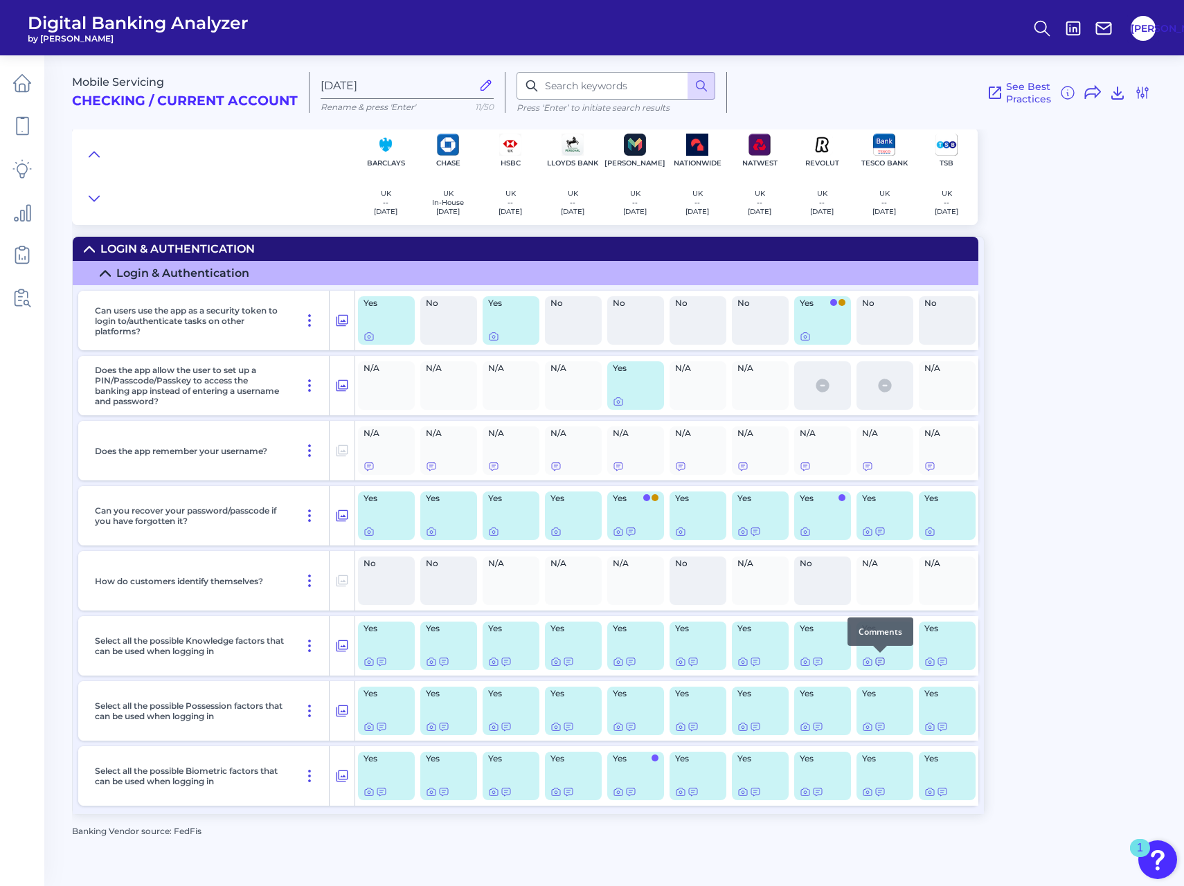
click at [878, 658] on div at bounding box center [880, 653] width 14 height 14
click at [878, 663] on icon at bounding box center [880, 661] width 11 height 11
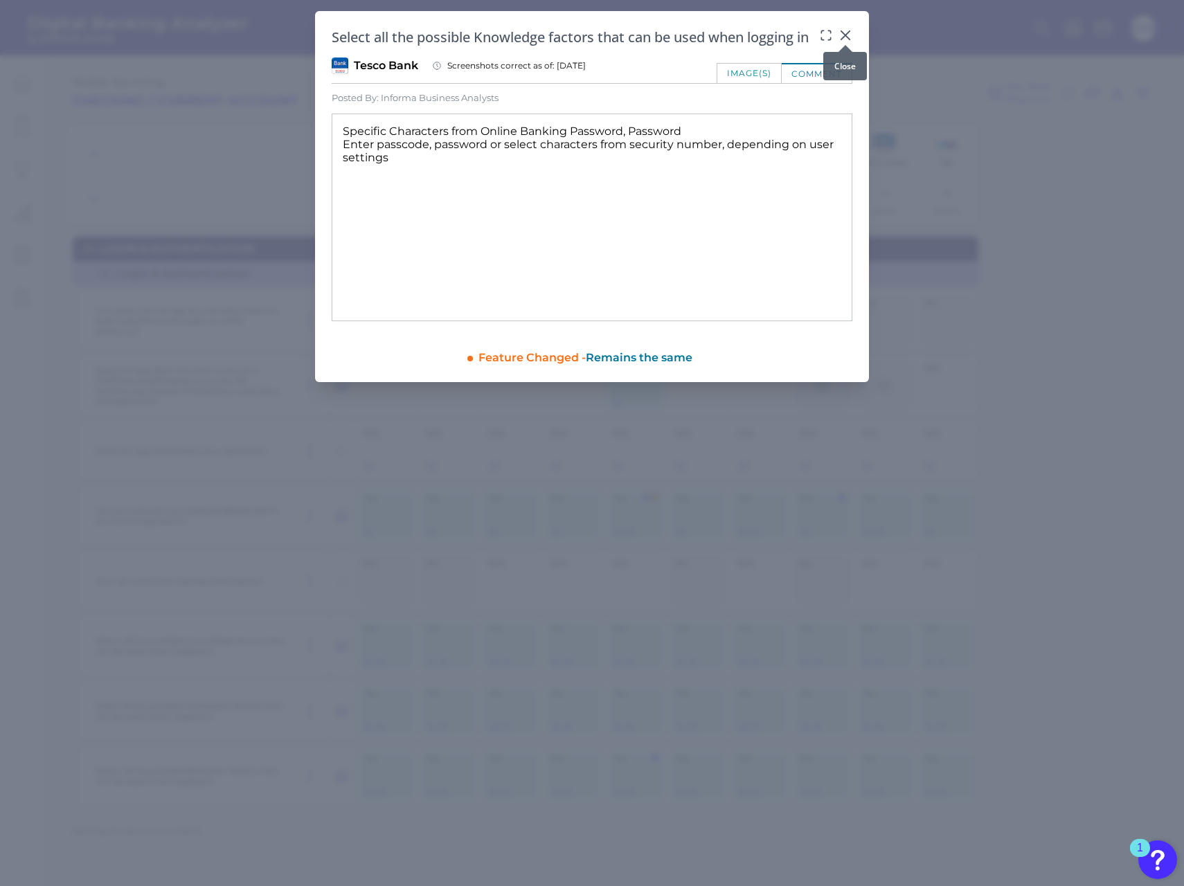
click at [848, 38] on div at bounding box center [846, 45] width 14 height 14
click at [845, 37] on icon at bounding box center [846, 35] width 14 height 14
